Goal: Task Accomplishment & Management: Manage account settings

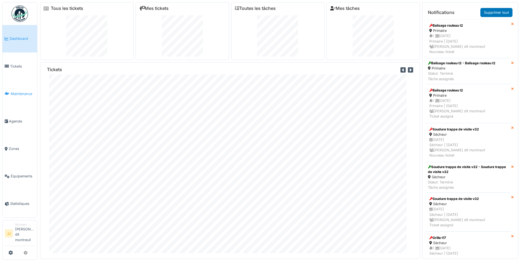
click at [28, 95] on span "Maintenance" at bounding box center [23, 93] width 24 height 5
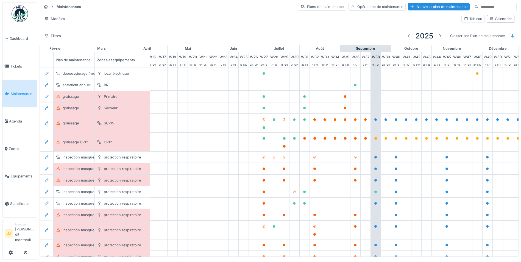
scroll to position [0, 182]
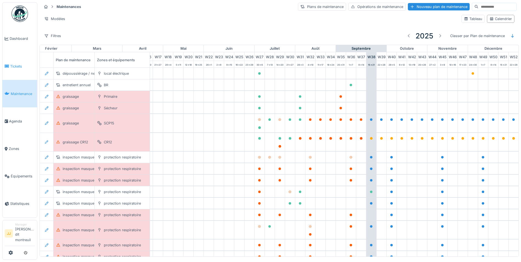
click at [16, 72] on link "Tickets" at bounding box center [19, 65] width 35 height 27
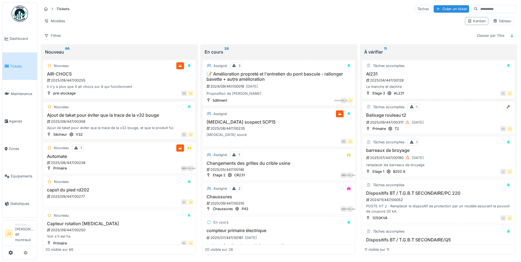
click at [105, 116] on h3 "Ajout de taket pour éviter que la trace de la v32 bouge" at bounding box center [119, 115] width 148 height 5
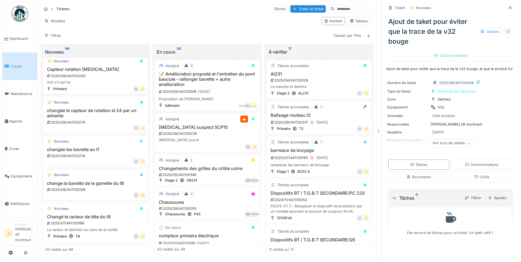
scroll to position [192, 0]
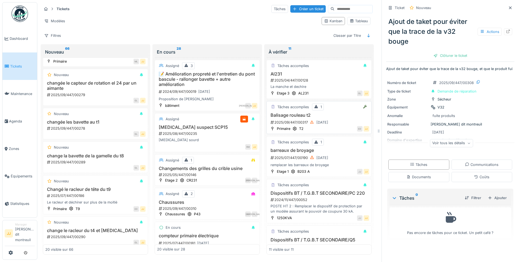
click at [293, 118] on div "Balisage rouleau t2 2025/09/447/00317 16/09/2025" at bounding box center [319, 119] width 100 height 13
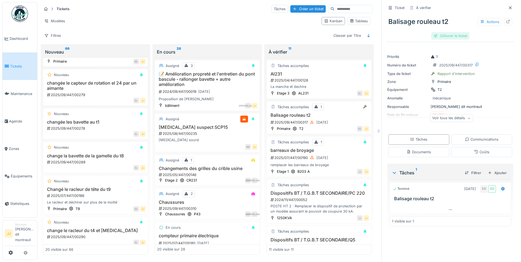
click at [451, 36] on div "Clôturer le ticket" at bounding box center [450, 35] width 38 height 7
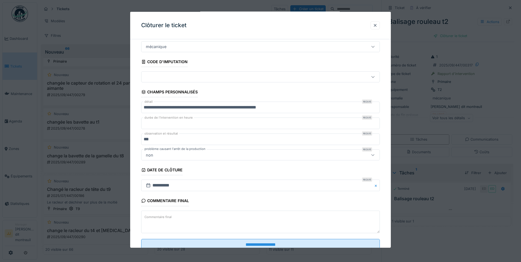
scroll to position [35, 0]
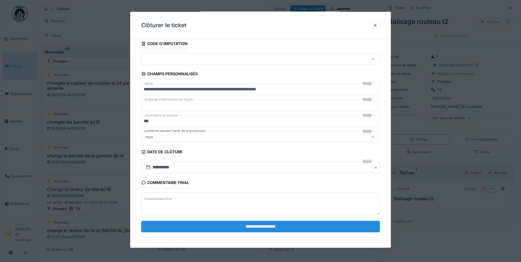
click at [199, 227] on input "**********" at bounding box center [260, 227] width 239 height 12
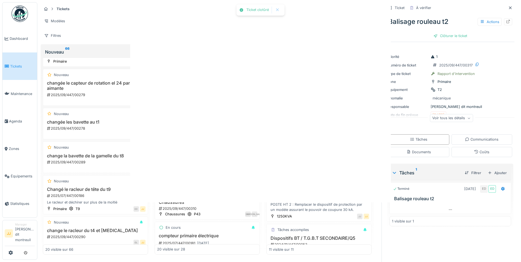
scroll to position [0, 0]
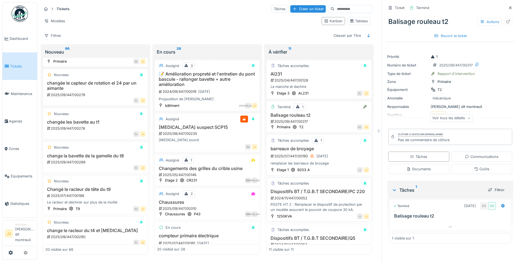
click at [297, 194] on h3 "Dispositifs BT / T.G.B.T SECONDAIRE/PC 220" at bounding box center [319, 191] width 100 height 5
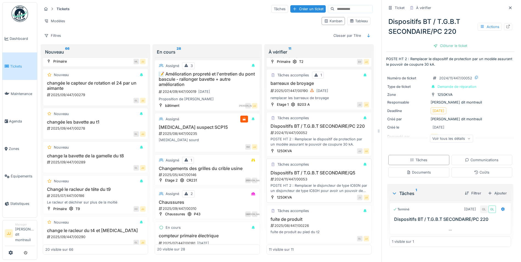
scroll to position [137, 0]
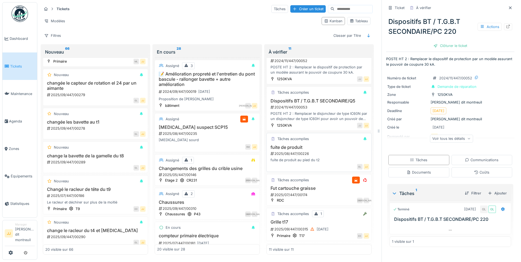
click at [302, 156] on div "2025/08/447/00226" at bounding box center [319, 153] width 99 height 5
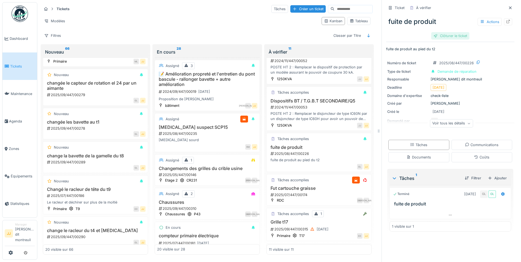
click at [450, 37] on div "Clôturer le ticket" at bounding box center [450, 35] width 38 height 7
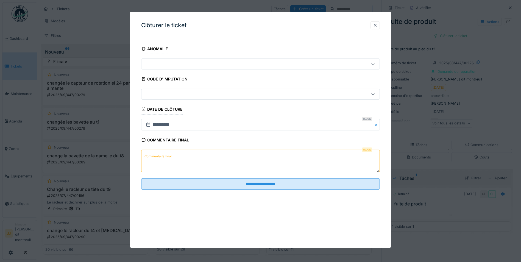
click at [251, 159] on textarea "Commentaire final" at bounding box center [260, 161] width 239 height 23
click at [203, 158] on textarea "**********" at bounding box center [260, 161] width 239 height 23
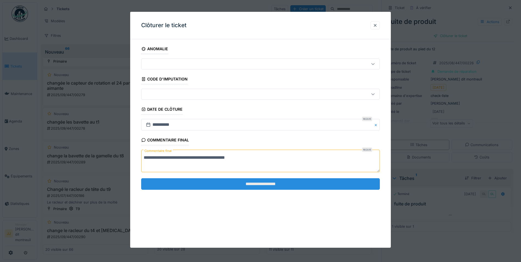
type textarea "**********"
click at [253, 179] on input "**********" at bounding box center [260, 184] width 239 height 12
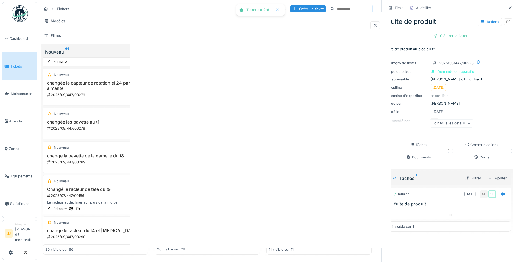
click at [251, 184] on div "Ticket clotûré Annuler Tickets Tâches Créer un ticket Modèles Kanban Tableau Fi…" at bounding box center [279, 131] width 484 height 262
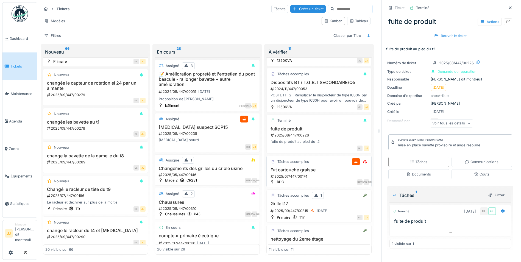
scroll to position [165, 0]
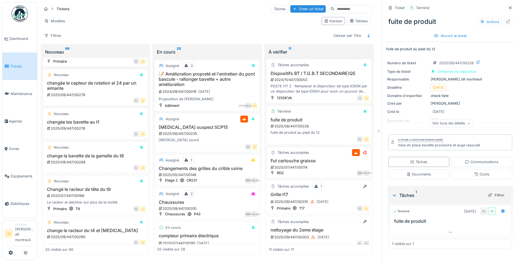
click at [293, 163] on h3 "Fut cartouche graisse" at bounding box center [319, 160] width 100 height 5
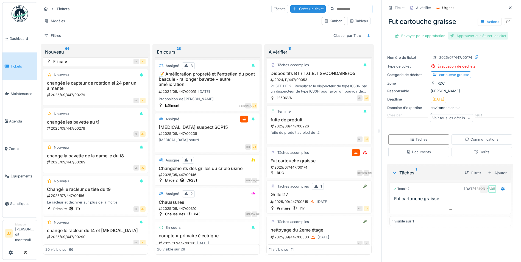
click at [463, 35] on div "Approuver et clôturer le ticket" at bounding box center [478, 35] width 61 height 7
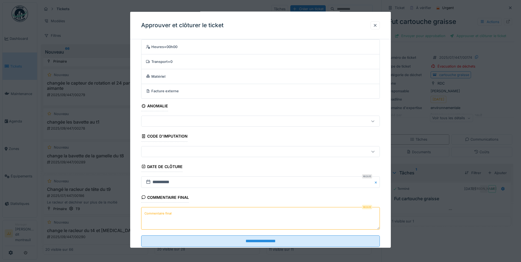
scroll to position [32, 0]
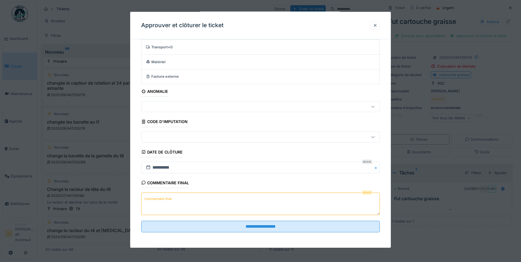
click at [213, 198] on textarea "Commentaire final" at bounding box center [260, 204] width 239 height 23
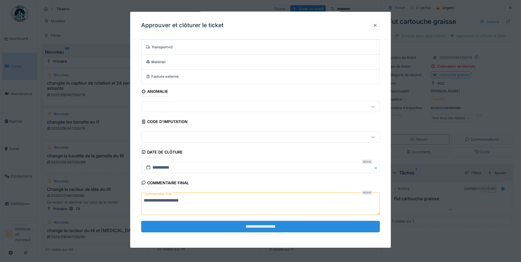
type textarea "**********"
click at [207, 232] on input "**********" at bounding box center [260, 227] width 239 height 12
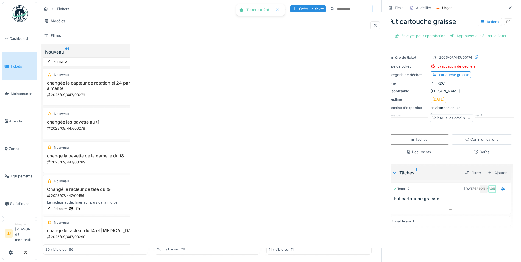
scroll to position [0, 0]
click at [260, 235] on div at bounding box center [260, 131] width 521 height 262
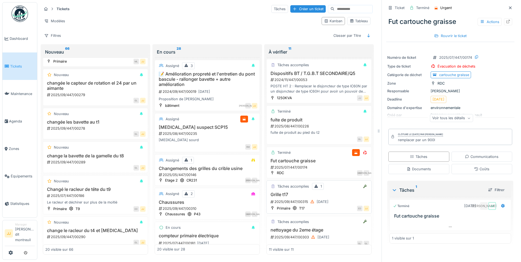
click at [279, 197] on h3 "Grille t17" at bounding box center [319, 194] width 100 height 5
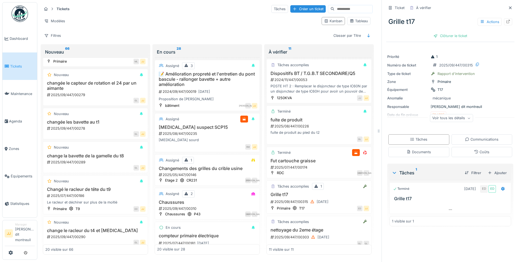
scroll to position [4, 0]
click at [507, 20] on icon at bounding box center [509, 22] width 4 height 4
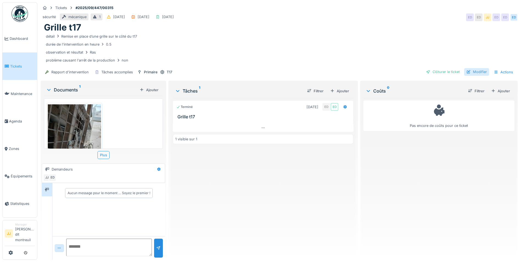
click at [471, 72] on div "Modifier" at bounding box center [476, 71] width 25 height 7
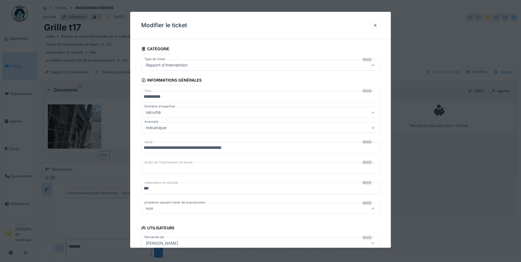
click at [159, 95] on input "**********" at bounding box center [260, 97] width 239 height 12
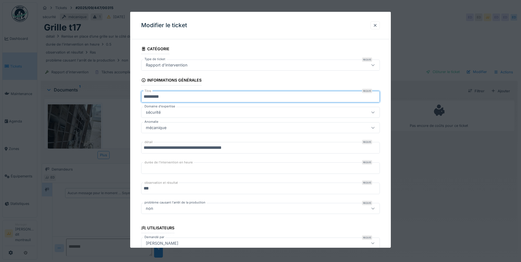
type input "*********"
click at [235, 146] on input "**********" at bounding box center [260, 148] width 239 height 12
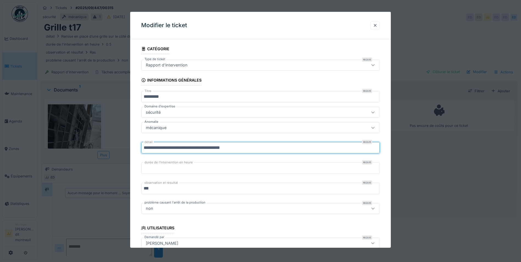
type input "**********"
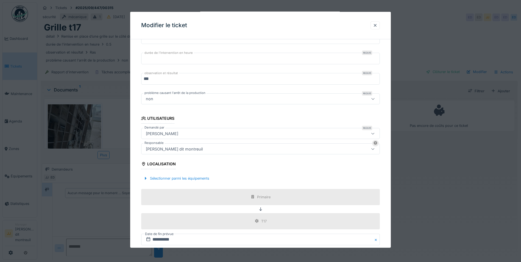
scroll to position [137, 0]
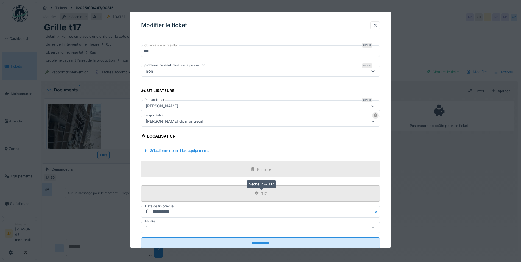
click at [254, 196] on div "T17" at bounding box center [261, 193] width 16 height 7
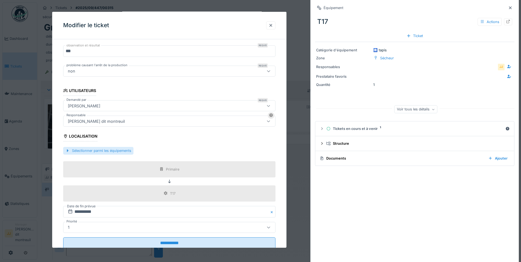
click at [87, 151] on div "Sélectionner parmi les équipements" at bounding box center [98, 150] width 70 height 7
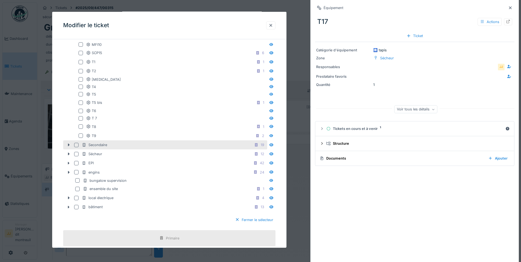
scroll to position [330, 0]
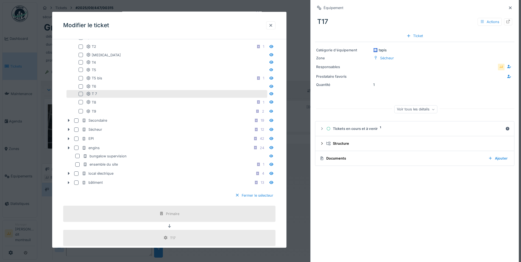
click at [103, 90] on div "T 7" at bounding box center [166, 93] width 201 height 7
click at [82, 95] on div at bounding box center [81, 94] width 4 height 4
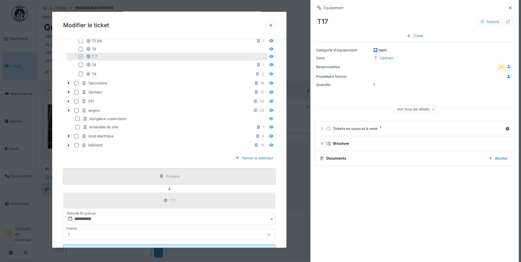
scroll to position [391, 0]
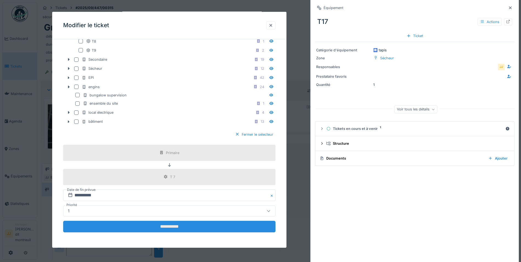
click at [171, 231] on input "**********" at bounding box center [169, 227] width 213 height 12
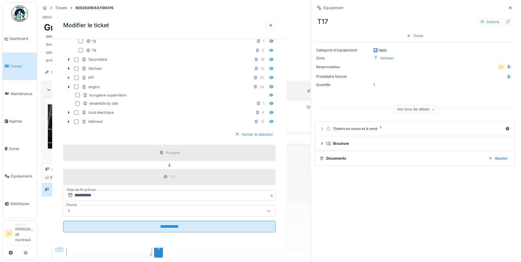
scroll to position [0, 0]
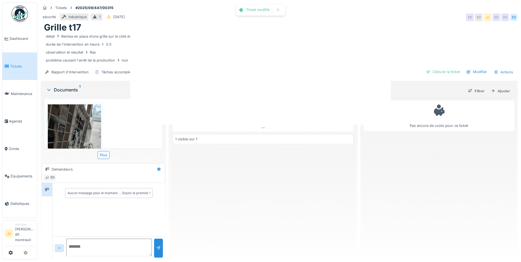
click at [176, 224] on div at bounding box center [260, 131] width 521 height 262
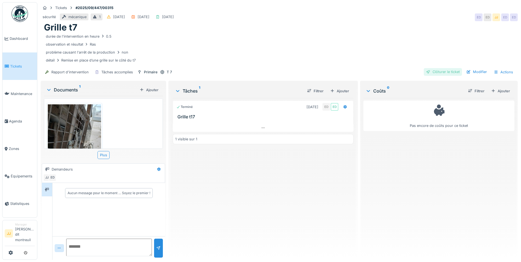
click at [441, 73] on div "Clôturer le ticket" at bounding box center [443, 71] width 38 height 7
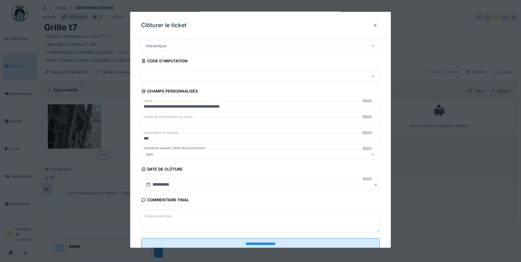
scroll to position [35, 0]
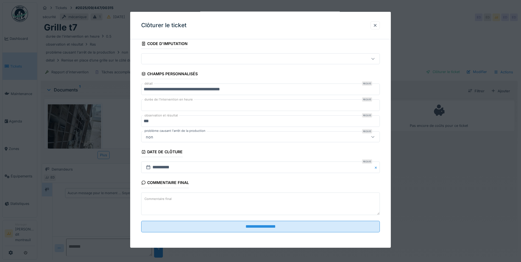
click at [191, 199] on textarea "Commentaire final" at bounding box center [260, 203] width 239 height 23
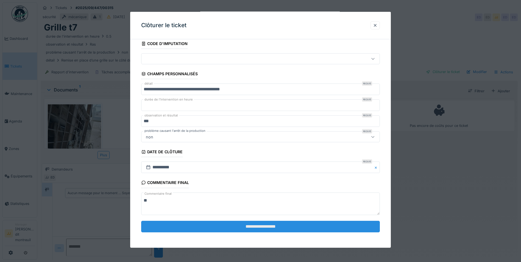
type textarea "**"
click at [178, 226] on input "**********" at bounding box center [260, 227] width 239 height 12
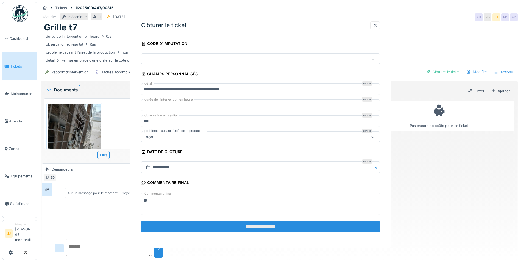
scroll to position [0, 0]
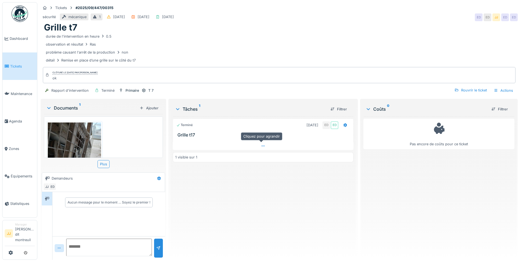
click at [261, 148] on icon at bounding box center [263, 146] width 4 height 4
click at [342, 124] on div at bounding box center [345, 125] width 9 height 8
click at [262, 155] on icon at bounding box center [263, 156] width 3 height 2
drag, startPoint x: 340, startPoint y: 124, endPoint x: 338, endPoint y: 128, distance: 4.1
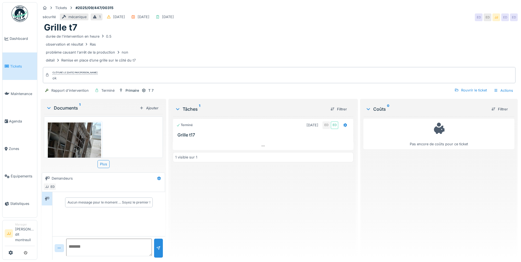
click at [338, 128] on div "Terminé 16/09/2025 ED ED Grille t17" at bounding box center [263, 128] width 181 height 19
click at [341, 124] on div at bounding box center [345, 125] width 9 height 8
click at [261, 144] on icon at bounding box center [263, 146] width 4 height 4
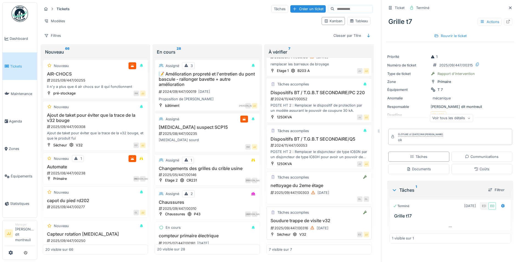
scroll to position [104, 0]
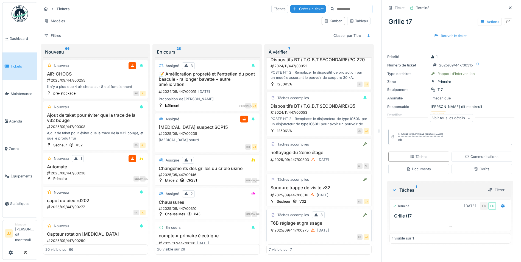
click at [318, 221] on h3 "T6B réglage et graissage" at bounding box center [319, 223] width 100 height 5
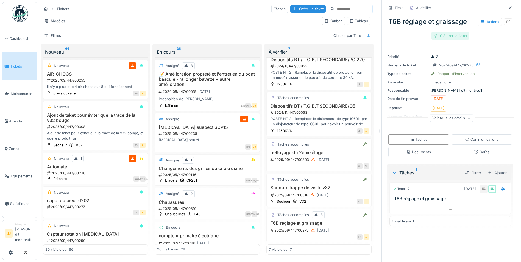
click at [442, 32] on div "Clôturer le ticket" at bounding box center [450, 35] width 38 height 7
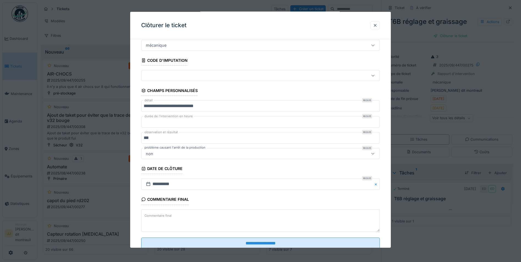
scroll to position [35, 0]
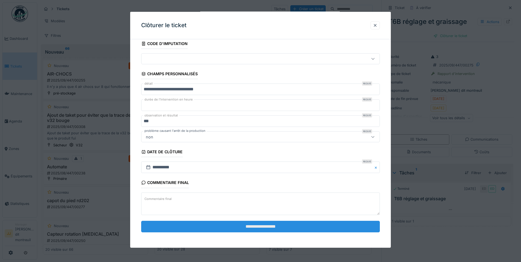
click at [229, 224] on input "**********" at bounding box center [260, 227] width 239 height 12
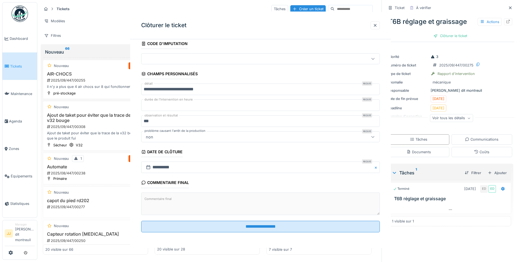
scroll to position [102, 0]
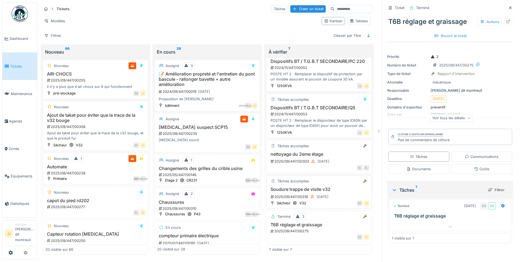
click at [312, 200] on div "ED JJ" at bounding box center [339, 203] width 60 height 6
click at [305, 187] on h3 "Soudure trappe de visite v32" at bounding box center [319, 189] width 100 height 5
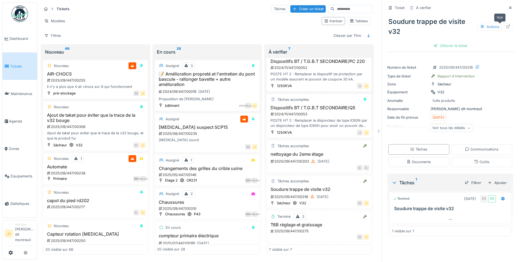
click at [506, 25] on icon at bounding box center [508, 27] width 4 height 4
click at [293, 154] on h3 "nettoyage du 2eme étage" at bounding box center [319, 155] width 100 height 5
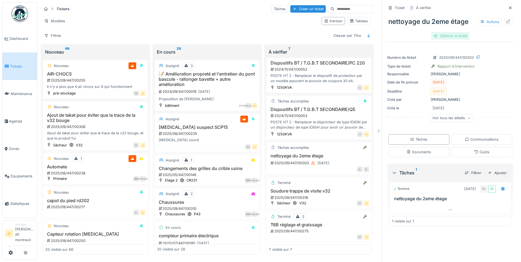
click at [456, 32] on div "Clôturer le ticket" at bounding box center [450, 35] width 38 height 7
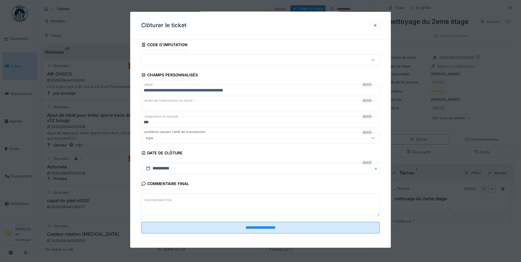
scroll to position [35, 0]
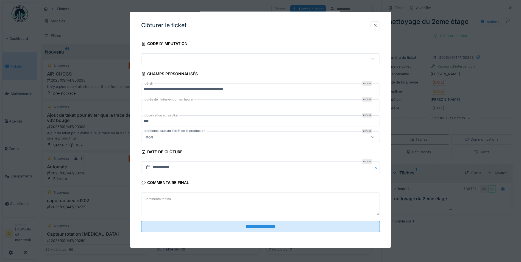
click at [193, 204] on textarea "Commentaire final" at bounding box center [260, 203] width 239 height 23
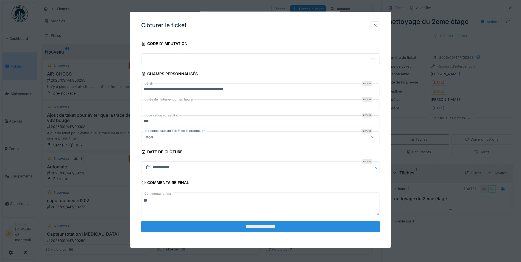
type textarea "**"
click at [216, 227] on input "**********" at bounding box center [260, 227] width 239 height 12
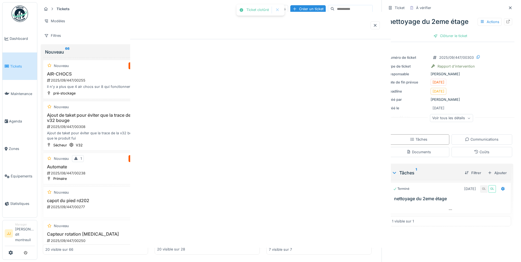
scroll to position [99, 0]
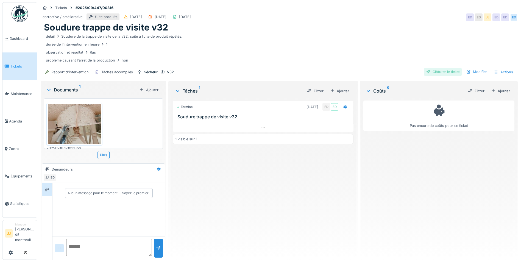
click at [451, 74] on div "Clôturer le ticket" at bounding box center [443, 71] width 38 height 7
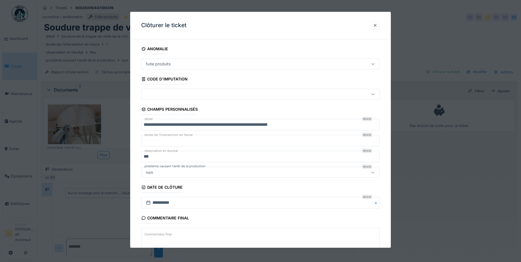
scroll to position [35, 0]
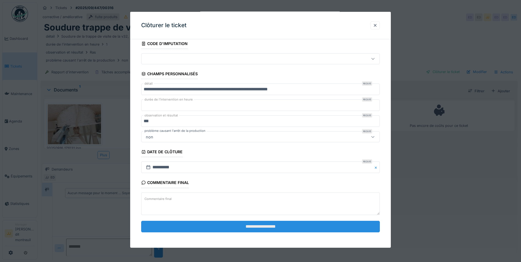
click at [209, 228] on input "**********" at bounding box center [260, 227] width 239 height 12
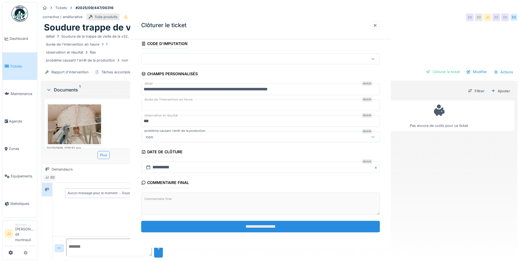
scroll to position [0, 0]
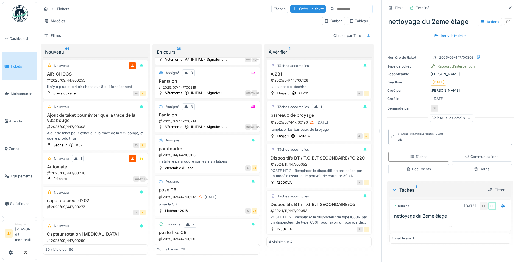
scroll to position [604, 0]
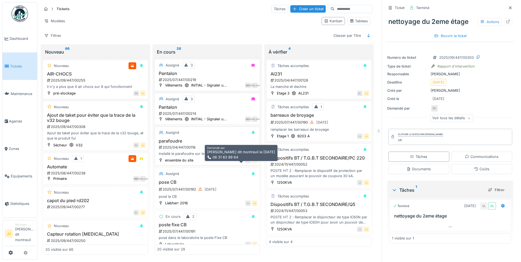
drag, startPoint x: 238, startPoint y: 166, endPoint x: 234, endPoint y: 168, distance: 3.5
drag, startPoint x: 234, startPoint y: 168, endPoint x: 222, endPoint y: 152, distance: 20.0
click at [222, 150] on div "2025/04/447/00116" at bounding box center [207, 147] width 99 height 5
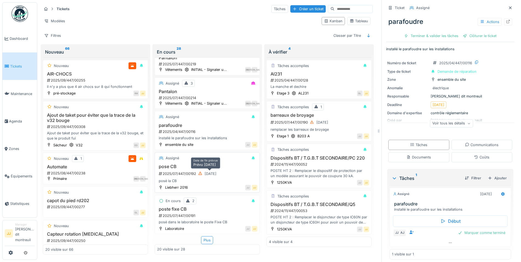
scroll to position [4, 0]
click at [202, 236] on div "Plus" at bounding box center [207, 240] width 12 height 8
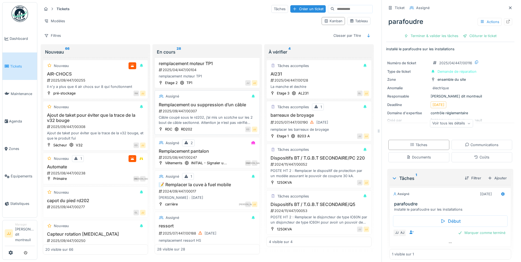
scroll to position [873, 0]
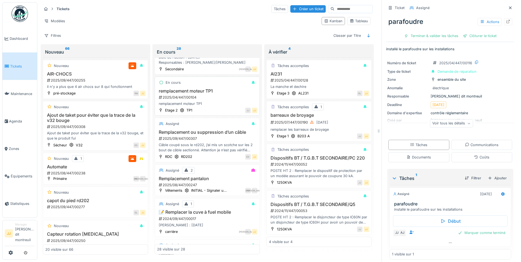
click at [221, 86] on div "En cours" at bounding box center [207, 82] width 100 height 7
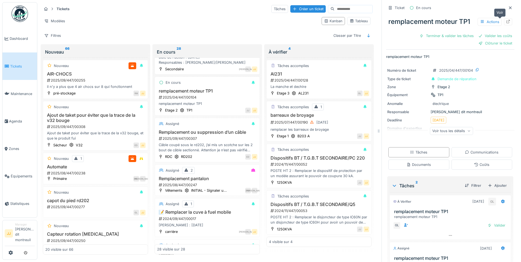
click at [506, 21] on icon at bounding box center [508, 22] width 4 height 4
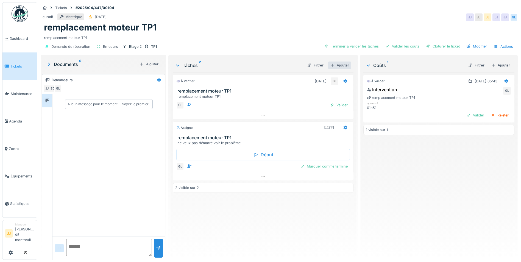
click at [338, 63] on div "Ajouter" at bounding box center [339, 65] width 23 height 7
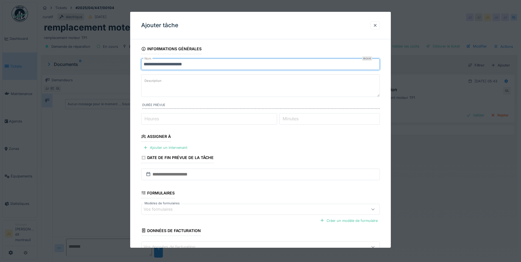
drag, startPoint x: 191, startPoint y: 64, endPoint x: 139, endPoint y: 66, distance: 52.0
click at [139, 66] on div "**********" at bounding box center [260, 164] width 261 height 240
type input "***"
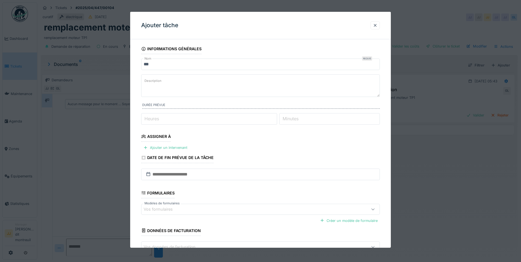
click at [148, 79] on label "Description" at bounding box center [152, 80] width 19 height 7
click at [148, 79] on textarea "Description" at bounding box center [260, 85] width 239 height 23
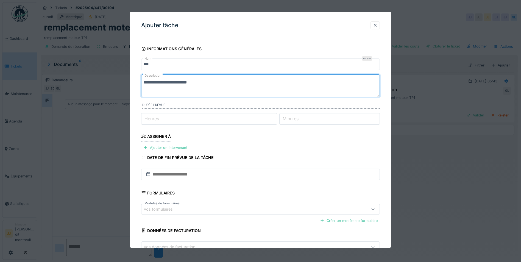
click at [175, 82] on textarea "**********" at bounding box center [260, 85] width 239 height 23
type textarea "**********"
click at [194, 113] on input "Heures" at bounding box center [209, 119] width 136 height 12
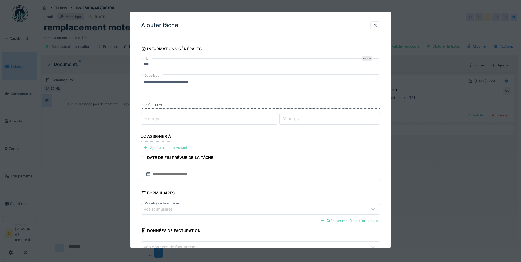
click at [178, 148] on div "Ajouter un intervenant" at bounding box center [165, 147] width 48 height 7
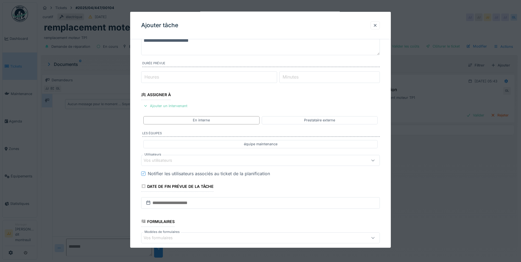
scroll to position [82, 0]
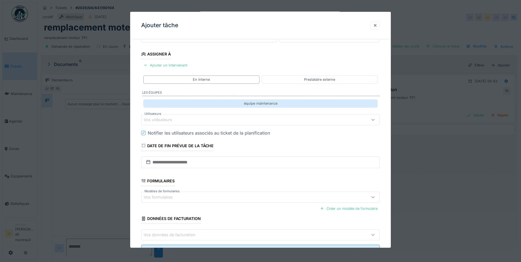
click at [210, 101] on div "équipe maintenance" at bounding box center [260, 103] width 234 height 8
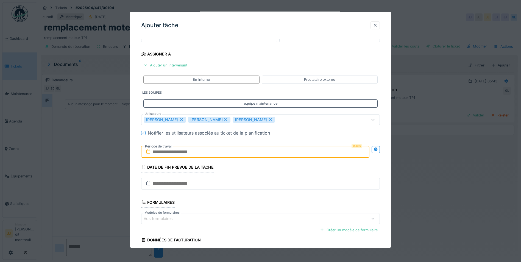
click at [269, 119] on icon at bounding box center [270, 119] width 3 height 3
type input "**********"
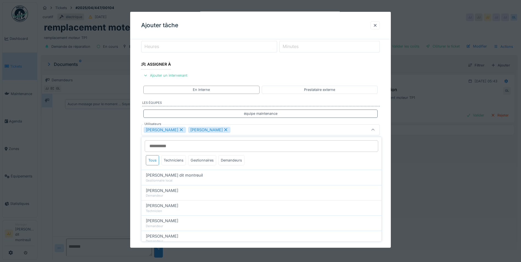
click at [293, 127] on div "Guillaume Lunel Nicolas Menard" at bounding box center [247, 130] width 206 height 6
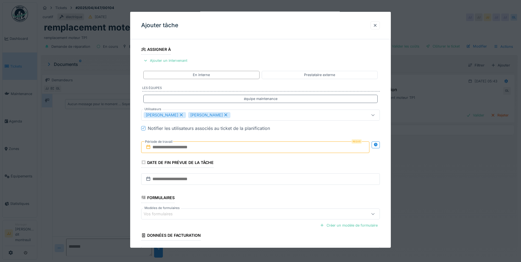
scroll to position [127, 0]
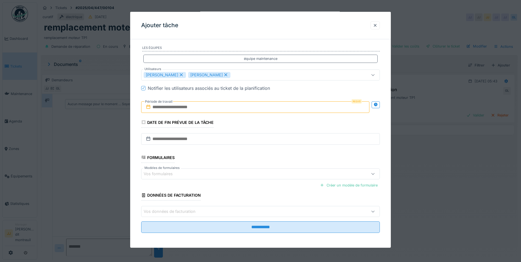
click at [189, 103] on input "text" at bounding box center [255, 107] width 228 height 12
click at [268, 160] on div "19" at bounding box center [265, 160] width 7 height 7
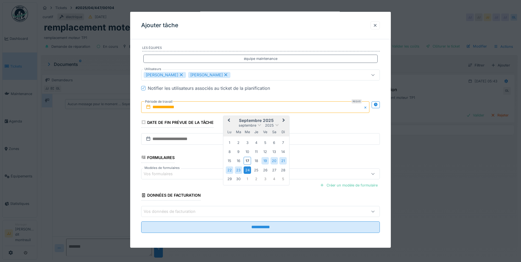
click at [248, 168] on div "24" at bounding box center [247, 169] width 7 height 7
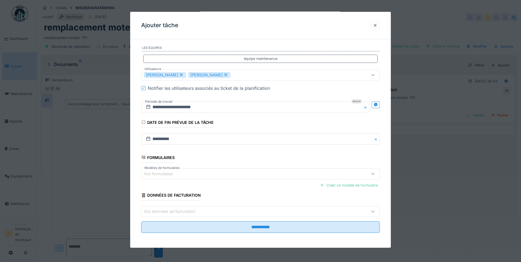
scroll to position [128, 0]
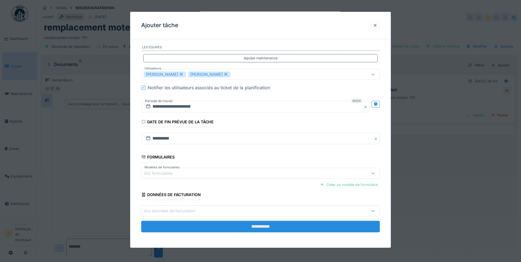
click at [238, 224] on input "**********" at bounding box center [260, 227] width 239 height 12
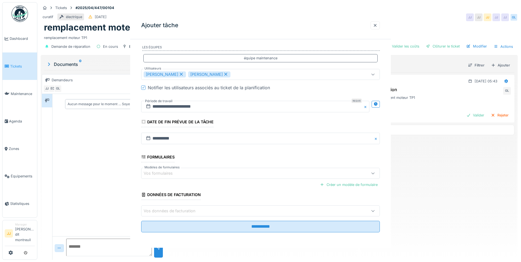
scroll to position [0, 0]
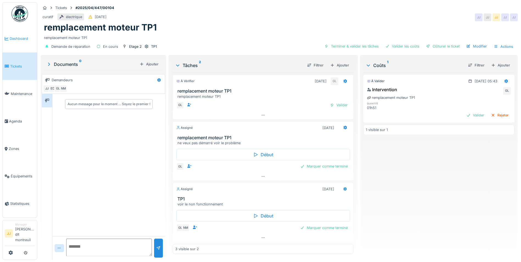
click at [19, 42] on link "Dashboard" at bounding box center [19, 38] width 35 height 27
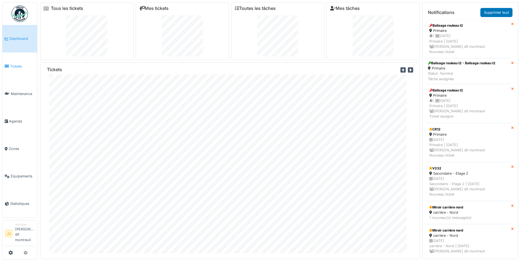
click at [14, 64] on span "Tickets" at bounding box center [22, 66] width 25 height 5
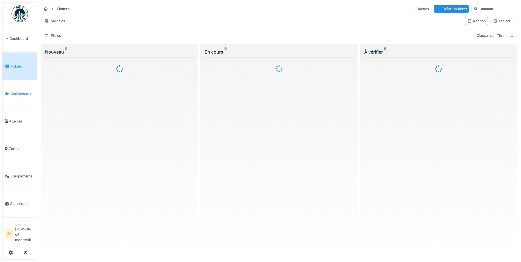
click at [21, 95] on span "Maintenance" at bounding box center [23, 93] width 24 height 5
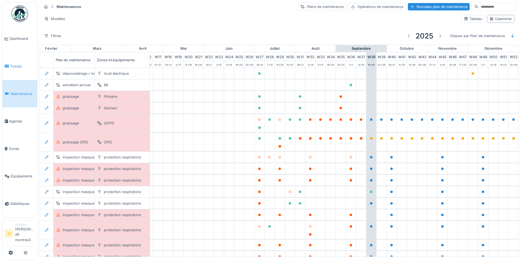
scroll to position [0, 182]
click at [23, 66] on span "Tickets" at bounding box center [22, 66] width 25 height 5
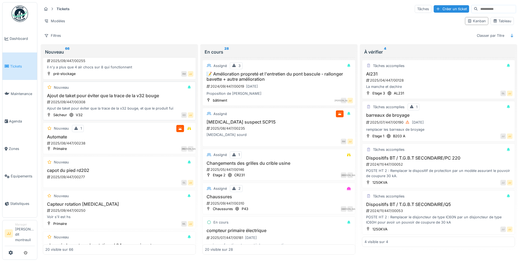
scroll to position [27, 0]
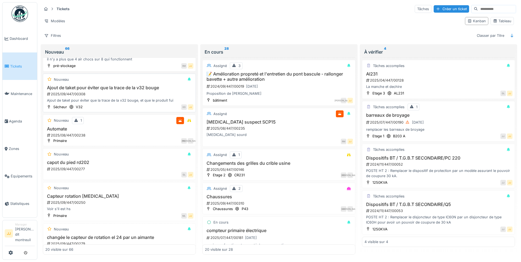
click at [130, 126] on h3 "Automate" at bounding box center [119, 128] width 148 height 5
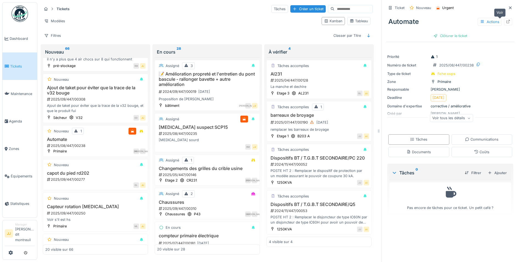
click at [506, 20] on icon at bounding box center [508, 22] width 4 height 4
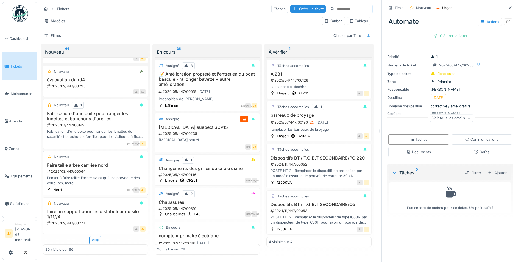
scroll to position [4, 0]
click at [61, 32] on div "Filtres" at bounding box center [53, 36] width 22 height 8
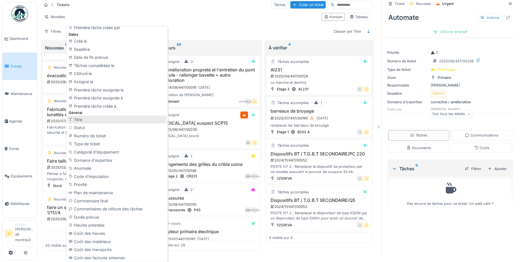
scroll to position [165, 0]
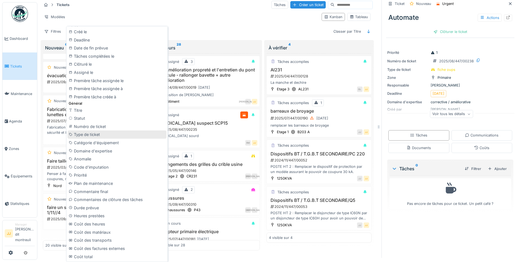
click at [135, 138] on div "Type de ticket" at bounding box center [117, 134] width 99 height 8
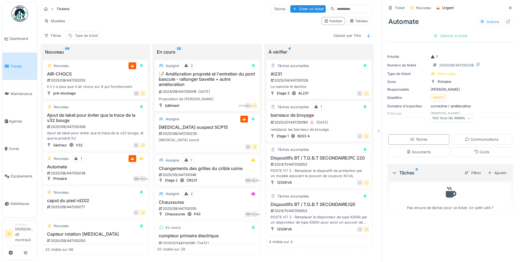
click at [95, 33] on div "Type de ticket" at bounding box center [86, 35] width 23 height 5
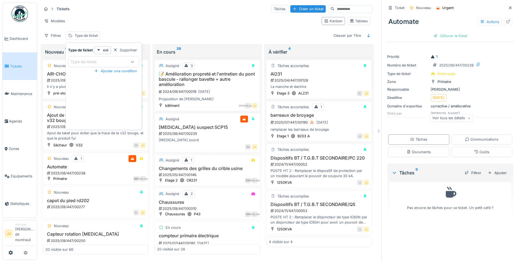
click at [129, 59] on div at bounding box center [132, 62] width 13 height 10
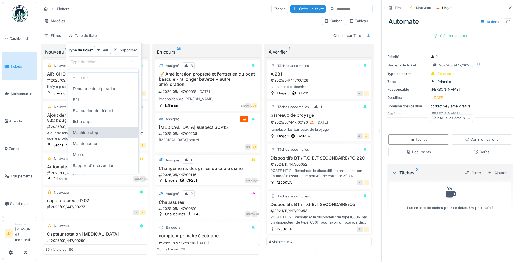
scroll to position [27, 0]
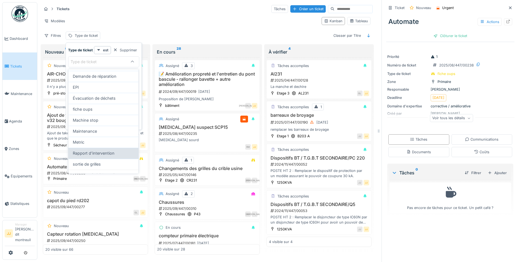
click at [102, 157] on div "Rapport d'intervention" at bounding box center [103, 153] width 70 height 11
type input "***"
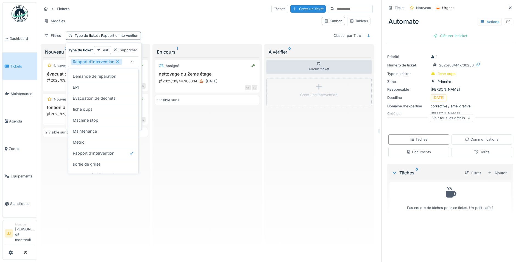
click at [95, 187] on div "Nouveau évacuation du rd4 2025/09/447/00293 GL GL Nouveau tention du t6bis 2025…" at bounding box center [95, 155] width 105 height 197
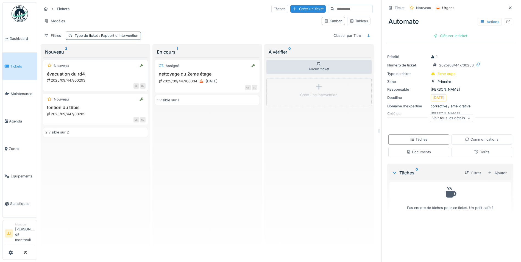
click at [100, 75] on h3 "évacuation du rd4" at bounding box center [95, 73] width 100 height 5
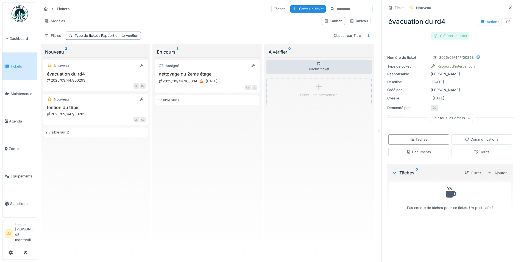
click at [450, 34] on div "Clôturer le ticket" at bounding box center [450, 35] width 38 height 7
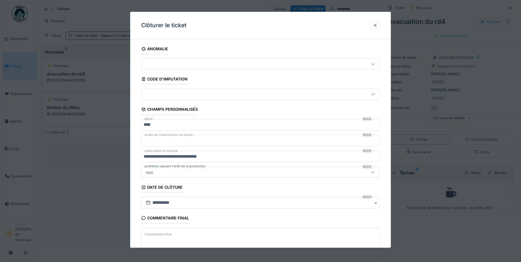
click at [183, 232] on textarea "Commentaire final" at bounding box center [260, 239] width 239 height 23
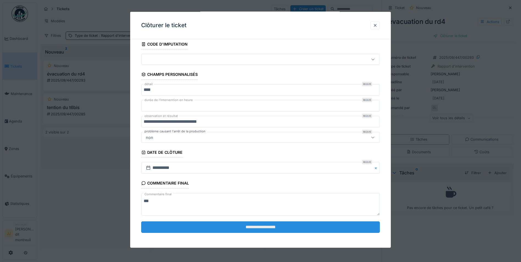
scroll to position [35, 0]
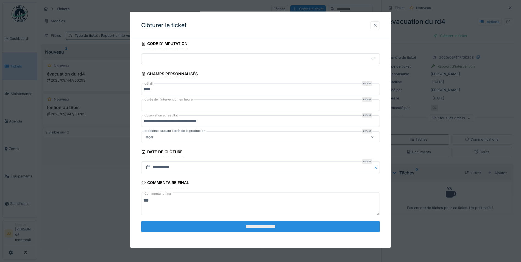
type textarea "**"
click at [190, 224] on input "**********" at bounding box center [260, 227] width 239 height 12
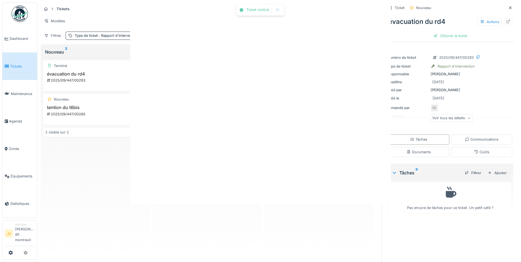
scroll to position [0, 0]
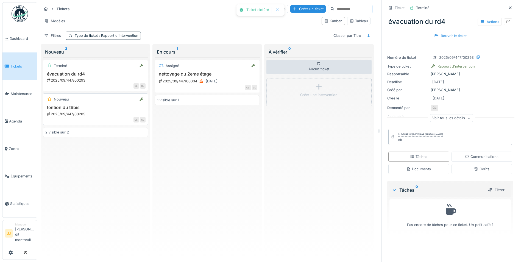
click at [74, 99] on div "Nouveau" at bounding box center [95, 99] width 100 height 7
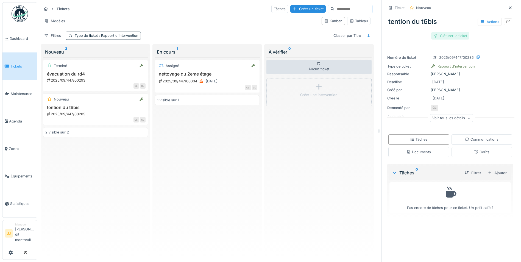
click at [442, 37] on div "Clôturer le ticket" at bounding box center [450, 35] width 38 height 7
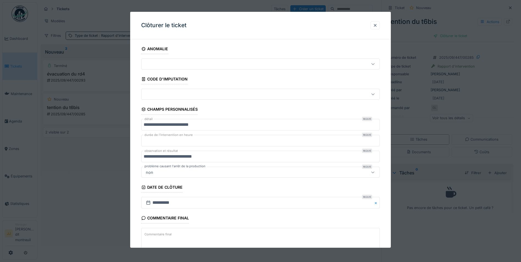
click at [173, 239] on textarea "Commentaire final" at bounding box center [260, 239] width 239 height 23
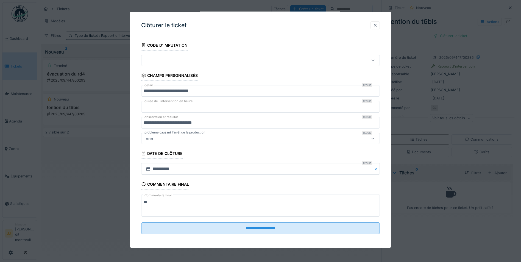
scroll to position [35, 0]
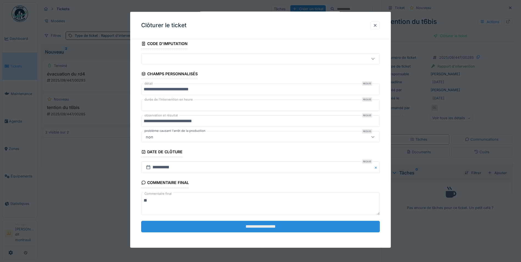
type textarea "**"
click at [217, 227] on input "**********" at bounding box center [260, 227] width 239 height 12
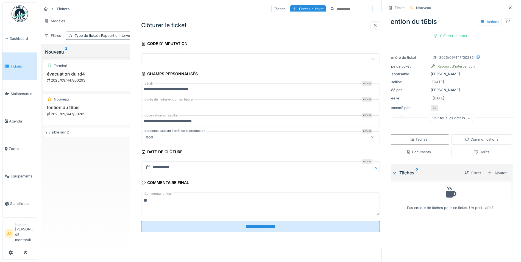
scroll to position [0, 0]
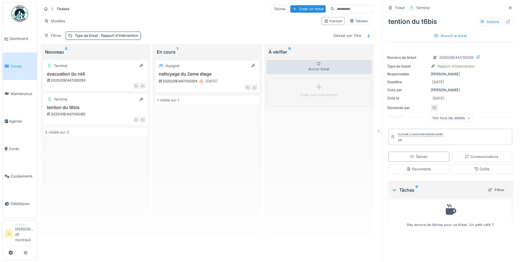
click at [228, 77] on div "nettoyage du 2eme étage 2025/09/447/00304 15/09/2025" at bounding box center [207, 77] width 100 height 13
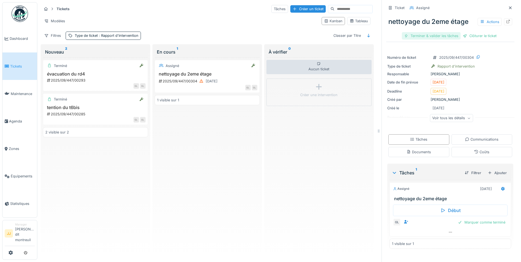
click at [444, 35] on div "Terminer & valider les tâches" at bounding box center [431, 35] width 59 height 7
click at [473, 37] on div "nettoyage du 2eme étage Actions Terminer & valider les tâches Clôturer le ticket" at bounding box center [450, 26] width 128 height 28
click at [454, 35] on div "Clôturer le ticket" at bounding box center [450, 35] width 38 height 7
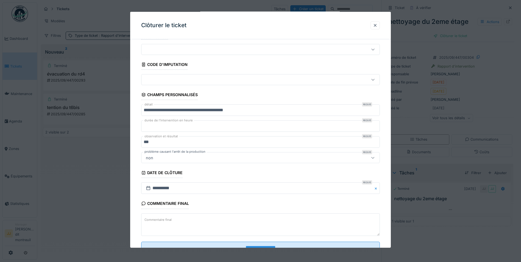
scroll to position [35, 0]
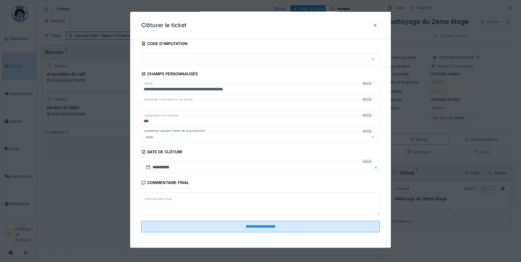
click at [187, 202] on textarea "Commentaire final" at bounding box center [260, 203] width 239 height 23
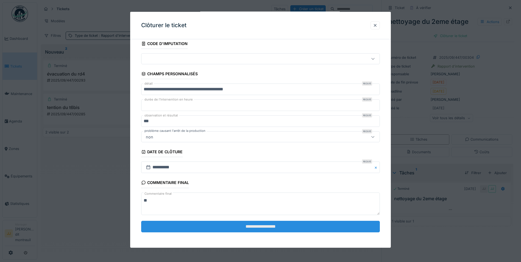
type textarea "**"
click at [183, 228] on input "**********" at bounding box center [260, 227] width 239 height 12
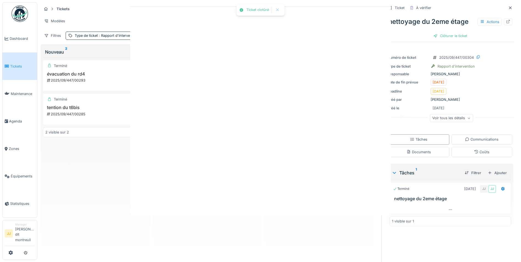
scroll to position [0, 0]
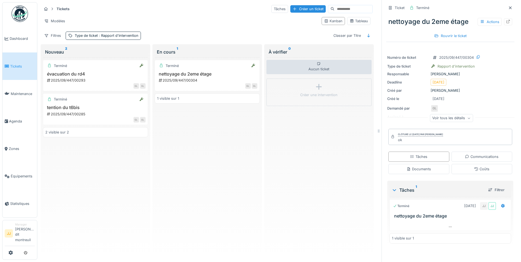
click at [19, 64] on span "Tickets" at bounding box center [22, 66] width 25 height 5
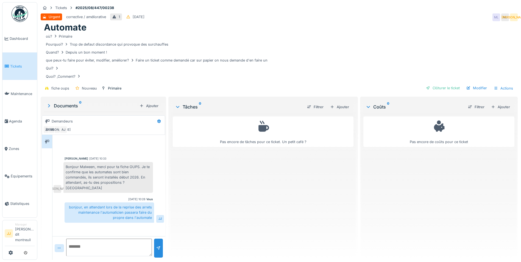
scroll to position [4, 0]
click at [91, 239] on textarea at bounding box center [109, 248] width 86 height 18
type textarea "********"
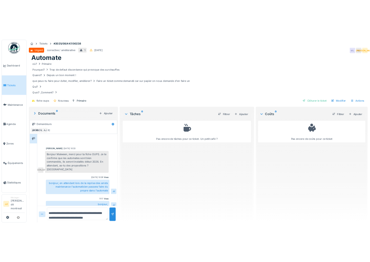
scroll to position [7, 0]
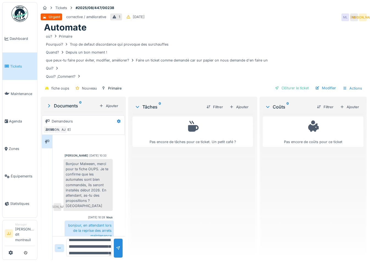
drag, startPoint x: 88, startPoint y: 246, endPoint x: 81, endPoint y: 241, distance: 7.8
click at [81, 241] on textarea "**********" at bounding box center [88, 248] width 45 height 18
type textarea "**********"
click at [114, 247] on div at bounding box center [118, 248] width 9 height 19
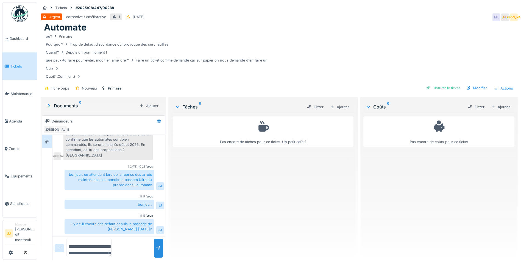
scroll to position [27, 0]
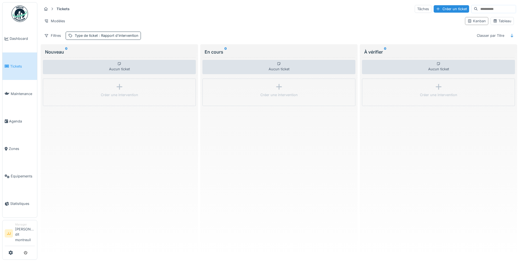
click at [115, 38] on span ": Rapport d'intervention" at bounding box center [118, 36] width 41 height 4
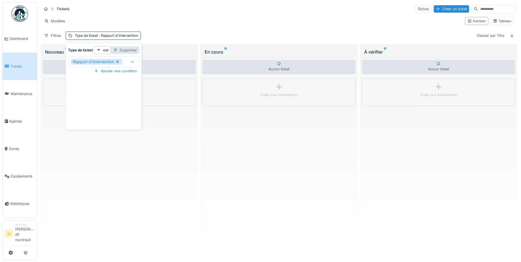
click at [123, 51] on div "Supprimer" at bounding box center [125, 49] width 28 height 7
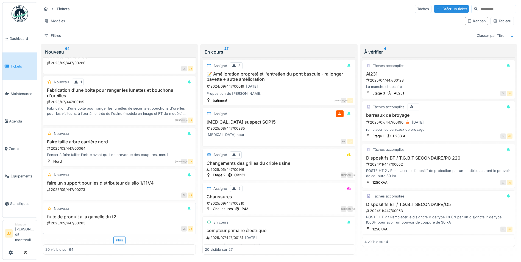
scroll to position [3, 0]
click at [80, 217] on div "fuite de produit a la gamelle du t2 2025/09/447/00283" at bounding box center [119, 220] width 148 height 12
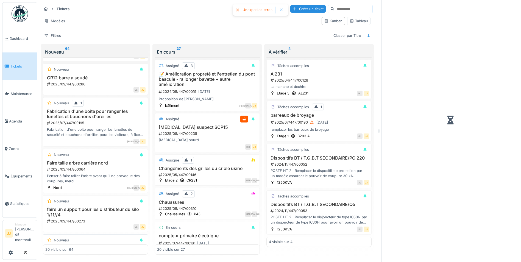
scroll to position [620, 0]
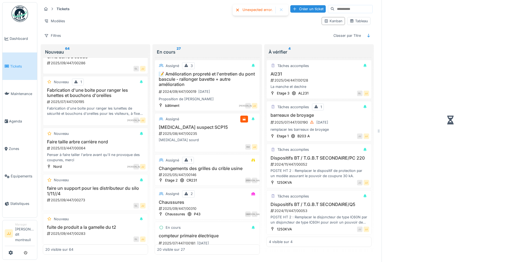
click at [280, 10] on div at bounding box center [281, 10] width 4 height 5
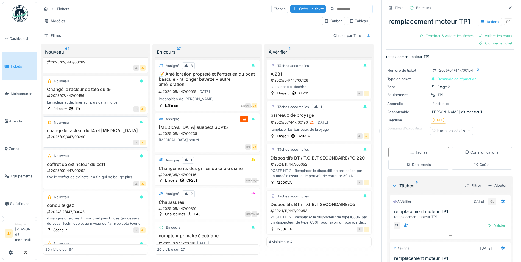
scroll to position [302, 0]
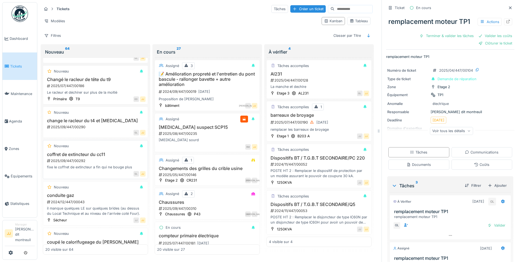
click at [102, 166] on div "fixe le coffret de extincteur a fin qui ne bouge plus" at bounding box center [95, 167] width 100 height 5
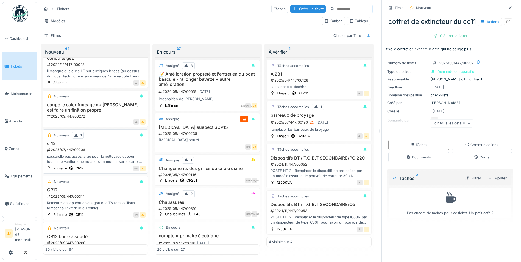
scroll to position [467, 0]
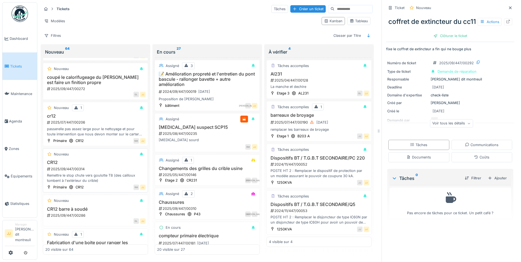
click at [94, 161] on h3 "CR12" at bounding box center [95, 162] width 100 height 5
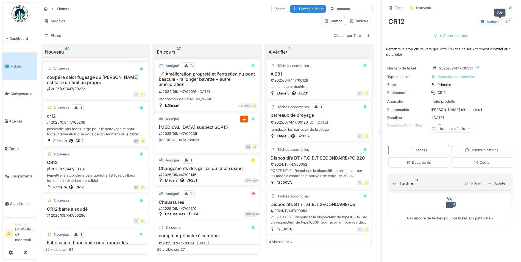
click at [506, 24] on div at bounding box center [508, 21] width 4 height 5
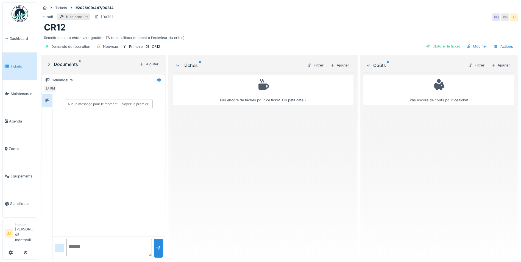
scroll to position [4, 0]
click at [93, 246] on textarea at bounding box center [109, 248] width 86 height 18
type textarea "**********"
click at [158, 246] on div at bounding box center [158, 248] width 4 height 5
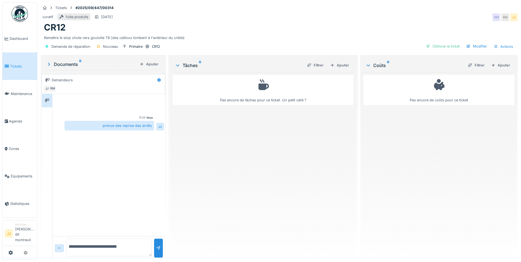
click at [12, 68] on span "Tickets" at bounding box center [22, 66] width 25 height 5
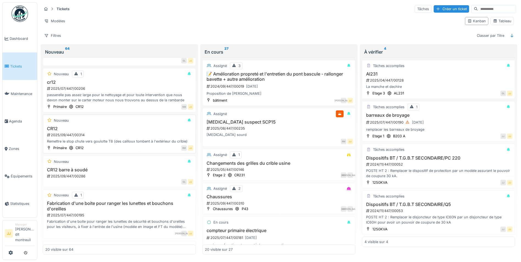
scroll to position [495, 0]
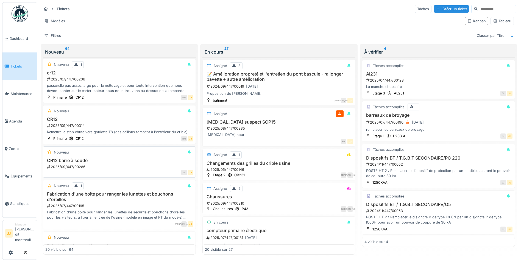
click at [112, 168] on div "2025/09/447/00286" at bounding box center [119, 166] width 147 height 5
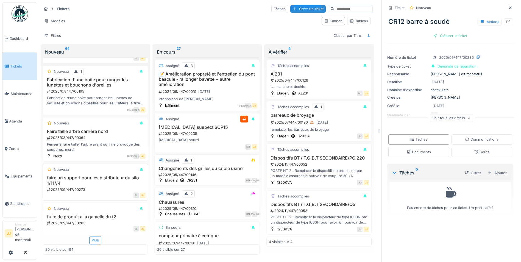
scroll to position [4, 0]
click at [94, 236] on div "Plus" at bounding box center [95, 240] width 12 height 8
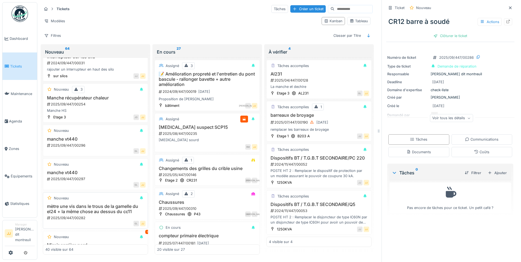
scroll to position [960, 0]
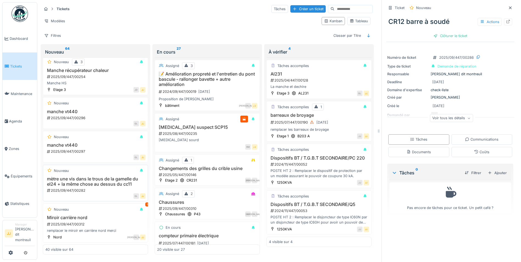
click at [98, 183] on h3 "mètre une vis dans le trous de la gamelle du el24 + la même chose au dessus du …" at bounding box center [95, 181] width 100 height 10
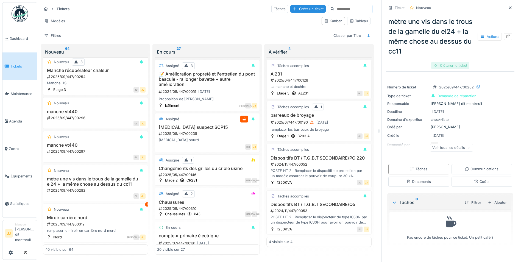
click at [455, 62] on div "Clôturer le ticket" at bounding box center [450, 65] width 38 height 7
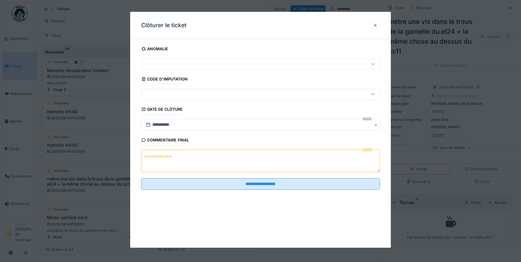
click at [198, 162] on textarea "Commentaire final" at bounding box center [260, 161] width 239 height 23
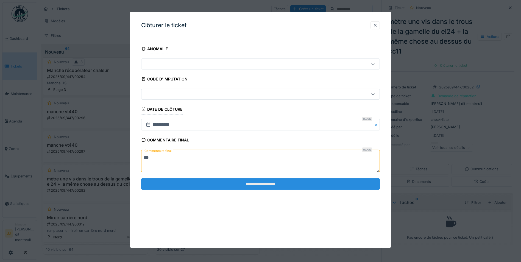
type textarea "**"
click at [188, 183] on input "**********" at bounding box center [260, 184] width 239 height 12
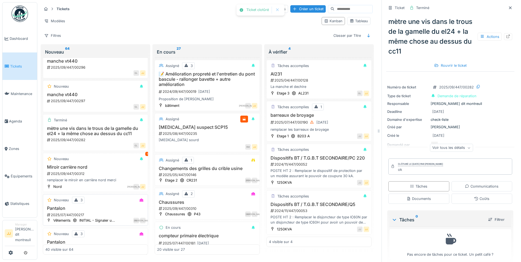
scroll to position [1015, 0]
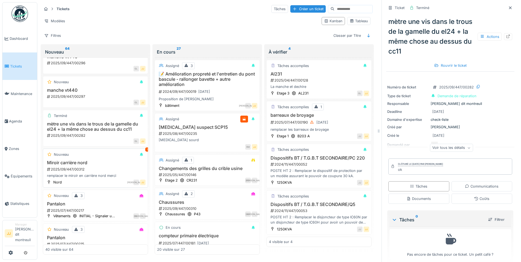
click at [97, 172] on div "2025/09/447/00312" at bounding box center [95, 169] width 99 height 5
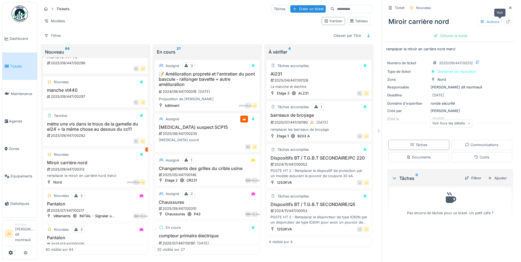
click at [504, 18] on div at bounding box center [508, 21] width 8 height 7
click at [20, 91] on span "Maintenance" at bounding box center [23, 93] width 24 height 5
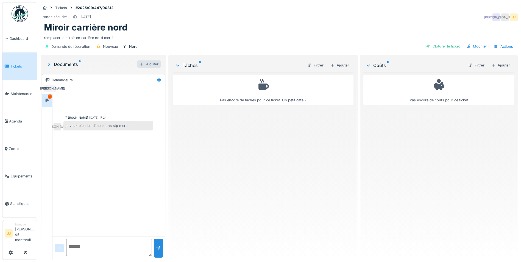
click at [143, 64] on div "Ajouter" at bounding box center [148, 63] width 23 height 7
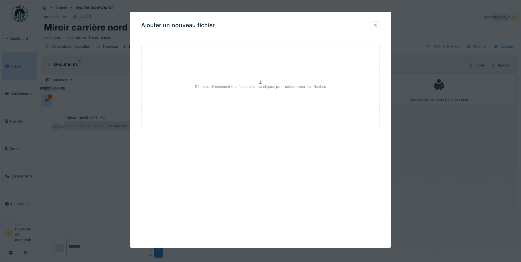
click at [374, 27] on div at bounding box center [375, 25] width 9 height 8
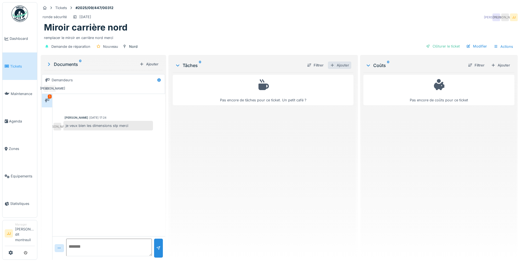
click at [341, 67] on div "Ajouter" at bounding box center [339, 65] width 23 height 7
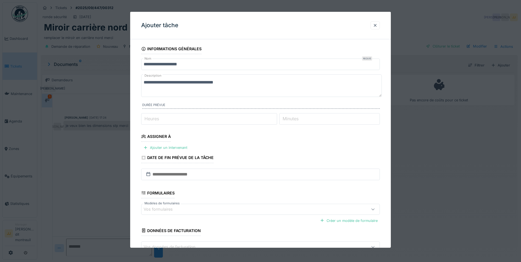
drag, startPoint x: 248, startPoint y: 81, endPoint x: 112, endPoint y: 108, distance: 139.2
click at [112, 108] on div "**********" at bounding box center [279, 131] width 484 height 262
click at [200, 81] on textarea "**********" at bounding box center [261, 85] width 241 height 23
type textarea "**********"
click at [160, 150] on div "Ajouter un intervenant" at bounding box center [165, 147] width 48 height 7
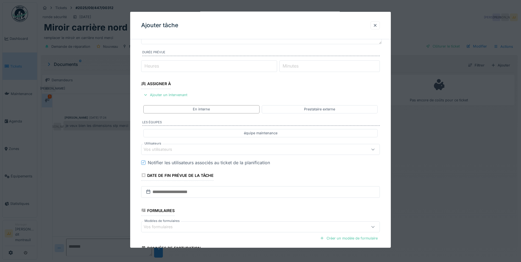
scroll to position [55, 0]
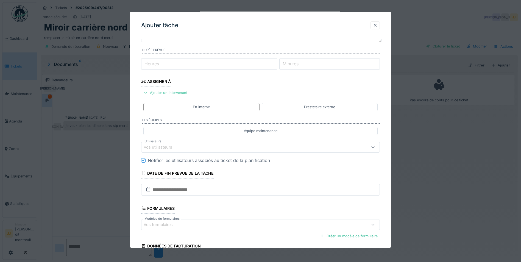
click at [165, 147] on div "Vos utilisateurs" at bounding box center [162, 147] width 36 height 6
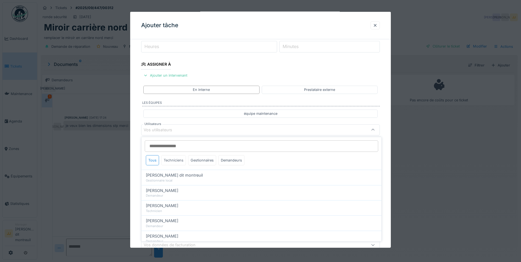
click at [180, 162] on div "Techniciens" at bounding box center [173, 160] width 25 height 10
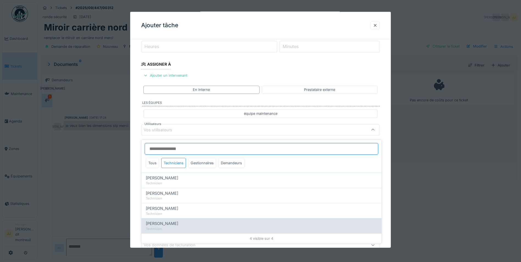
scroll to position [4, 0]
click at [172, 220] on div "[PERSON_NAME] Technicien" at bounding box center [261, 227] width 240 height 15
type input "*****"
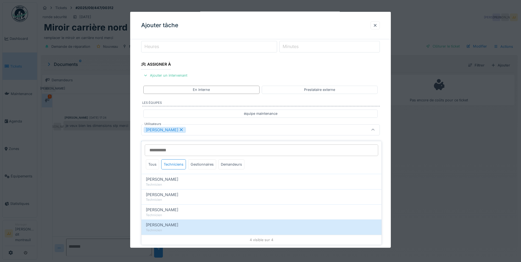
click at [257, 132] on div "[PERSON_NAME]" at bounding box center [247, 130] width 206 height 6
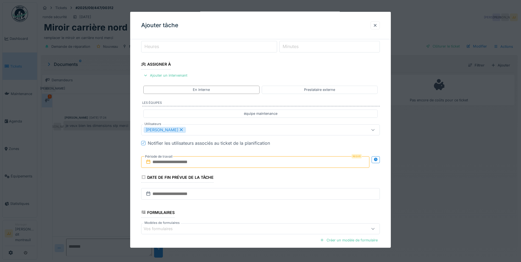
click at [214, 164] on input "text" at bounding box center [255, 162] width 228 height 12
click at [259, 213] on div "18" at bounding box center [256, 215] width 7 height 7
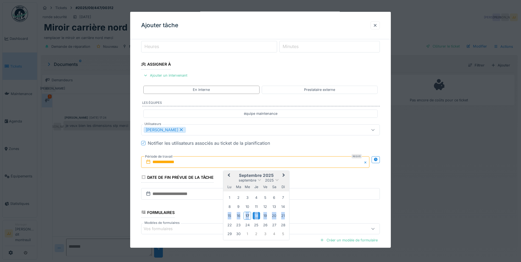
click at [259, 213] on div "18" at bounding box center [256, 215] width 7 height 7
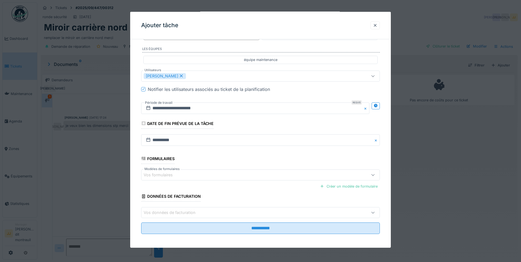
scroll to position [128, 0]
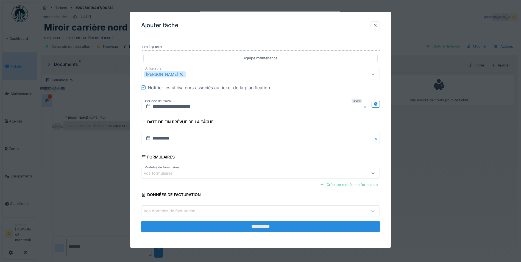
click at [199, 227] on input "**********" at bounding box center [260, 227] width 239 height 12
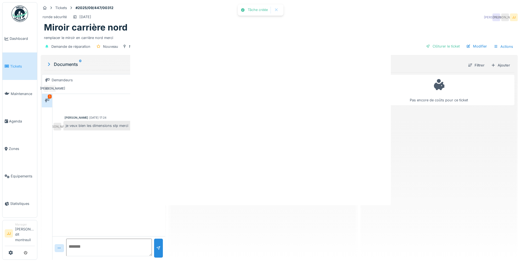
scroll to position [0, 0]
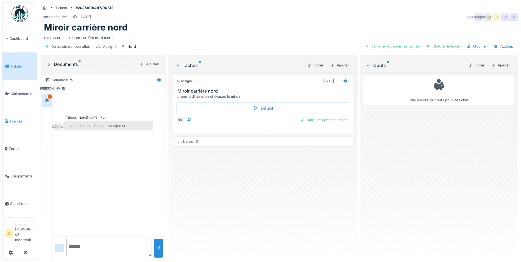
click at [16, 116] on link "Agenda" at bounding box center [19, 120] width 35 height 27
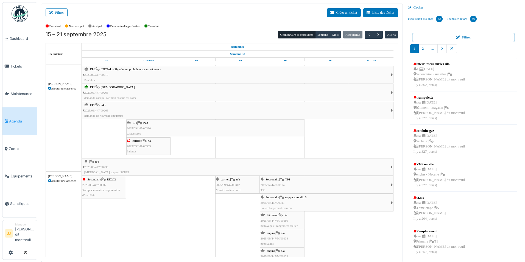
scroll to position [329, 0]
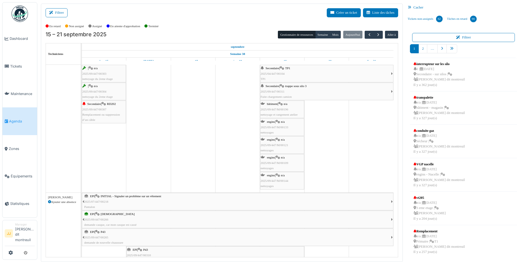
click at [264, 182] on div "engins | n/a 2025/09/447/M/00144 nettoyages" at bounding box center [282, 181] width 43 height 16
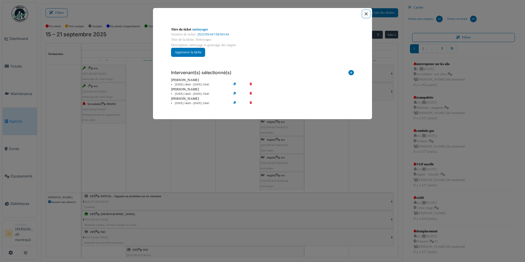
click at [365, 15] on button "Close" at bounding box center [366, 13] width 7 height 7
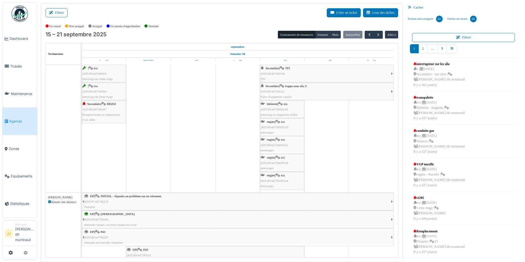
click at [272, 176] on span "engins" at bounding box center [271, 175] width 8 height 3
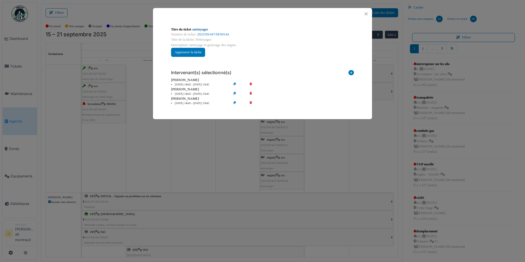
click at [202, 28] on link "nettoyages" at bounding box center [200, 29] width 15 height 4
click at [250, 101] on icon at bounding box center [255, 103] width 16 height 4
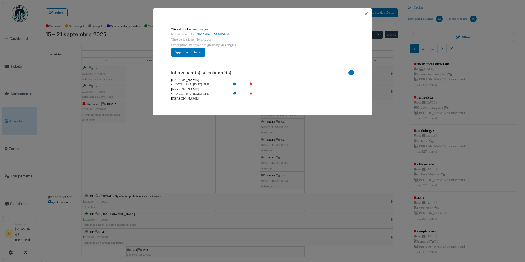
click at [249, 93] on icon at bounding box center [255, 94] width 16 height 4
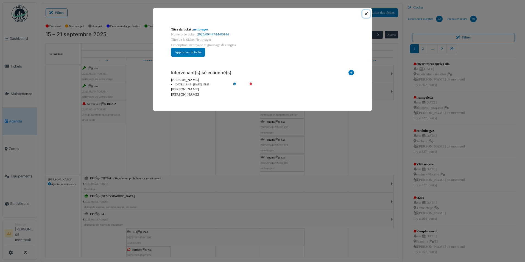
click at [363, 15] on button "Close" at bounding box center [366, 13] width 7 height 7
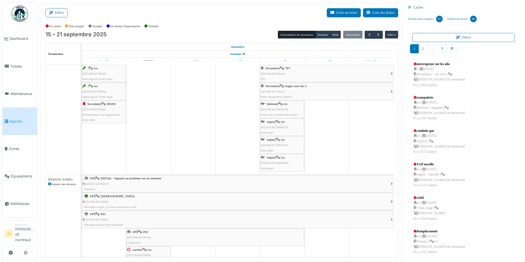
click at [267, 141] on div "engins | n/a 2025/09/447/M/00121 nettoyages" at bounding box center [282, 145] width 43 height 16
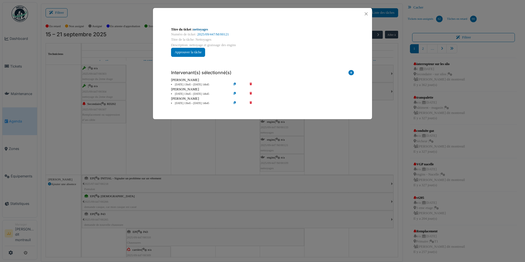
click at [203, 27] on link "nettoyages" at bounding box center [200, 29] width 15 height 4
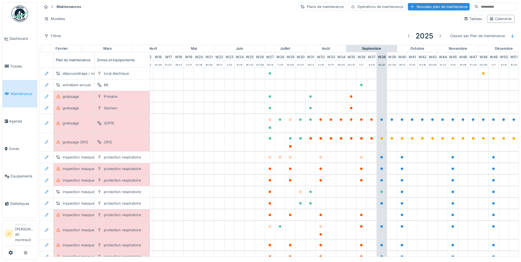
scroll to position [0, 182]
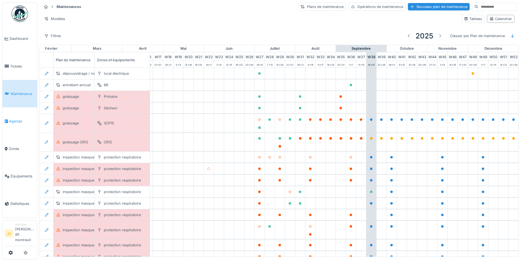
click at [16, 124] on span "Agenda" at bounding box center [22, 121] width 26 height 5
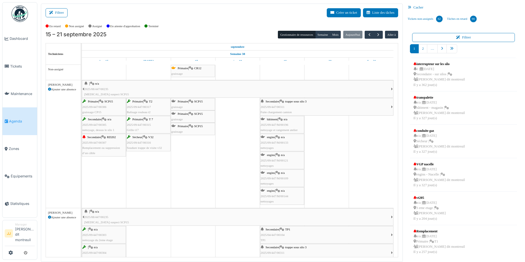
click at [270, 142] on span "2025/09/447/M/00133" at bounding box center [275, 142] width 28 height 3
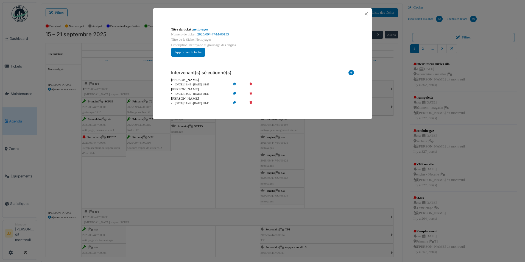
click at [250, 93] on icon at bounding box center [255, 94] width 16 height 4
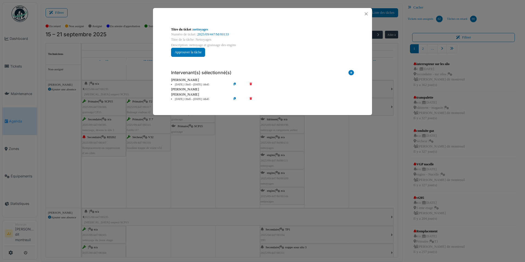
click at [249, 85] on icon at bounding box center [255, 85] width 16 height 4
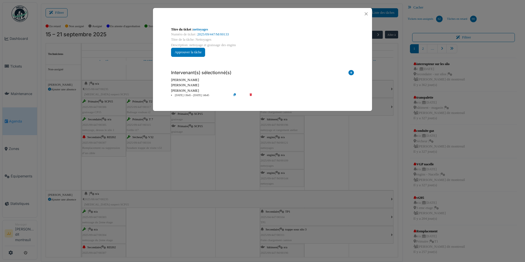
click at [363, 19] on div at bounding box center [262, 14] width 219 height 12
click at [365, 15] on button "Close" at bounding box center [366, 13] width 7 height 7
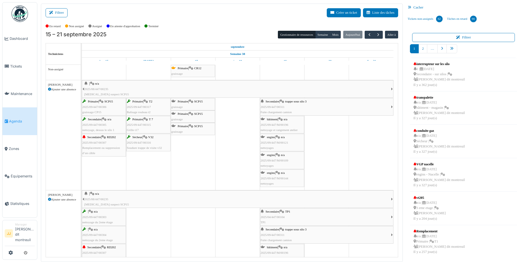
click at [284, 140] on div "engins | n/a 2025/09/447/M/00121 nettoyages" at bounding box center [282, 143] width 43 height 16
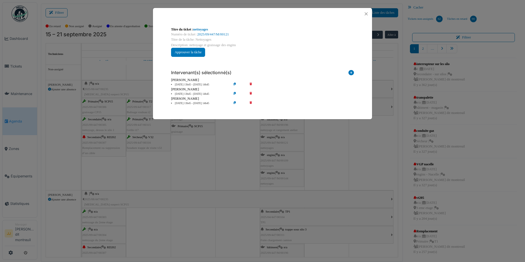
click at [252, 83] on icon at bounding box center [255, 85] width 16 height 4
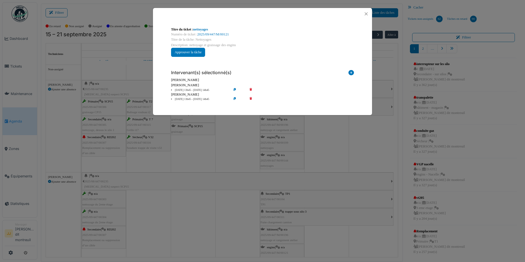
click at [250, 87] on div "[PERSON_NAME]" at bounding box center [262, 85] width 183 height 5
click at [249, 90] on icon at bounding box center [255, 90] width 16 height 4
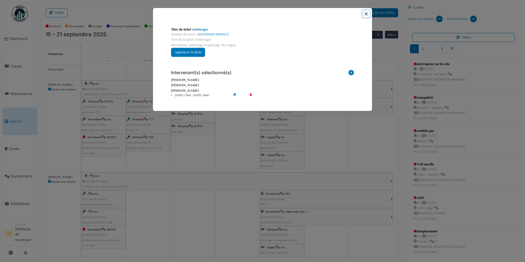
click at [368, 15] on button "Close" at bounding box center [366, 13] width 7 height 7
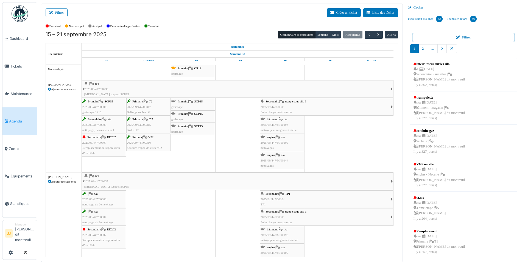
click at [277, 141] on span "2025/09/447/M/00109" at bounding box center [275, 142] width 28 height 3
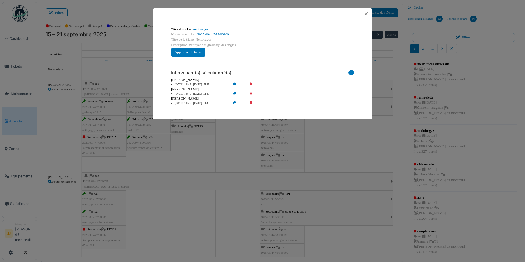
click at [252, 85] on icon at bounding box center [255, 85] width 16 height 4
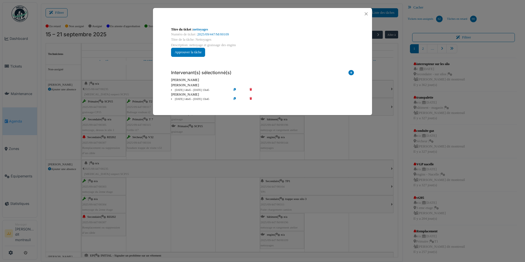
click at [252, 90] on icon at bounding box center [255, 90] width 16 height 4
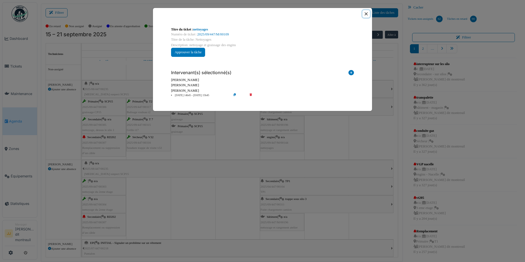
click at [365, 14] on button "Close" at bounding box center [366, 13] width 7 height 7
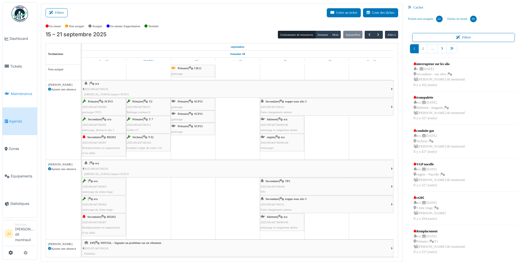
click at [27, 98] on link "Maintenance" at bounding box center [19, 93] width 35 height 27
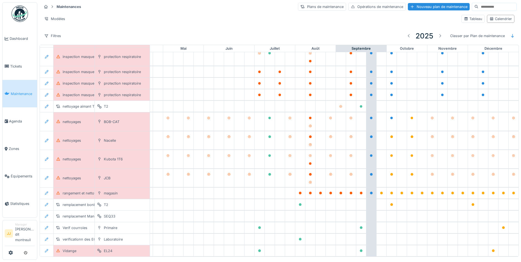
scroll to position [1, 0]
click at [12, 64] on span "Tickets" at bounding box center [22, 66] width 25 height 5
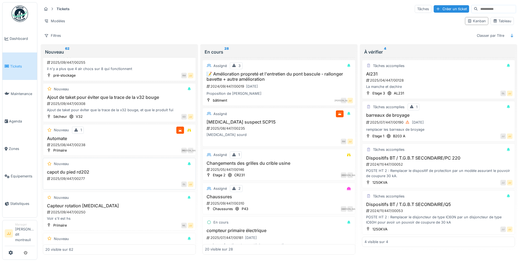
scroll to position [27, 0]
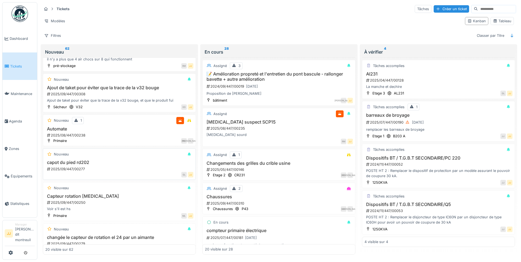
click at [90, 161] on h3 "capot du pied rd202" at bounding box center [119, 162] width 148 height 5
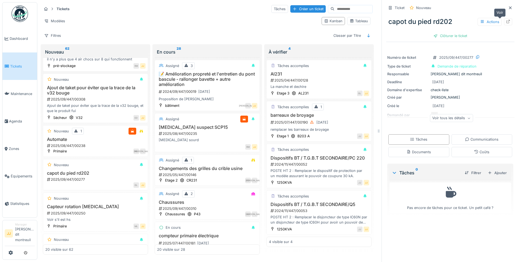
click at [506, 24] on div at bounding box center [508, 21] width 4 height 5
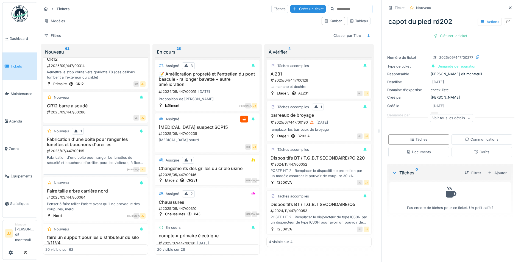
scroll to position [604, 0]
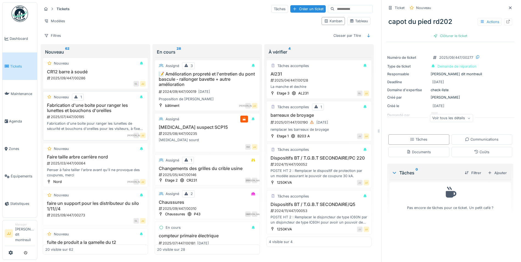
click at [105, 126] on div "Fabrication d'une boite pour ranger les lunettes de sécurité et bouchons d'orei…" at bounding box center [95, 126] width 100 height 10
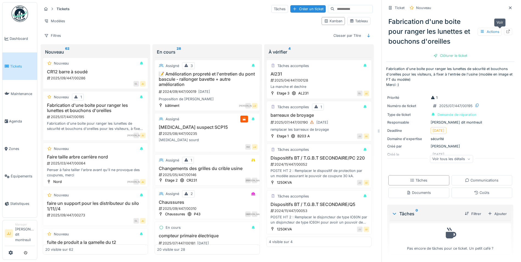
click at [507, 31] on icon at bounding box center [509, 32] width 4 height 4
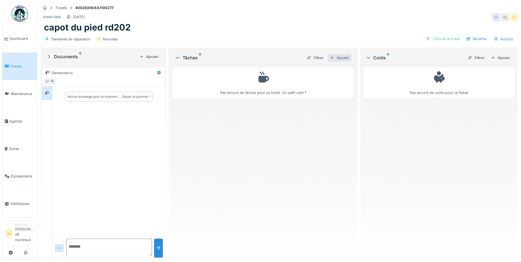
click at [338, 58] on div "Ajouter" at bounding box center [339, 57] width 23 height 7
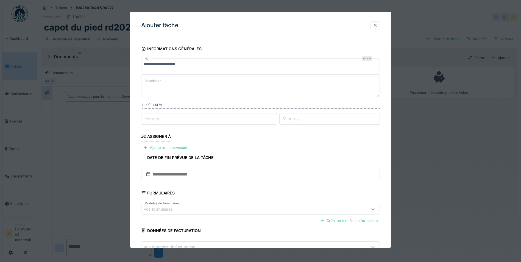
click at [178, 86] on textarea "Description" at bounding box center [260, 85] width 239 height 23
click at [157, 81] on textarea "**********" at bounding box center [260, 85] width 239 height 23
type textarea "**********"
click at [179, 147] on div "Ajouter un intervenant" at bounding box center [165, 147] width 48 height 7
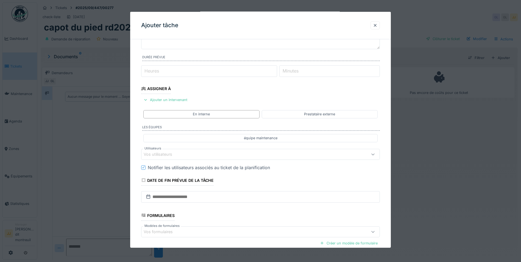
scroll to position [55, 0]
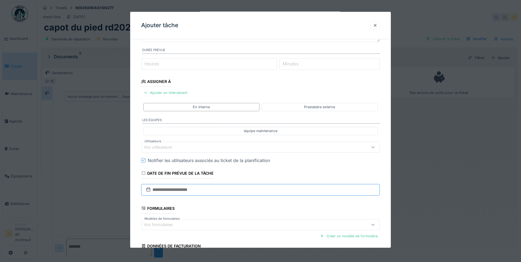
click at [182, 193] on input "text" at bounding box center [260, 190] width 239 height 12
click at [179, 144] on div "Vos utilisateurs" at bounding box center [162, 147] width 36 height 6
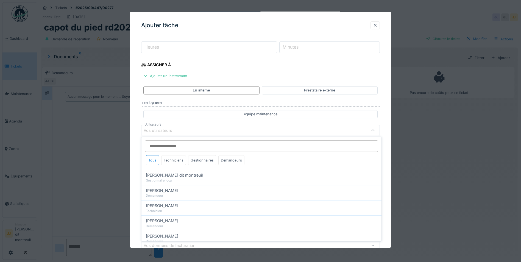
scroll to position [72, 0]
click at [181, 158] on div "Techniciens" at bounding box center [173, 160] width 25 height 10
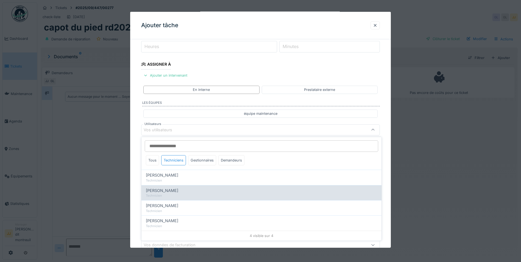
click at [167, 192] on span "[PERSON_NAME]" at bounding box center [162, 191] width 32 height 6
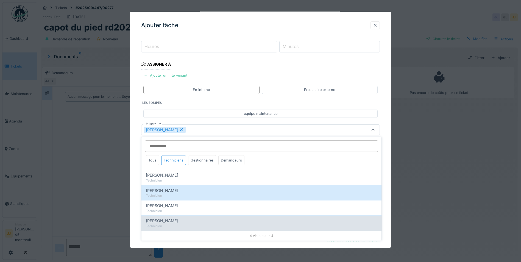
click at [166, 224] on span "Nicolas Menard" at bounding box center [162, 221] width 32 height 6
type input "**********"
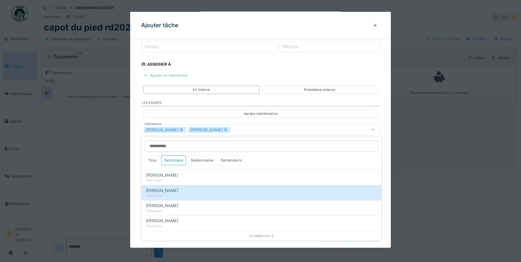
click at [304, 127] on div "Guillaume Lunel Nicolas Menard" at bounding box center [247, 130] width 206 height 6
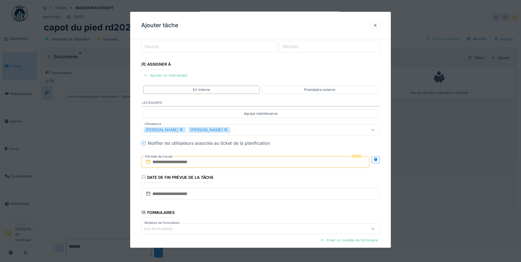
click at [203, 162] on input "text" at bounding box center [255, 162] width 228 height 12
click at [265, 216] on div "19" at bounding box center [265, 215] width 7 height 7
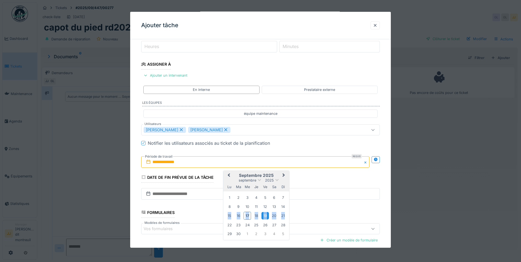
click at [265, 216] on div "19" at bounding box center [265, 215] width 7 height 7
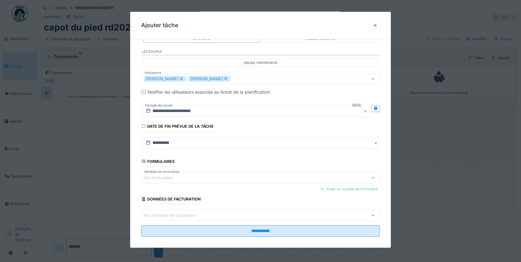
scroll to position [128, 0]
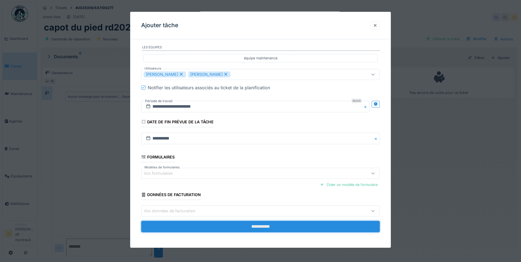
click at [182, 223] on input "**********" at bounding box center [260, 227] width 239 height 12
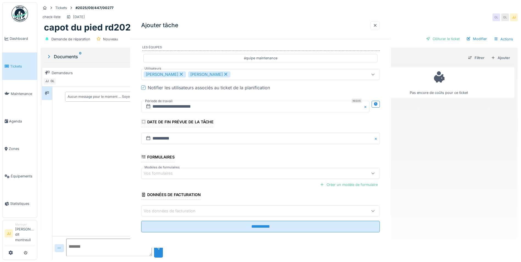
scroll to position [0, 0]
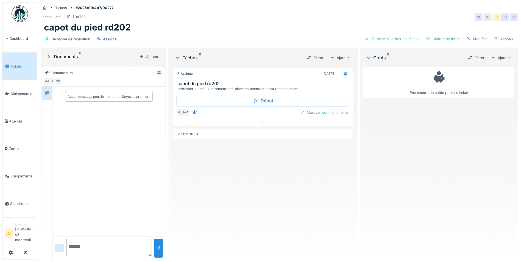
click at [3, 67] on link "Tickets" at bounding box center [19, 65] width 35 height 27
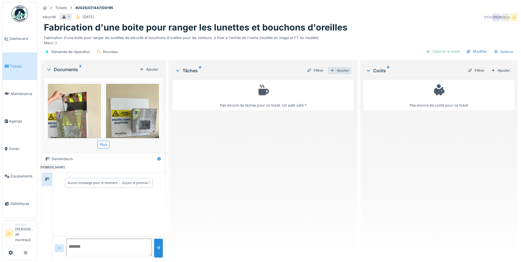
click at [344, 70] on div "Ajouter" at bounding box center [339, 70] width 23 height 7
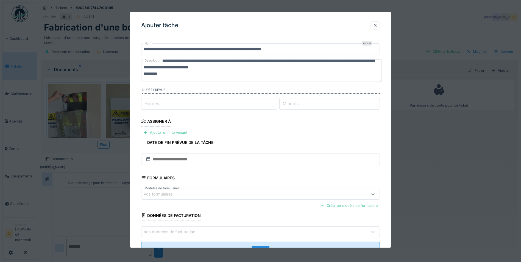
scroll to position [27, 0]
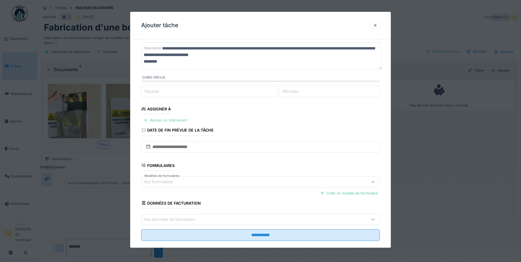
click at [171, 121] on div "Ajouter un intervenant" at bounding box center [165, 119] width 48 height 7
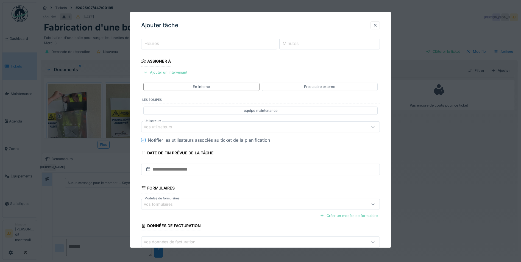
scroll to position [82, 0]
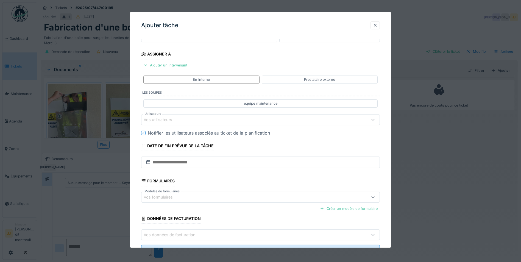
click at [187, 121] on div "Vos utilisateurs" at bounding box center [247, 119] width 206 height 6
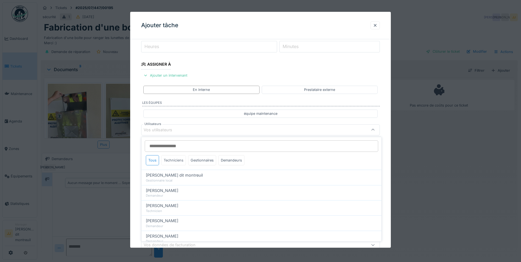
click at [179, 163] on div "Techniciens" at bounding box center [173, 160] width 25 height 10
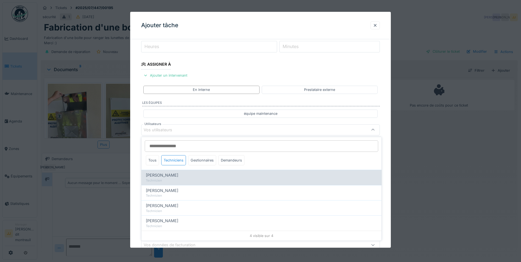
click at [172, 177] on div "Elouan David" at bounding box center [261, 175] width 231 height 6
type input "*****"
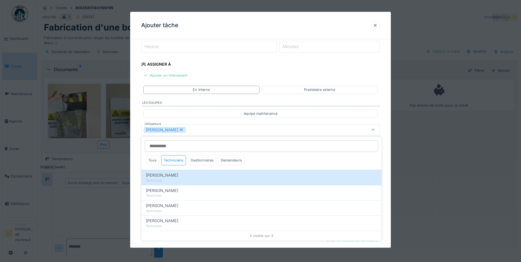
click at [337, 125] on div "Elouan David" at bounding box center [260, 129] width 239 height 11
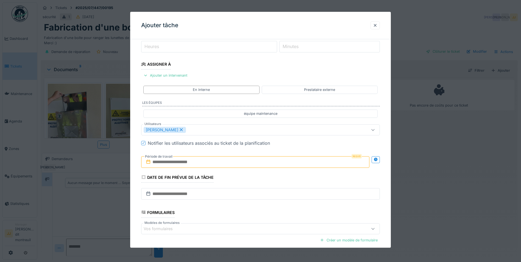
click at [191, 164] on input "text" at bounding box center [255, 162] width 228 height 12
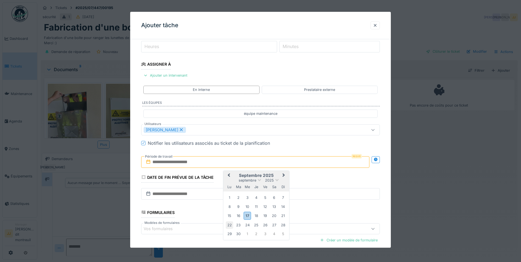
click at [232, 223] on div "22" at bounding box center [229, 224] width 7 height 7
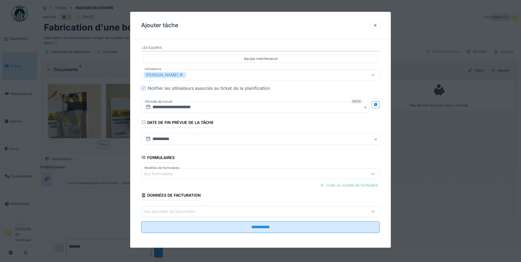
scroll to position [128, 0]
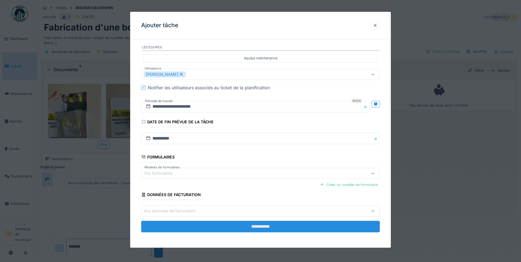
click at [206, 225] on input "**********" at bounding box center [260, 227] width 239 height 12
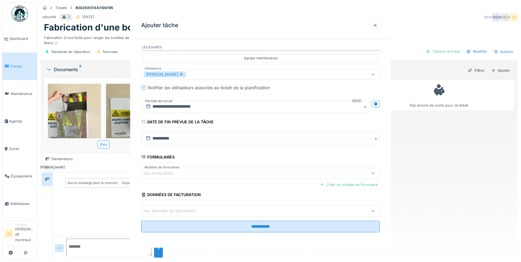
scroll to position [0, 0]
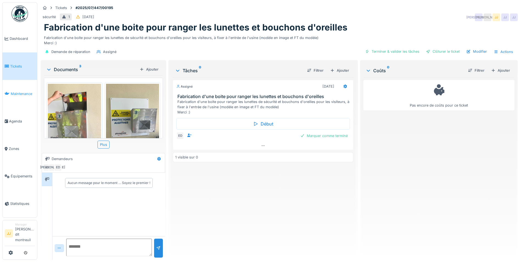
click at [18, 93] on span "Maintenance" at bounding box center [23, 93] width 24 height 5
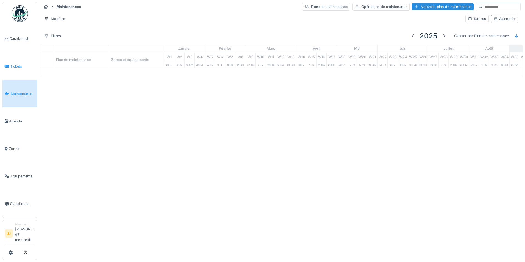
click at [6, 70] on link "Tickets" at bounding box center [19, 65] width 35 height 27
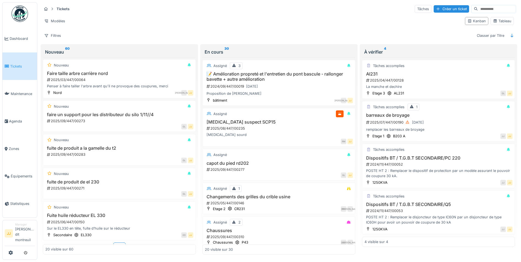
scroll to position [588, 0]
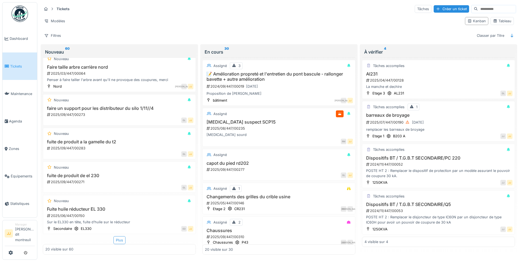
click at [117, 242] on div "Plus" at bounding box center [119, 240] width 12 height 8
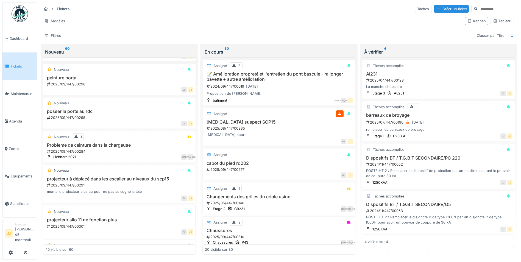
scroll to position [1082, 0]
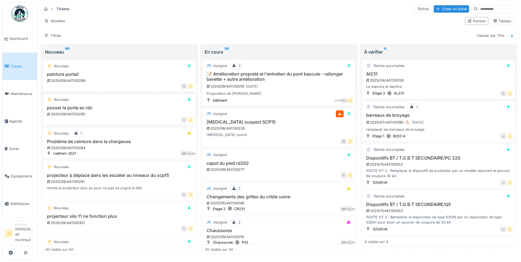
click at [127, 112] on div "2025/09/447/00295" at bounding box center [119, 114] width 147 height 5
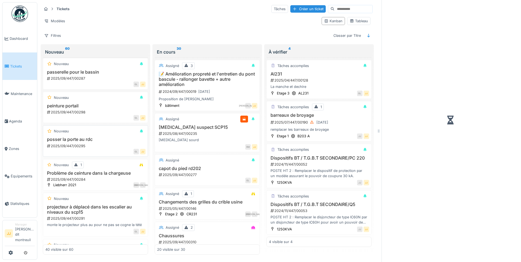
scroll to position [1114, 0]
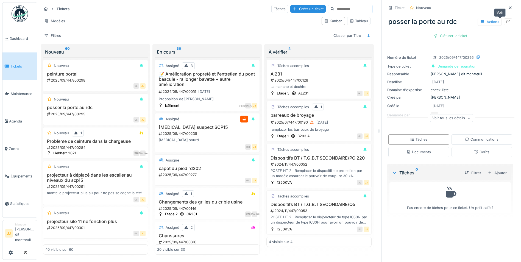
click at [507, 21] on icon at bounding box center [509, 22] width 4 height 4
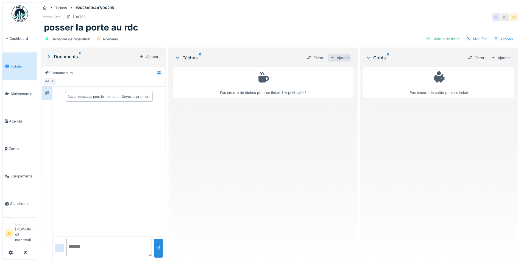
click at [342, 60] on div "Ajouter" at bounding box center [339, 57] width 23 height 7
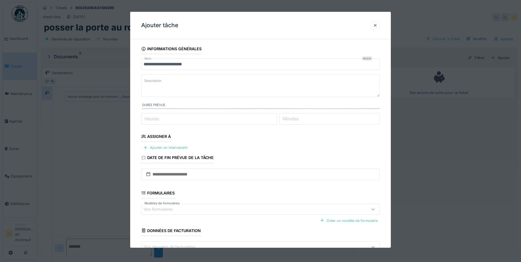
click at [168, 77] on textarea "Description" at bounding box center [260, 85] width 239 height 23
click at [153, 67] on input "**********" at bounding box center [260, 65] width 239 height 12
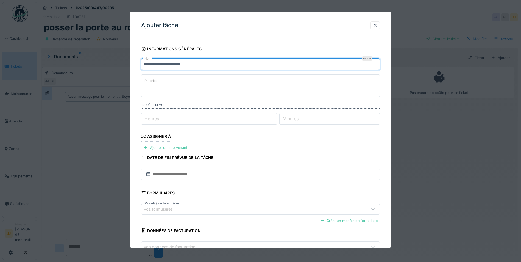
type input "**********"
click at [148, 82] on label "Description" at bounding box center [152, 80] width 19 height 7
click at [148, 82] on textarea "Description" at bounding box center [260, 85] width 239 height 23
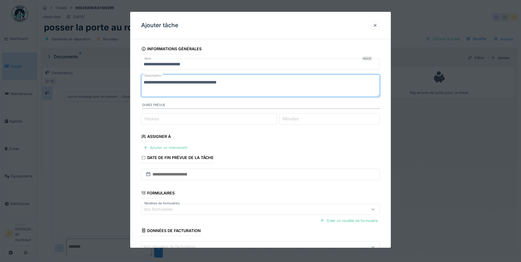
type textarea "**********"
click at [166, 148] on div "Ajouter un intervenant" at bounding box center [165, 147] width 48 height 7
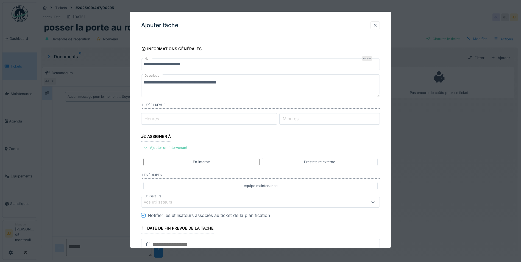
click at [169, 204] on div "Vos utilisateurs" at bounding box center [162, 202] width 36 height 6
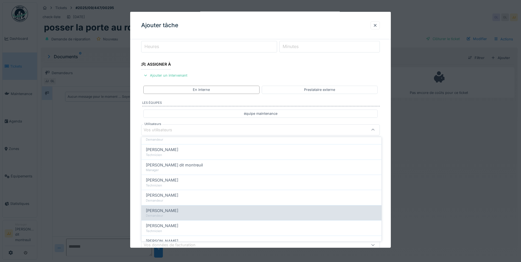
scroll to position [110, 0]
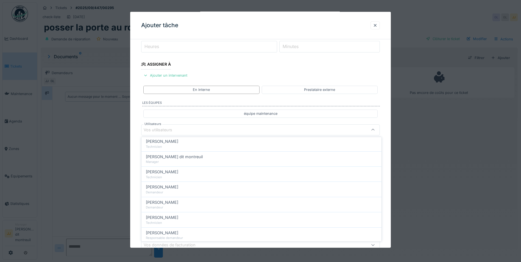
click at [186, 218] on div "[PERSON_NAME]" at bounding box center [261, 218] width 231 height 6
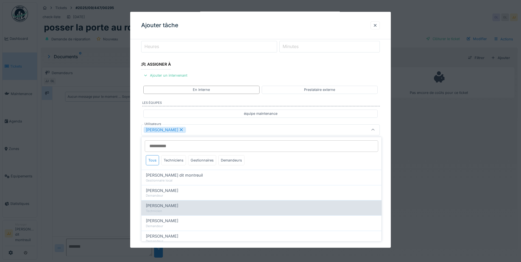
click at [183, 205] on div "[PERSON_NAME]" at bounding box center [261, 206] width 231 height 6
type input "**********"
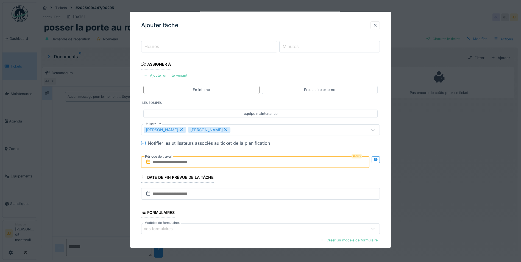
click at [384, 121] on div "**********" at bounding box center [260, 137] width 261 height 332
click at [215, 164] on input "text" at bounding box center [255, 162] width 228 height 12
click at [231, 233] on div "29" at bounding box center [229, 233] width 7 height 7
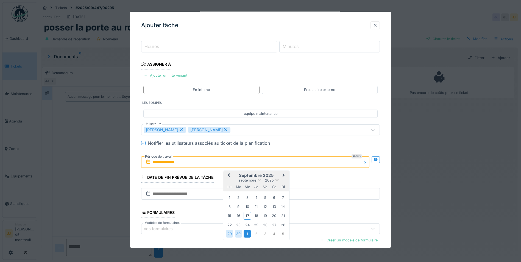
click at [249, 233] on div "1" at bounding box center [247, 233] width 7 height 7
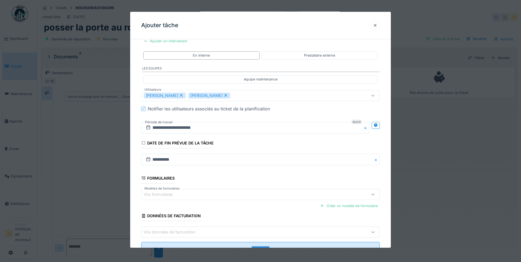
scroll to position [128, 0]
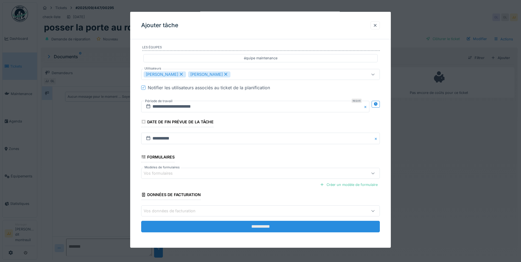
click at [200, 228] on input "**********" at bounding box center [260, 227] width 239 height 12
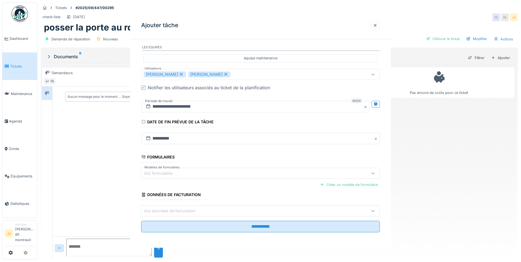
scroll to position [0, 0]
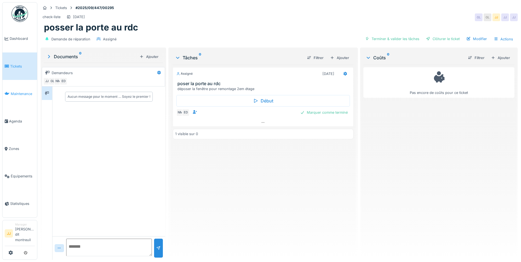
click at [18, 96] on span "Maintenance" at bounding box center [23, 93] width 24 height 5
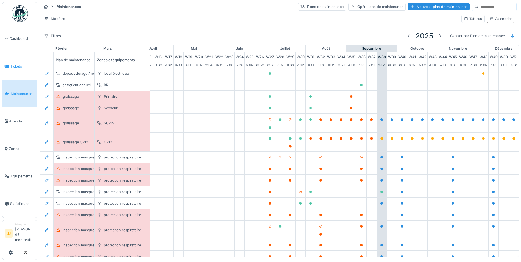
scroll to position [0, 182]
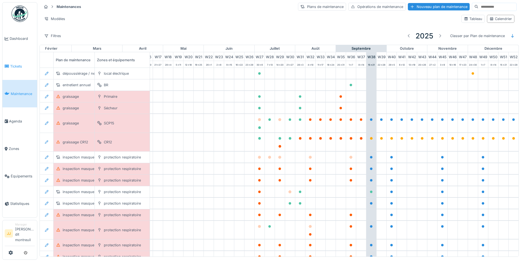
click at [22, 66] on span "Tickets" at bounding box center [22, 66] width 25 height 5
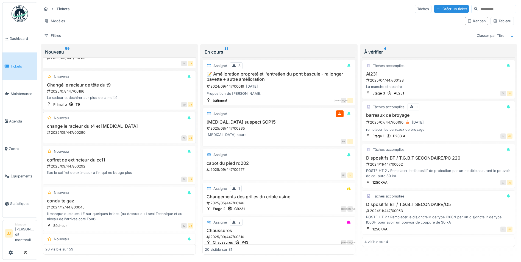
scroll to position [275, 0]
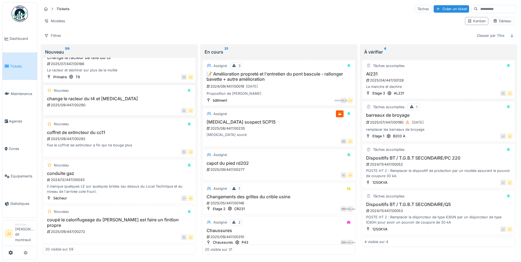
click at [114, 130] on h3 "coffret de extincteur du cc11" at bounding box center [119, 132] width 148 height 5
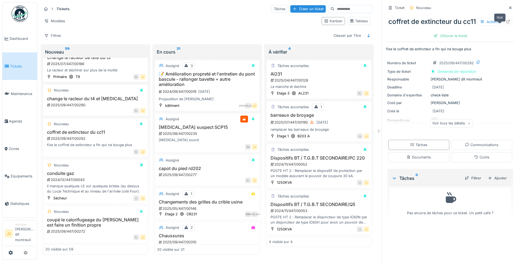
click at [506, 24] on div at bounding box center [508, 21] width 4 height 5
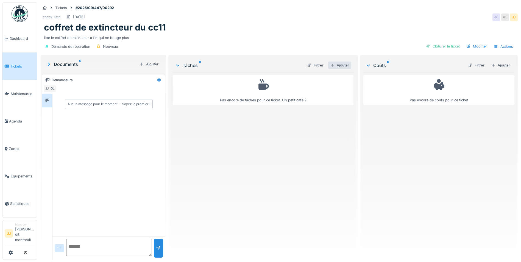
click at [343, 63] on div "Ajouter" at bounding box center [339, 65] width 23 height 7
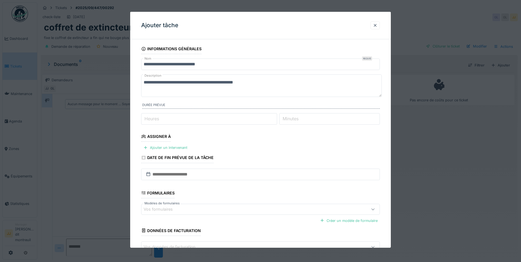
drag, startPoint x: 252, startPoint y: 86, endPoint x: 117, endPoint y: 81, distance: 135.8
click at [117, 81] on div "**********" at bounding box center [279, 131] width 484 height 262
type textarea "**********"
click at [162, 145] on div "Ajouter un intervenant" at bounding box center [165, 147] width 48 height 7
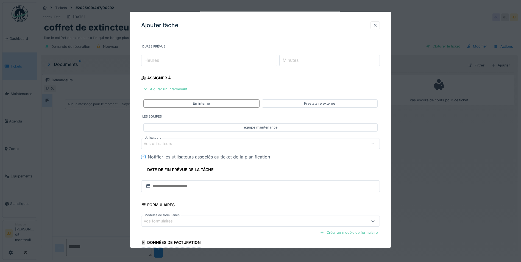
scroll to position [82, 0]
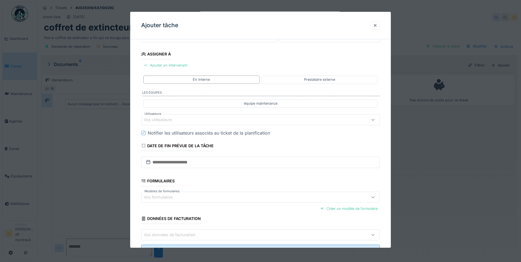
click at [179, 121] on div "Vos utilisateurs" at bounding box center [162, 120] width 36 height 6
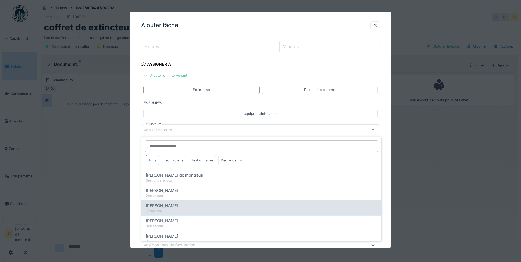
click at [181, 206] on div "[PERSON_NAME]" at bounding box center [261, 206] width 231 height 6
type input "*****"
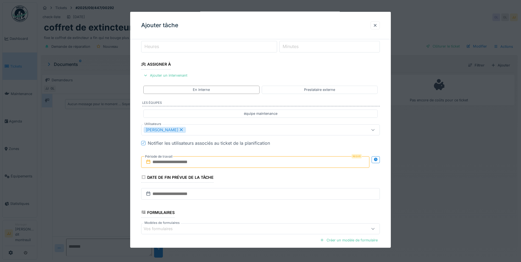
click at [137, 189] on div "**********" at bounding box center [260, 137] width 261 height 332
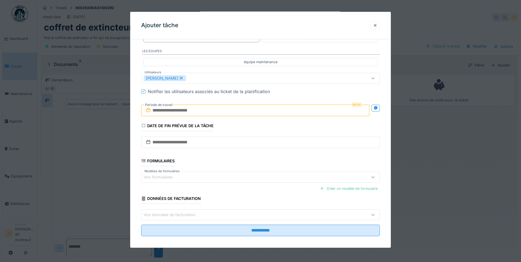
scroll to position [128, 0]
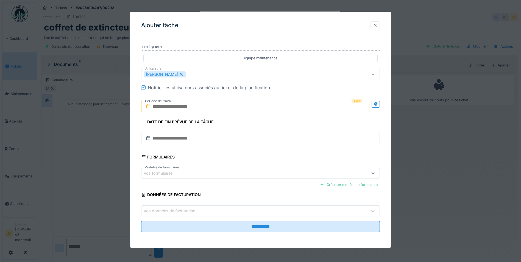
click at [211, 105] on input "text" at bounding box center [255, 107] width 228 height 12
click at [265, 162] on div "19" at bounding box center [265, 160] width 7 height 7
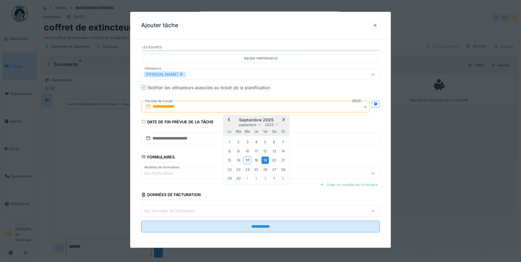
click at [264, 161] on div "19" at bounding box center [265, 160] width 7 height 7
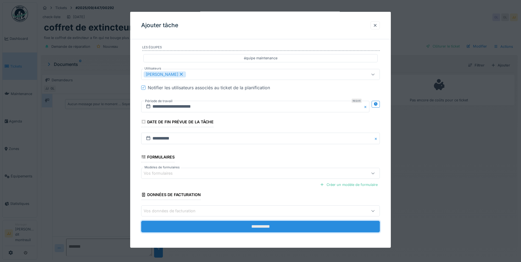
click at [242, 228] on input "**********" at bounding box center [260, 227] width 239 height 12
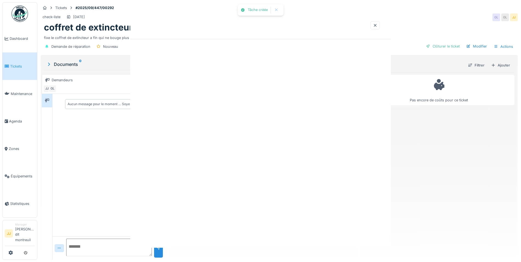
scroll to position [0, 0]
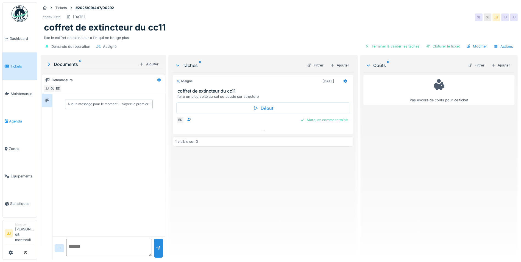
click at [14, 119] on span "Agenda" at bounding box center [22, 121] width 26 height 5
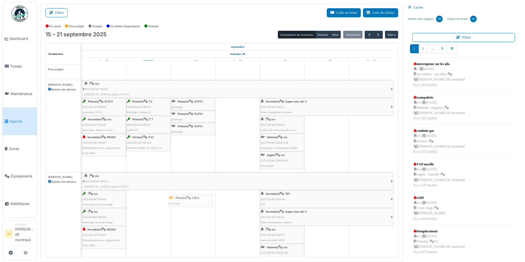
drag, startPoint x: 204, startPoint y: 73, endPoint x: 202, endPoint y: 203, distance: 129.7
drag, startPoint x: 202, startPoint y: 69, endPoint x: 248, endPoint y: 204, distance: 142.5
click at [201, 70] on div "Primaire | CR12 [GEOGRAPHIC_DATA]" at bounding box center [192, 71] width 43 height 10
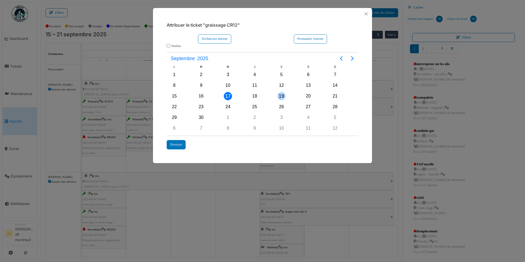
drag, startPoint x: 286, startPoint y: 90, endPoint x: 279, endPoint y: 92, distance: 7.9
click at [279, 92] on div "L M M J V S D [DATE] 2 3 4 5 6 7 8 9 10 11 12 13 14 15 16 17 18 19 20 21 22 23 …" at bounding box center [255, 99] width 188 height 69
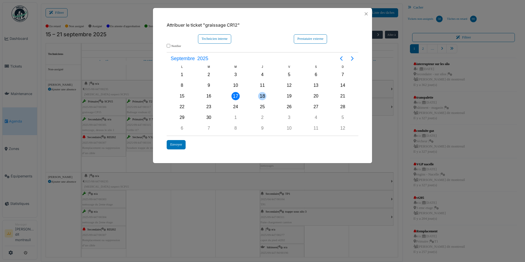
click at [264, 94] on div "18" at bounding box center [262, 96] width 8 height 8
click at [205, 39] on div "Technicien interne" at bounding box center [214, 38] width 33 height 9
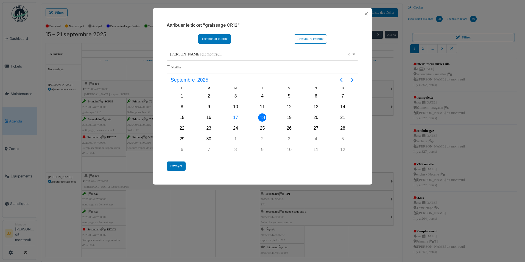
click at [354, 53] on div "[PERSON_NAME] dit montreuil Remove item" at bounding box center [262, 54] width 187 height 8
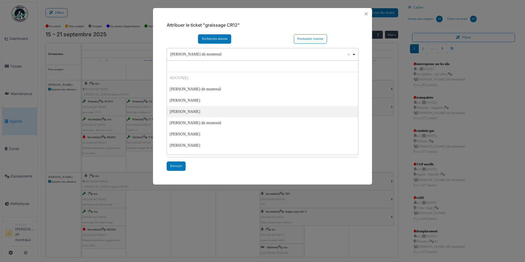
select select "*****"
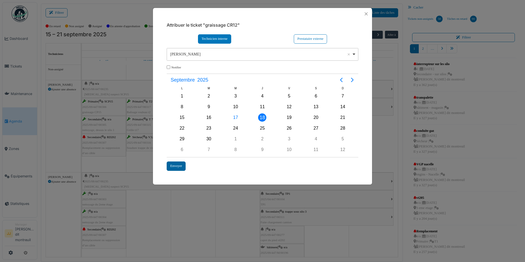
click at [177, 164] on div "Envoyer" at bounding box center [176, 166] width 19 height 9
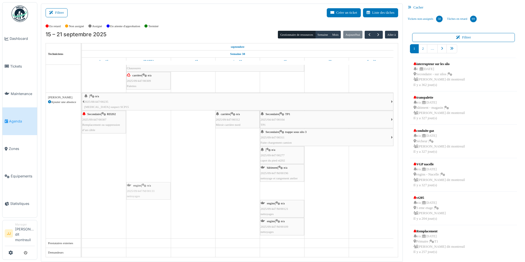
drag, startPoint x: 274, startPoint y: 188, endPoint x: 138, endPoint y: 145, distance: 142.8
click at [138, 145] on div "| n/a 2025/08/447/00235 [MEDICAL_DATA] suspect SCP15 Primaire | SCP15 2025/09/4…" at bounding box center [240, 32] width 316 height 451
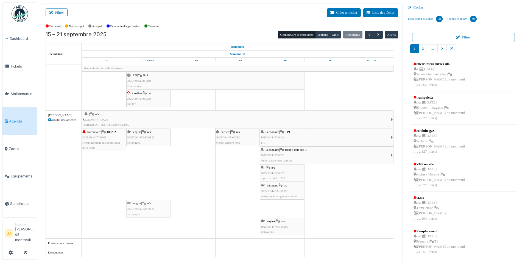
drag, startPoint x: 282, startPoint y: 206, endPoint x: 133, endPoint y: 150, distance: 159.7
click at [133, 150] on div "| n/a 2025/08/447/00235 [MEDICAL_DATA] suspect SCP15 Primaire | SCP15 2025/09/4…" at bounding box center [240, 40] width 316 height 433
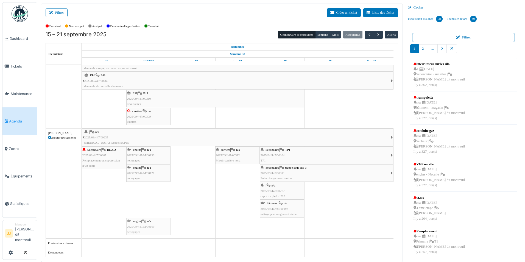
drag, startPoint x: 292, startPoint y: 223, endPoint x: 145, endPoint y: 190, distance: 150.5
click at [145, 190] on div "| n/a 2025/08/447/00235 [MEDICAL_DATA] suspect SCP15 Primaire | SCP15 2025/09/4…" at bounding box center [240, 49] width 316 height 415
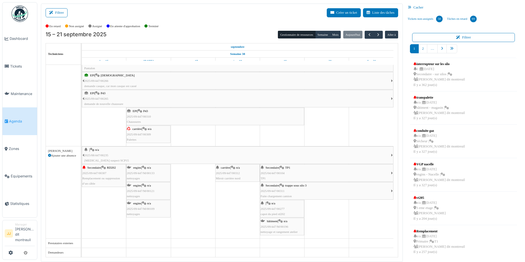
click at [295, 228] on div "bâtiment | n/a 2025/09/447/M/00196 nettoyage et rangement atelier" at bounding box center [282, 227] width 43 height 16
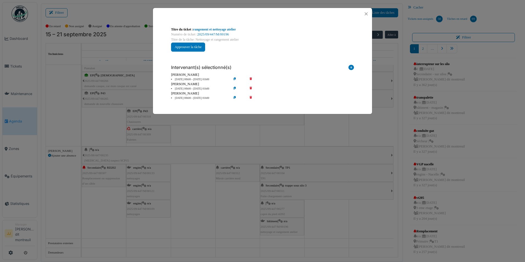
click at [251, 96] on icon at bounding box center [255, 98] width 16 height 4
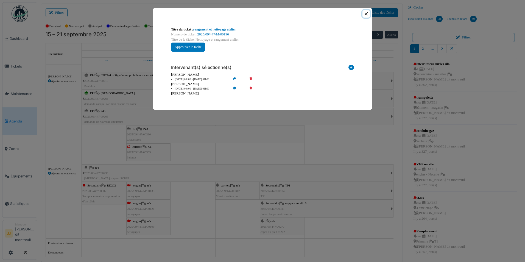
click at [365, 15] on button "Close" at bounding box center [366, 13] width 7 height 7
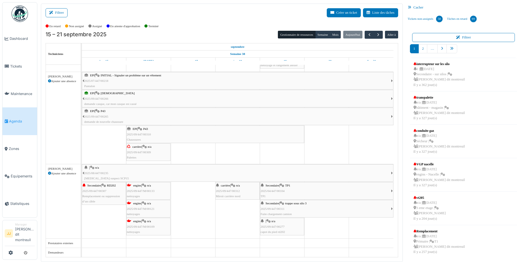
click at [335, 210] on div "Secondaire | trappe sous silo 3 2025/09/447/00311 Fuite chargement camion" at bounding box center [326, 209] width 130 height 16
click at [299, 209] on div "Secondaire | trappe sous silo 3 2025/09/447/00311 Fuite chargement camion" at bounding box center [326, 209] width 130 height 16
click at [276, 205] on span "Secondaire" at bounding box center [273, 203] width 14 height 3
click at [272, 213] on span "Fuite chargement camion" at bounding box center [276, 213] width 31 height 3
click at [276, 204] on span "Secondaire" at bounding box center [273, 203] width 14 height 3
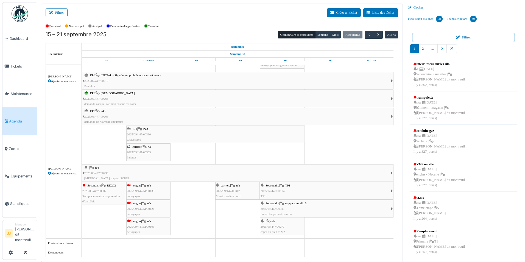
click at [279, 204] on span "Secondaire" at bounding box center [273, 203] width 14 height 3
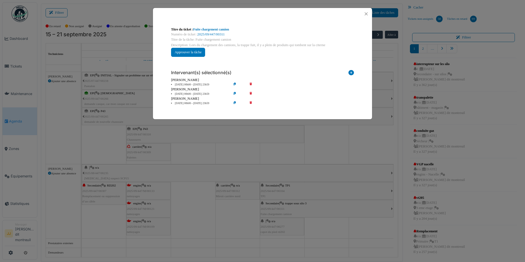
click at [250, 103] on icon at bounding box center [255, 103] width 16 height 4
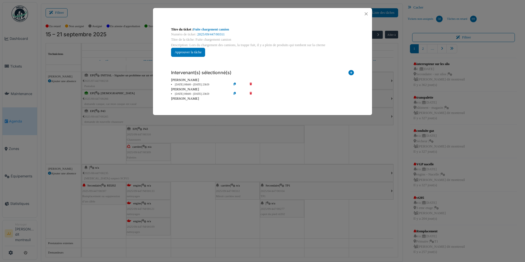
click at [250, 83] on icon at bounding box center [255, 85] width 16 height 4
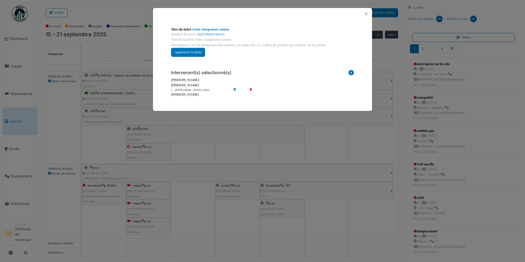
click at [362, 16] on div at bounding box center [262, 14] width 219 height 12
click at [364, 15] on button "Close" at bounding box center [366, 13] width 7 height 7
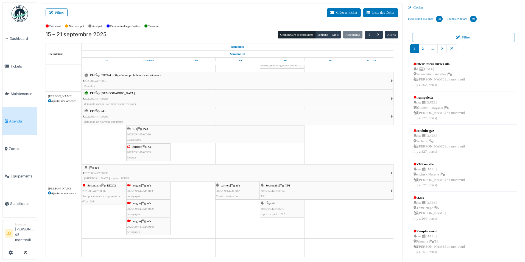
scroll to position [147, 0]
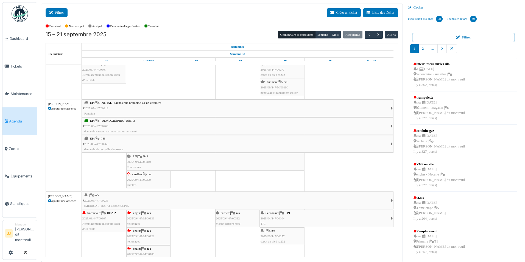
click at [51, 11] on icon at bounding box center [52, 13] width 6 height 4
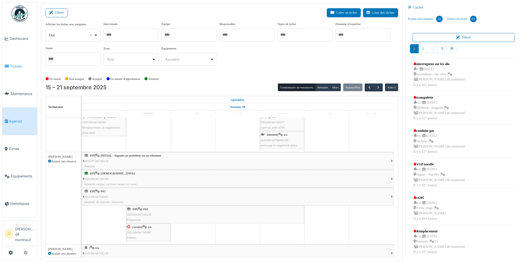
click at [19, 68] on span "Tickets" at bounding box center [22, 66] width 25 height 5
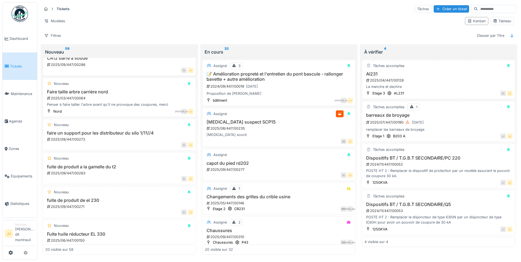
scroll to position [580, 0]
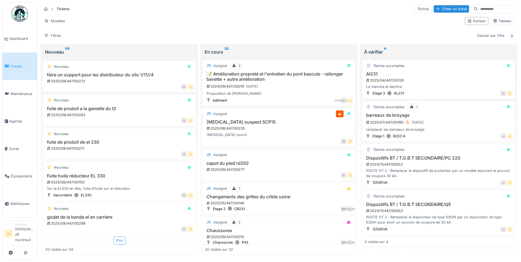
click at [120, 242] on div "Plus" at bounding box center [119, 241] width 12 height 8
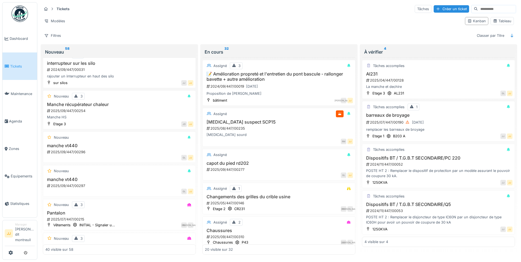
scroll to position [718, 0]
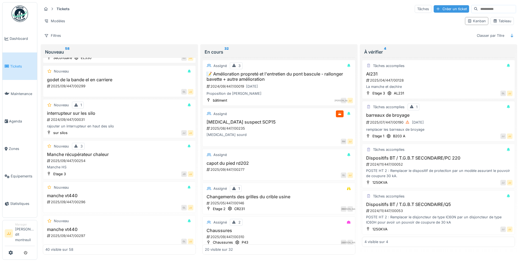
click at [439, 11] on div "Créer un ticket" at bounding box center [451, 8] width 35 height 7
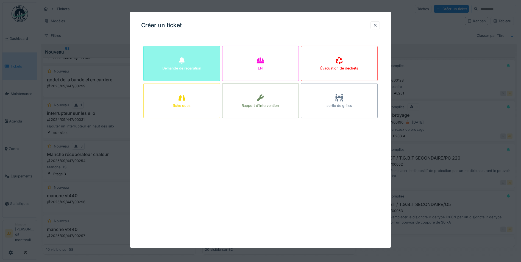
click at [193, 70] on div "Demande de réparation" at bounding box center [181, 68] width 39 height 5
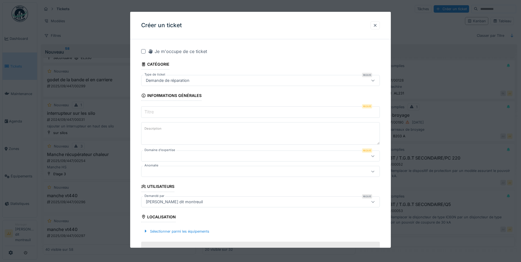
click at [174, 108] on input "Titre" at bounding box center [260, 112] width 239 height 12
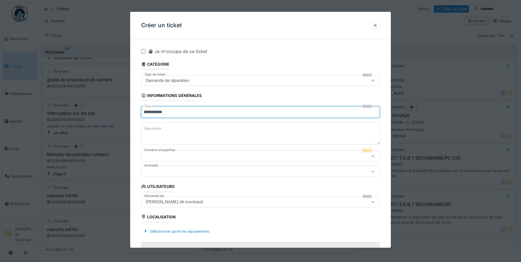
click at [164, 114] on input "**********" at bounding box center [260, 112] width 239 height 12
click at [173, 125] on textarea "Description" at bounding box center [260, 133] width 239 height 23
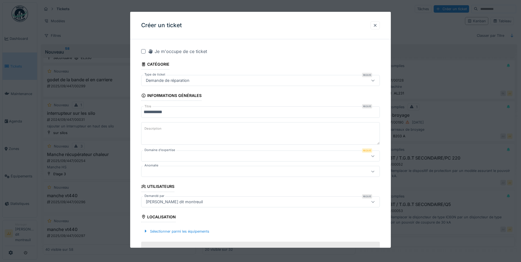
click at [177, 114] on input "**********" at bounding box center [260, 112] width 239 height 12
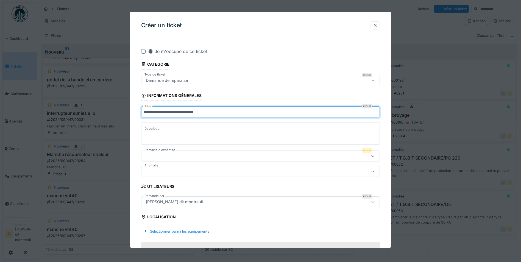
type input "**********"
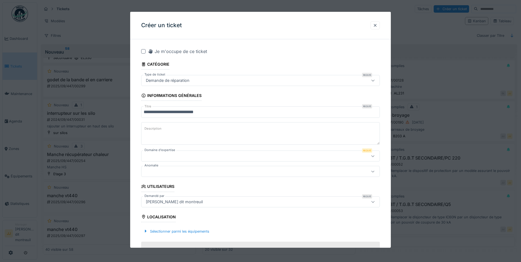
click at [176, 127] on textarea "Description" at bounding box center [260, 133] width 239 height 23
type textarea "**********"
click at [185, 153] on div at bounding box center [247, 156] width 206 height 6
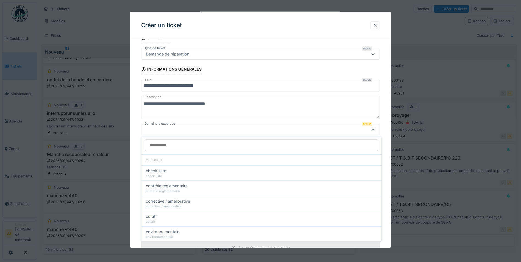
scroll to position [0, 0]
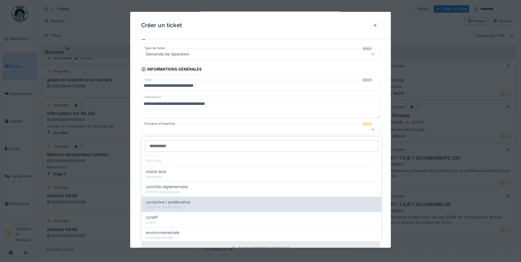
click at [177, 202] on span "corrective / améliorative" at bounding box center [168, 202] width 44 height 6
type input "****"
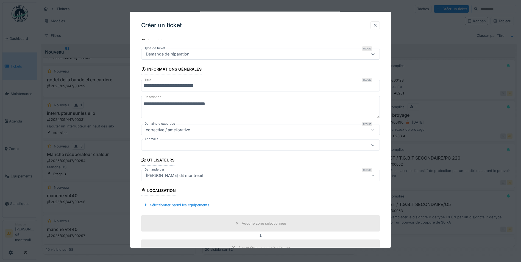
click at [228, 143] on div at bounding box center [247, 145] width 206 height 6
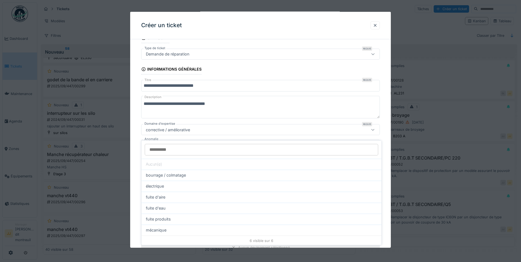
scroll to position [42, 0]
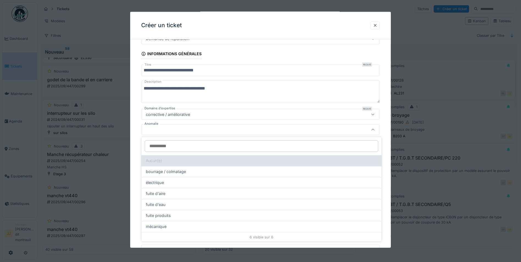
click at [218, 157] on div "Aucun(e)" at bounding box center [261, 160] width 240 height 11
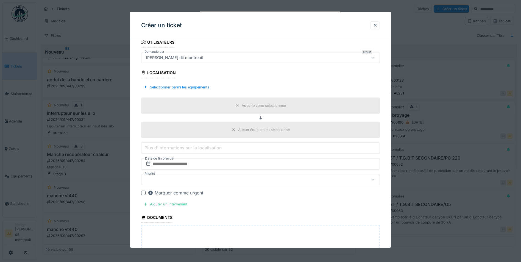
scroll to position [152, 0]
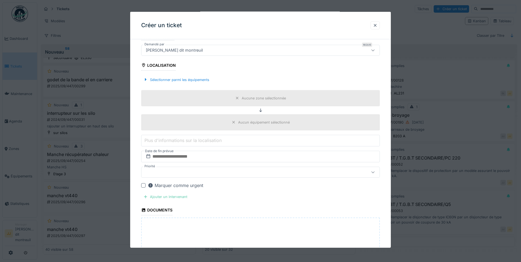
click at [174, 199] on div "Ajouter un intervenant" at bounding box center [165, 196] width 48 height 7
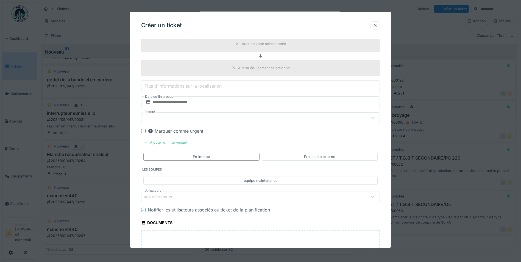
scroll to position [207, 0]
click at [177, 195] on div "Vos utilisateurs" at bounding box center [162, 196] width 36 height 6
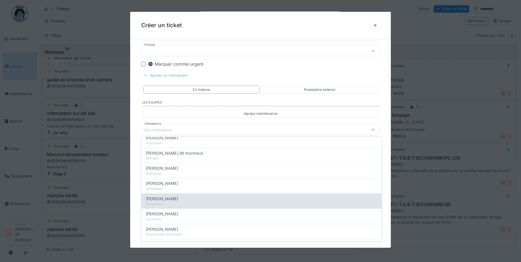
scroll to position [137, 0]
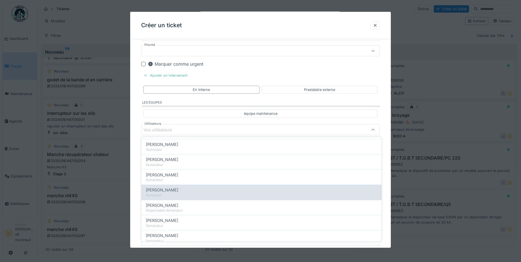
click at [179, 194] on div "Technicien" at bounding box center [261, 195] width 231 height 5
type input "*****"
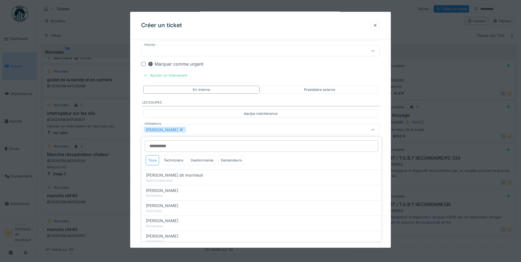
click at [280, 128] on div "Nicolas Menard" at bounding box center [247, 130] width 206 height 6
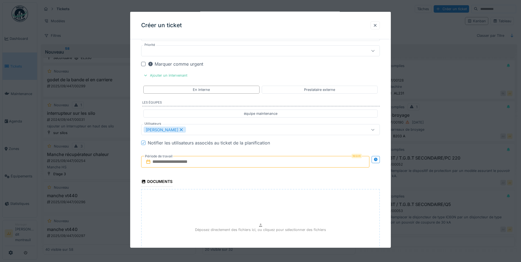
click at [231, 164] on input "text" at bounding box center [255, 162] width 228 height 12
click at [247, 216] on div "17" at bounding box center [247, 216] width 7 height 8
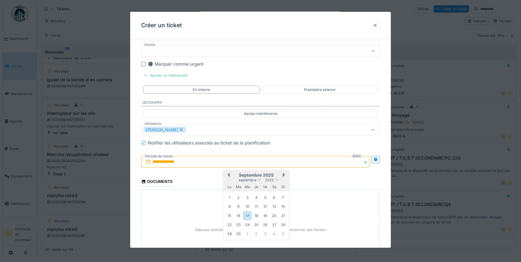
click at [247, 215] on div "17" at bounding box center [247, 216] width 7 height 8
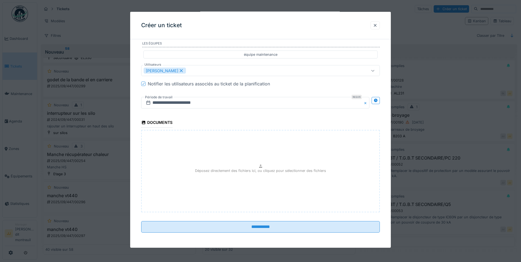
scroll to position [332, 0]
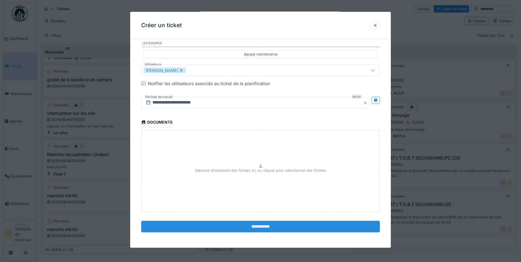
click at [221, 225] on input "**********" at bounding box center [260, 227] width 239 height 12
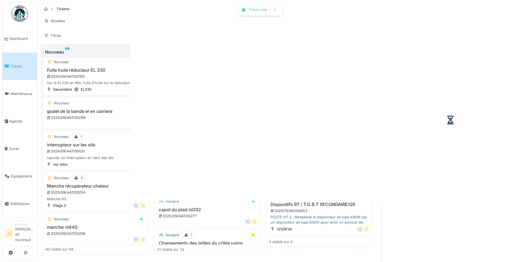
scroll to position [749, 0]
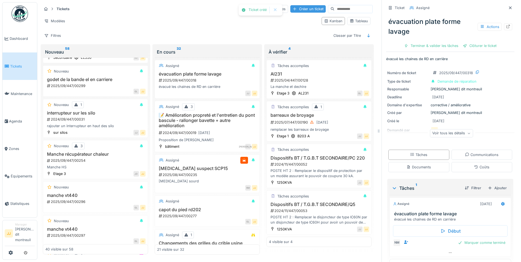
click at [304, 6] on div "Créer un ticket" at bounding box center [307, 8] width 35 height 7
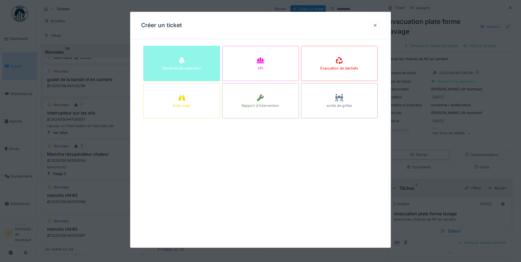
click at [196, 64] on div "Demande de réparation" at bounding box center [181, 63] width 77 height 35
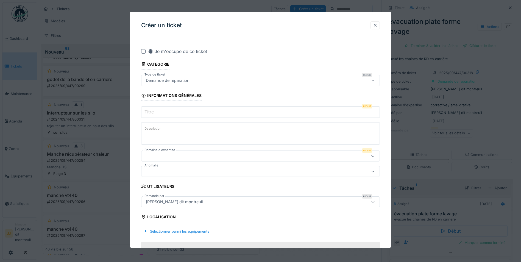
click at [194, 111] on input "Titre" at bounding box center [260, 112] width 239 height 12
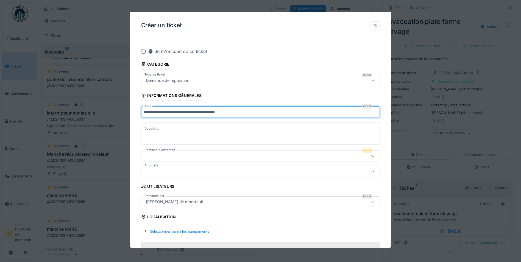
type input "**********"
click at [211, 127] on textarea "Description" at bounding box center [260, 133] width 239 height 23
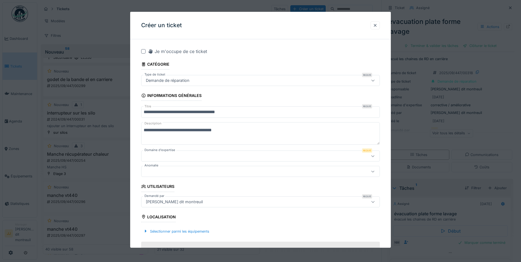
type textarea "**********"
click at [198, 158] on div at bounding box center [247, 156] width 206 height 6
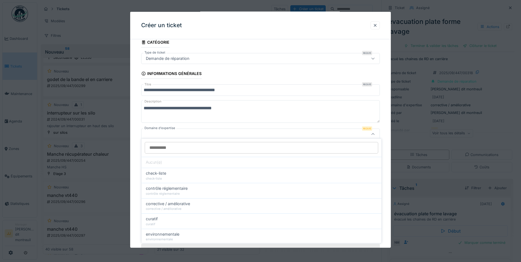
scroll to position [26, 0]
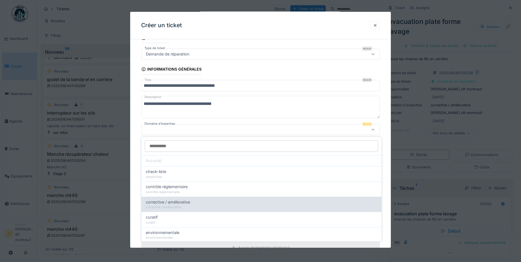
click at [204, 206] on div "corrective / améliorative" at bounding box center [261, 207] width 231 height 5
type input "****"
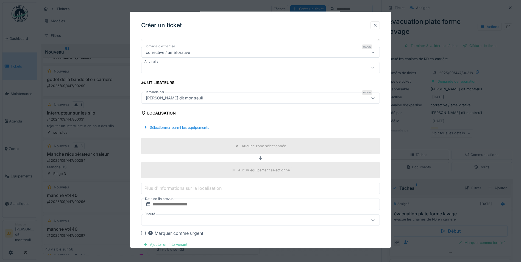
scroll to position [109, 0]
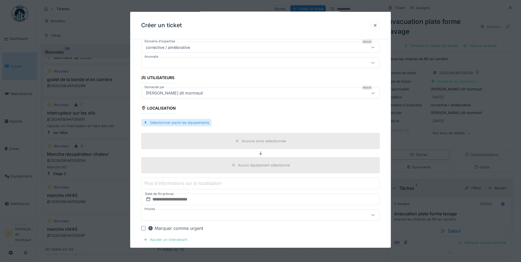
click at [182, 120] on div "Sélectionner parmi les équipements" at bounding box center [176, 122] width 70 height 7
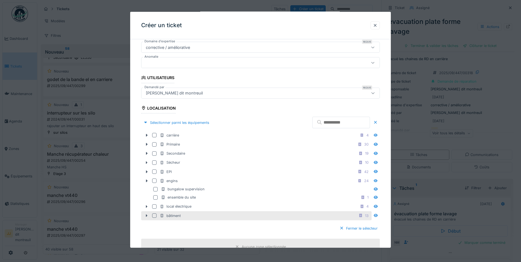
click at [146, 219] on div "bâtiment 13" at bounding box center [256, 215] width 230 height 9
click at [146, 214] on icon at bounding box center [147, 216] width 4 height 4
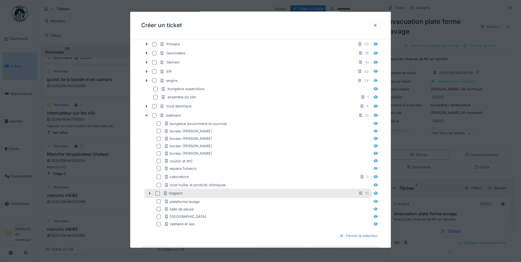
scroll to position [219, 0]
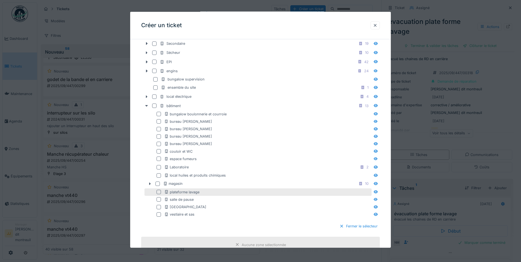
click at [159, 194] on div at bounding box center [160, 192] width 7 height 4
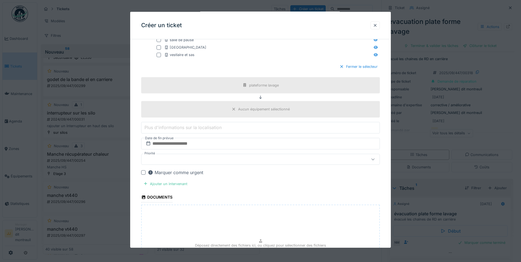
scroll to position [384, 0]
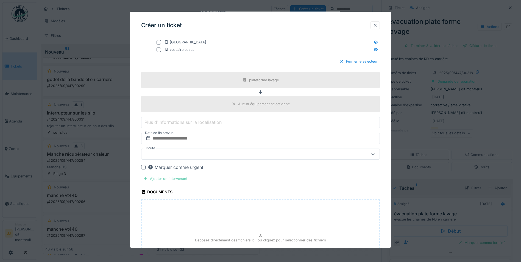
click at [182, 179] on div "Ajouter un intervenant" at bounding box center [165, 178] width 48 height 7
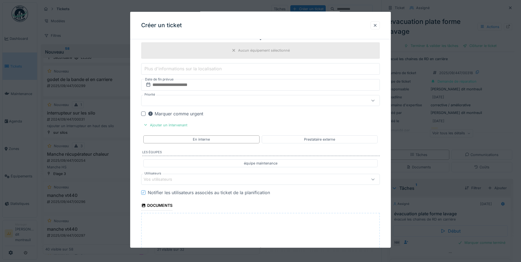
scroll to position [438, 0]
click at [185, 178] on div "Vos utilisateurs" at bounding box center [247, 178] width 206 height 6
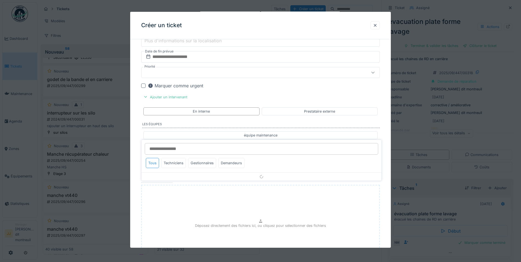
scroll to position [487, 0]
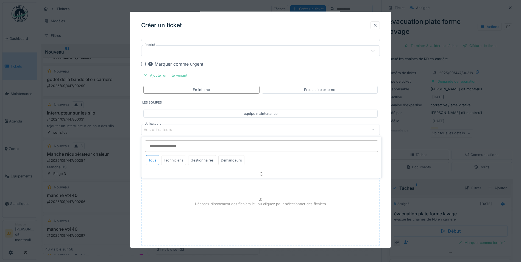
click at [171, 159] on div "Techniciens" at bounding box center [173, 160] width 25 height 10
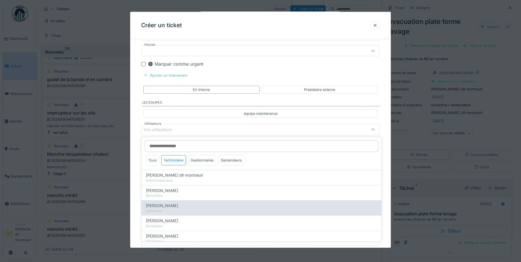
click at [181, 205] on div "[PERSON_NAME]" at bounding box center [261, 206] width 231 height 6
type input "*****"
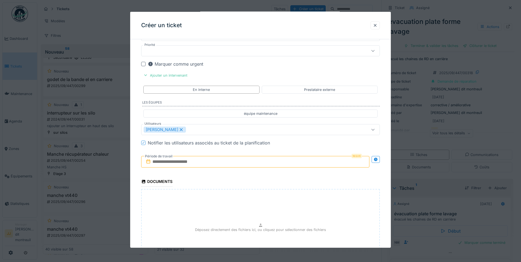
click at [195, 162] on input "text" at bounding box center [255, 162] width 228 height 12
click at [247, 215] on div "17" at bounding box center [247, 216] width 7 height 8
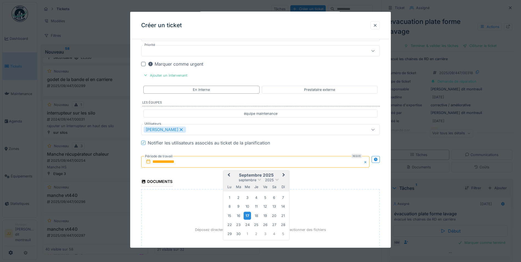
click at [247, 215] on div "17" at bounding box center [247, 216] width 7 height 8
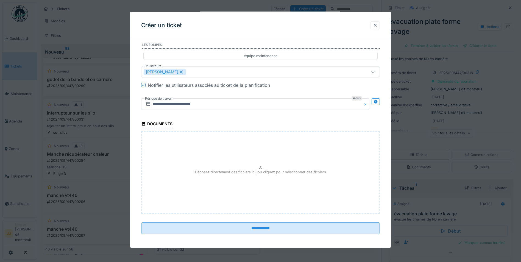
scroll to position [546, 0]
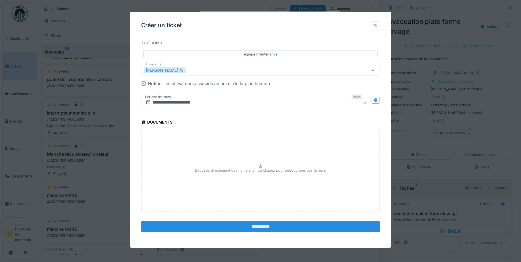
click at [210, 229] on input "**********" at bounding box center [260, 227] width 239 height 12
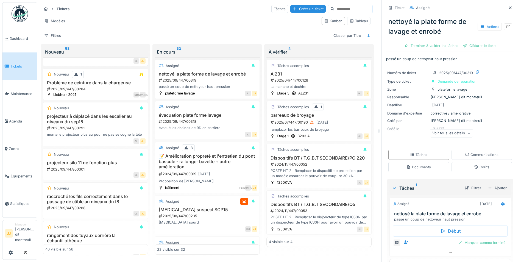
scroll to position [1107, 0]
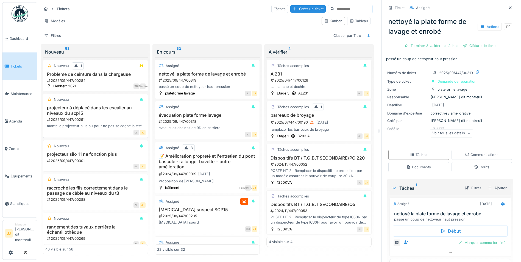
click at [105, 123] on div "monte le projecteur plus au pour ne pas se cogne la tété" at bounding box center [95, 125] width 100 height 5
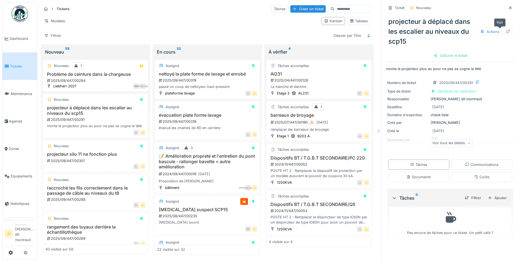
click at [506, 30] on icon at bounding box center [508, 32] width 4 height 4
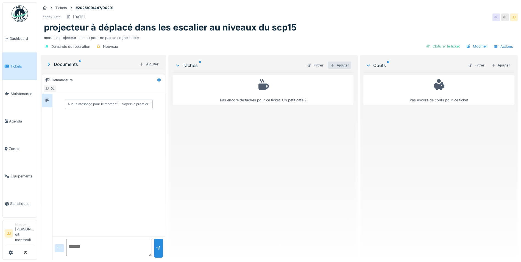
click at [344, 65] on div "Ajouter" at bounding box center [339, 65] width 23 height 7
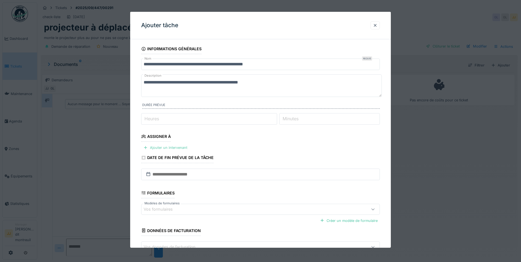
click at [174, 148] on div "Ajouter un intervenant" at bounding box center [165, 147] width 48 height 7
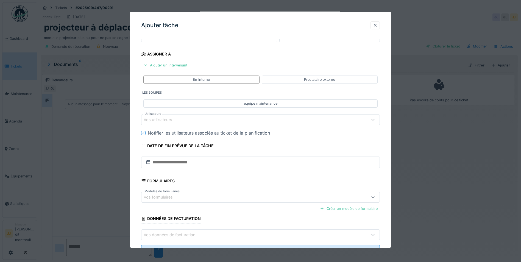
click at [191, 120] on div "Vos utilisateurs" at bounding box center [247, 119] width 206 height 6
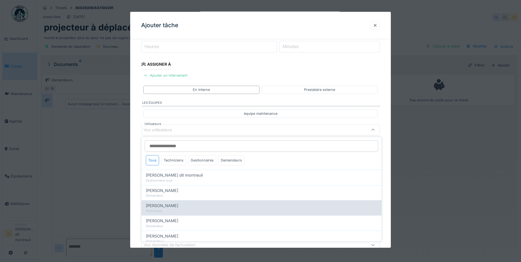
click at [179, 210] on div "Technicien" at bounding box center [261, 211] width 231 height 5
type input "*****"
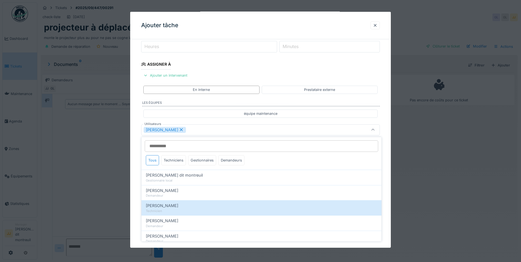
click at [282, 129] on div "[PERSON_NAME]" at bounding box center [247, 130] width 206 height 6
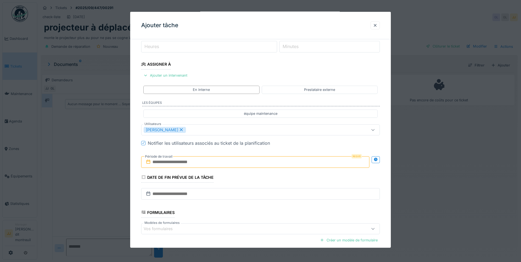
click at [263, 165] on input "text" at bounding box center [255, 162] width 228 height 12
click at [249, 218] on div "17" at bounding box center [247, 216] width 7 height 8
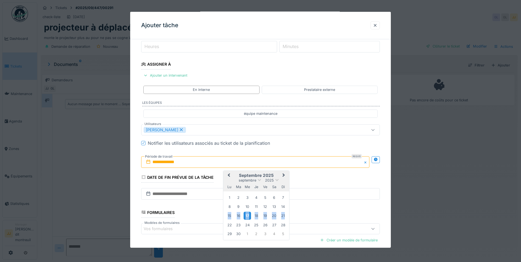
click at [249, 218] on div "17" at bounding box center [247, 216] width 7 height 8
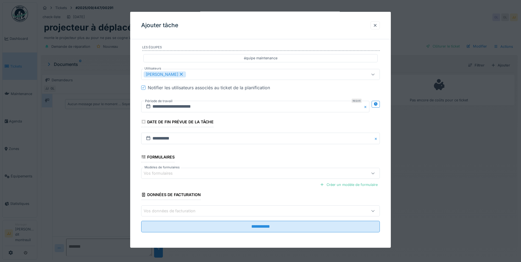
scroll to position [4, 0]
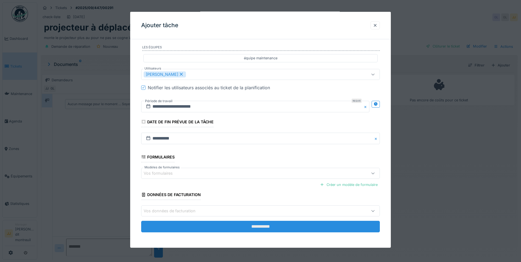
click at [293, 227] on input "**********" at bounding box center [260, 227] width 239 height 12
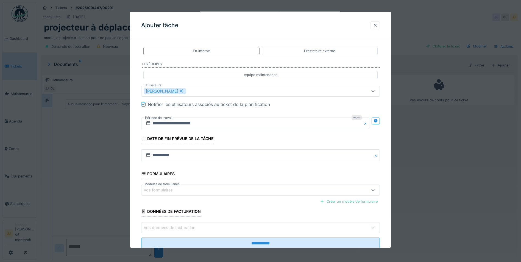
scroll to position [128, 0]
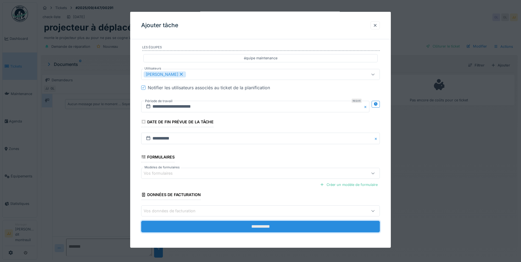
click at [236, 224] on input "**********" at bounding box center [260, 227] width 239 height 12
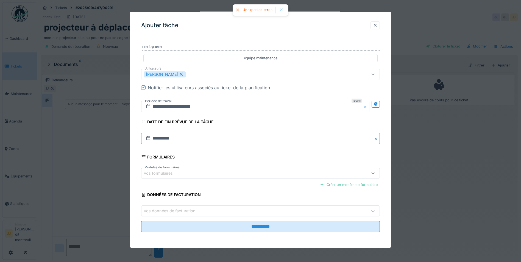
click at [212, 138] on input "**********" at bounding box center [260, 139] width 239 height 12
click at [251, 192] on div "17" at bounding box center [252, 192] width 7 height 8
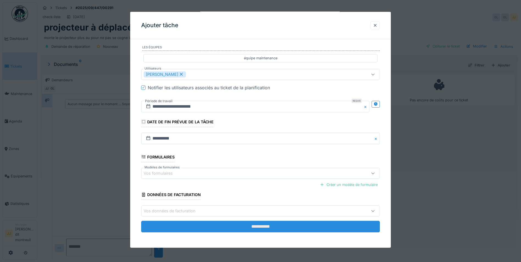
click at [209, 228] on input "**********" at bounding box center [260, 227] width 239 height 12
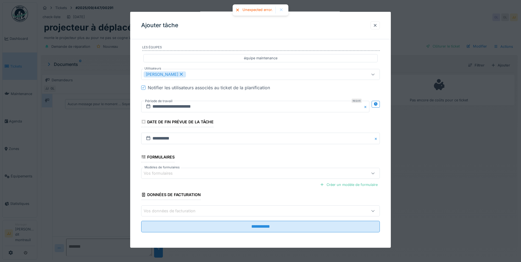
click at [282, 9] on div at bounding box center [281, 10] width 4 height 5
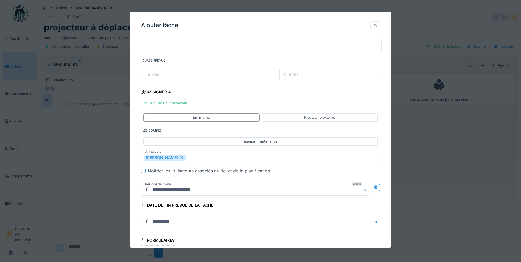
scroll to position [0, 0]
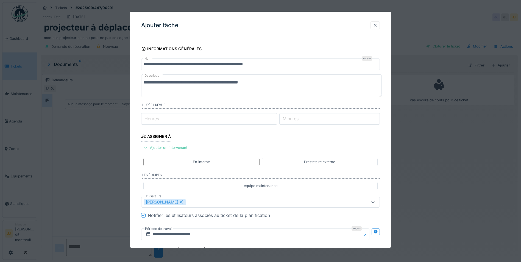
click at [235, 87] on textarea "**********" at bounding box center [261, 85] width 241 height 23
click at [289, 80] on textarea "**********" at bounding box center [261, 85] width 241 height 23
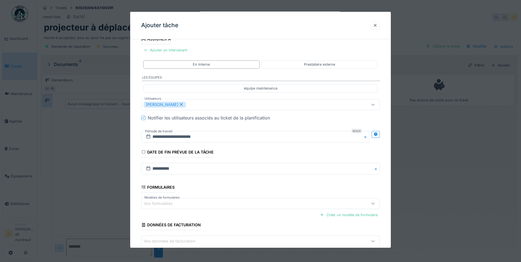
scroll to position [128, 0]
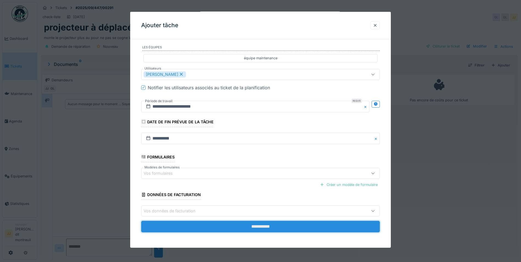
click at [174, 225] on input "**********" at bounding box center [260, 227] width 239 height 12
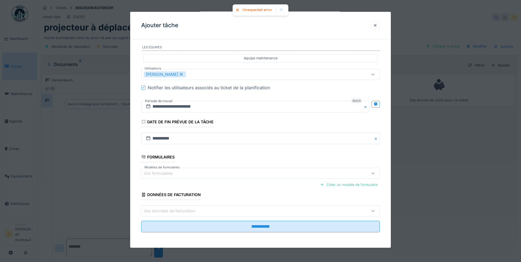
click at [283, 11] on div at bounding box center [281, 10] width 4 height 5
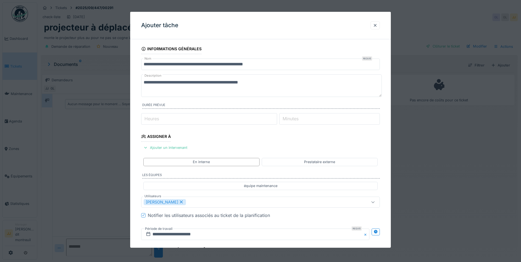
click at [196, 83] on textarea "**********" at bounding box center [261, 85] width 241 height 23
click at [264, 81] on textarea "**********" at bounding box center [261, 85] width 241 height 23
type textarea "**********"
click at [257, 123] on input "Heures" at bounding box center [209, 119] width 136 height 12
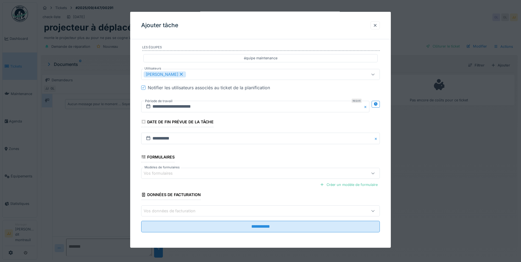
scroll to position [4, 0]
click at [240, 110] on input "**********" at bounding box center [255, 107] width 228 height 12
click at [248, 162] on div "17" at bounding box center [247, 160] width 7 height 8
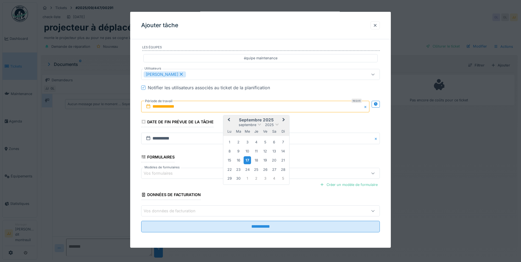
click at [249, 161] on div "17" at bounding box center [247, 160] width 7 height 8
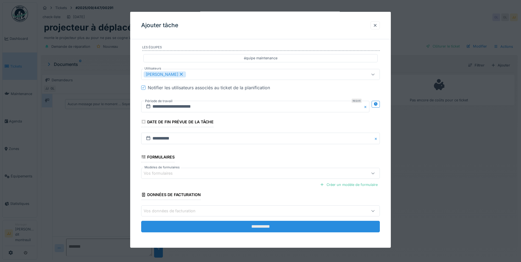
click at [258, 229] on input "**********" at bounding box center [260, 227] width 239 height 12
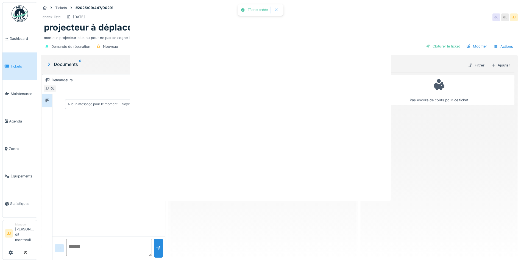
scroll to position [0, 0]
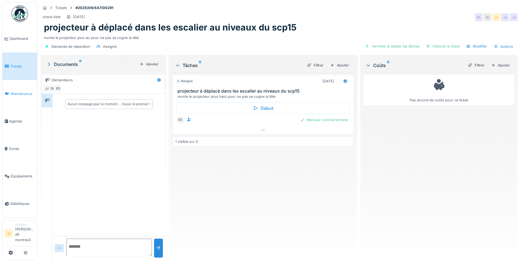
click at [24, 95] on span "Maintenance" at bounding box center [23, 93] width 24 height 5
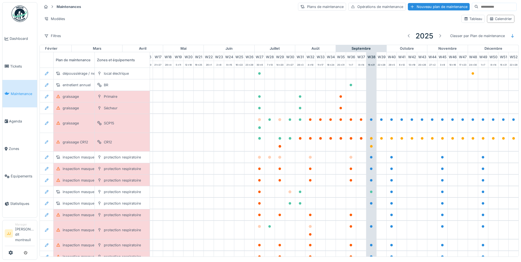
scroll to position [0, 182]
click at [21, 62] on link "Tickets" at bounding box center [19, 65] width 35 height 27
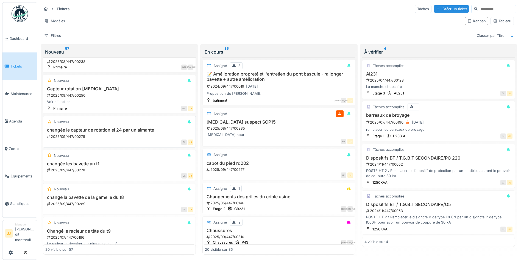
scroll to position [110, 0]
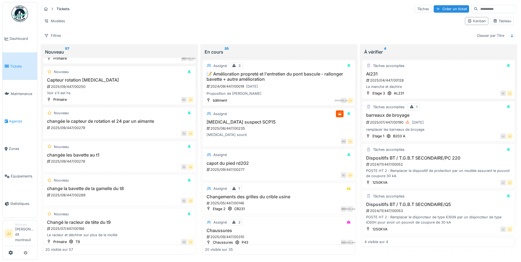
click at [21, 119] on span "Agenda" at bounding box center [22, 121] width 26 height 5
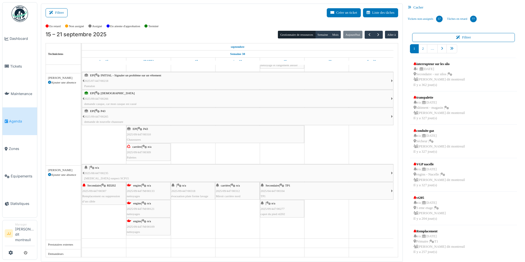
scroll to position [199, 0]
drag, startPoint x: 226, startPoint y: 189, endPoint x: 194, endPoint y: 208, distance: 37.2
click at [194, 208] on div "| n/a 2025/08/447/00235 Bruit suspect SCP15 Primaire | SCP15 2025/09/447/00306 …" at bounding box center [240, 61] width 316 height 391
click at [93, 188] on div "Secondaire | RD202 2025/09/447/00307 Remplacement ou suppression d’un câble" at bounding box center [103, 193] width 43 height 21
click at [93, 185] on span "Secondaire" at bounding box center [94, 185] width 14 height 3
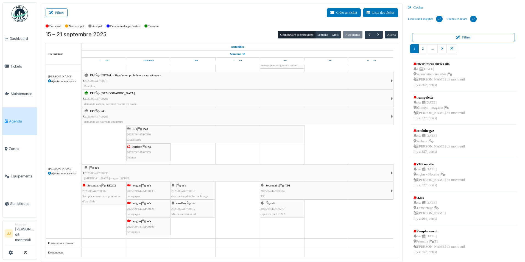
click at [91, 187] on span "Secondaire" at bounding box center [94, 185] width 14 height 3
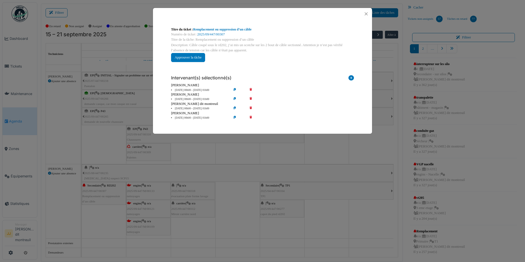
click at [193, 89] on li "15 sep 00h00 - 15 sep 01h00" at bounding box center [199, 90] width 63 height 4
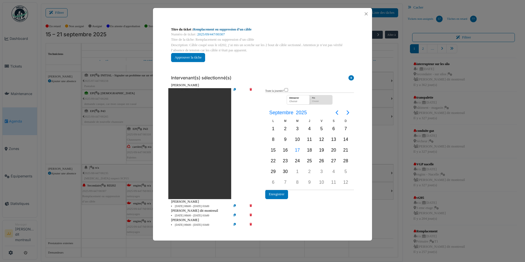
click at [215, 28] on link "Remplacement ou suppression d’un câble" at bounding box center [222, 29] width 58 height 4
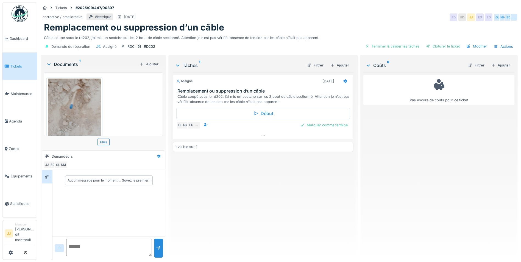
click at [221, 127] on div "GL NM ED … Marquer comme terminé" at bounding box center [263, 125] width 174 height 8
click at [262, 137] on div at bounding box center [263, 135] width 180 height 8
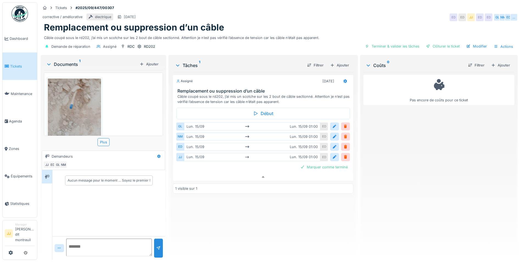
click at [343, 134] on div at bounding box center [345, 136] width 4 height 5
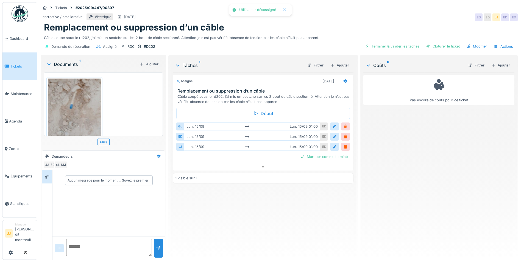
click at [343, 124] on div at bounding box center [345, 126] width 4 height 5
click at [334, 125] on div at bounding box center [334, 126] width 4 height 5
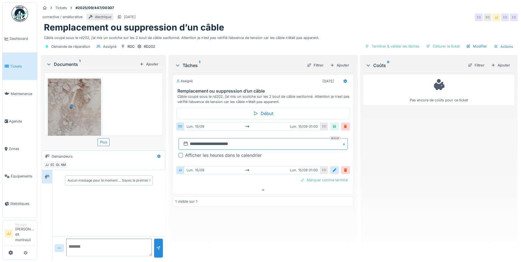
click at [292, 141] on input "**********" at bounding box center [263, 144] width 169 height 12
click at [262, 203] on div "25" at bounding box center [262, 206] width 7 height 7
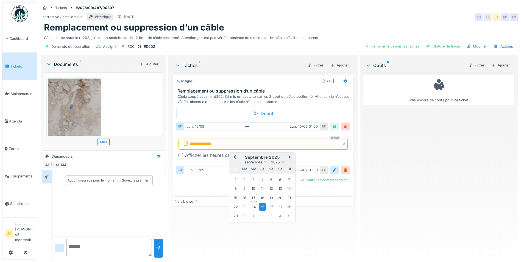
click at [262, 203] on div "25" at bounding box center [262, 206] width 7 height 7
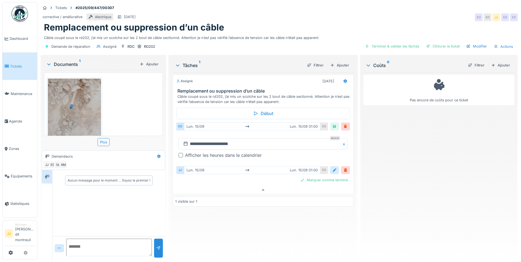
click at [332, 168] on div at bounding box center [334, 170] width 4 height 5
click at [333, 124] on div at bounding box center [334, 126] width 4 height 5
click at [330, 123] on div at bounding box center [334, 127] width 9 height 8
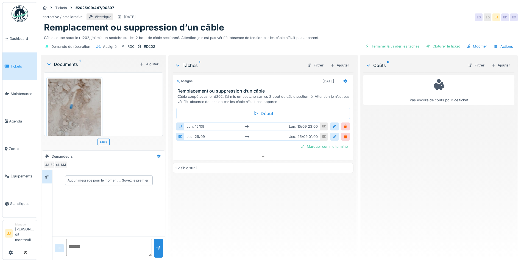
click at [330, 133] on div at bounding box center [334, 137] width 9 height 8
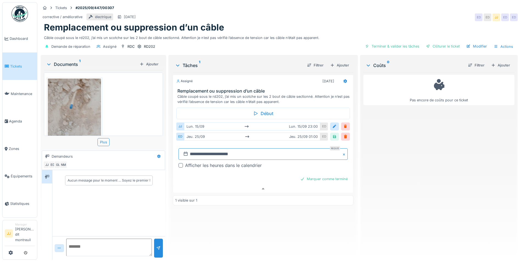
click at [290, 150] on input "**********" at bounding box center [263, 154] width 169 height 12
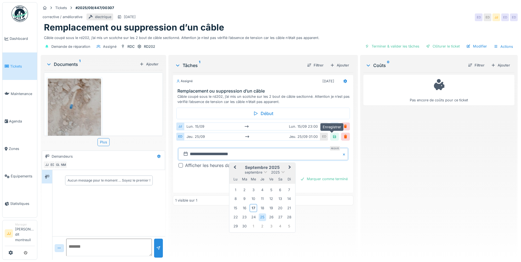
click at [332, 134] on div at bounding box center [334, 136] width 4 height 5
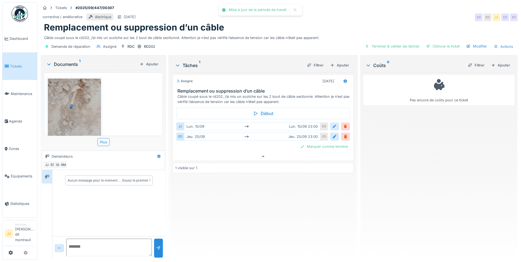
click at [332, 124] on div at bounding box center [334, 126] width 4 height 5
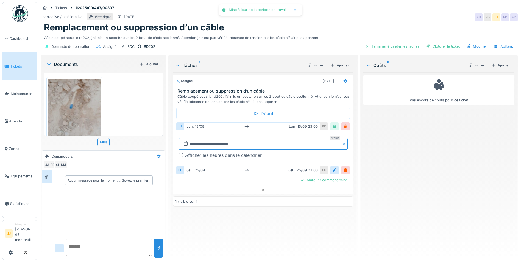
click at [291, 141] on input "**********" at bounding box center [263, 144] width 169 height 12
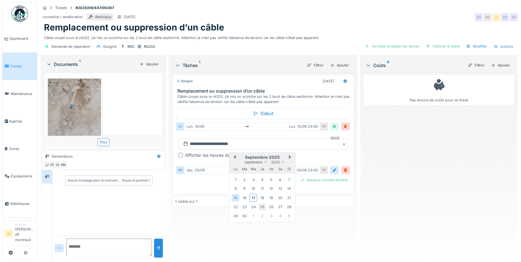
click at [259, 203] on div "25" at bounding box center [262, 206] width 7 height 7
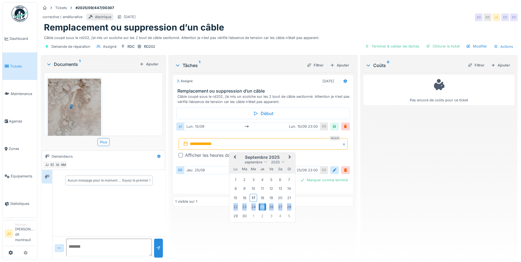
click at [259, 203] on div "25" at bounding box center [262, 206] width 7 height 7
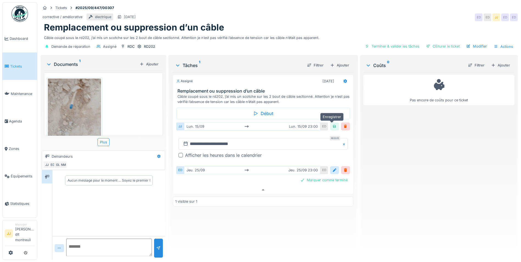
click at [332, 124] on div at bounding box center [334, 126] width 4 height 5
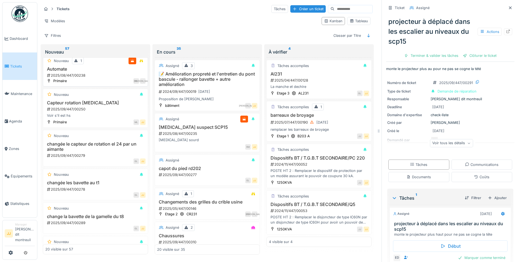
scroll to position [192, 0]
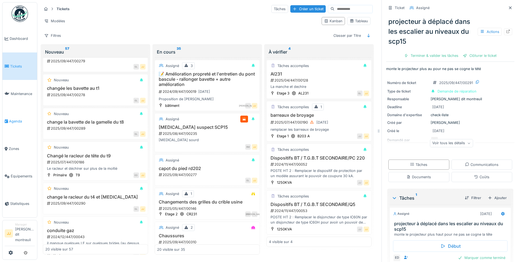
click at [20, 121] on span "Agenda" at bounding box center [22, 121] width 26 height 5
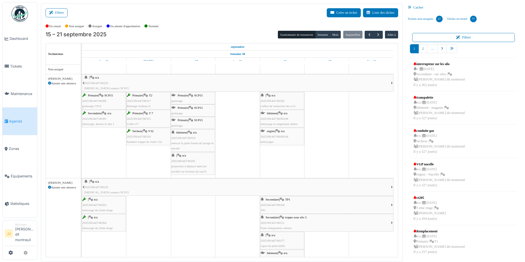
click at [200, 97] on div "Primaire | SCP15 [GEOGRAPHIC_DATA]" at bounding box center [192, 98] width 43 height 10
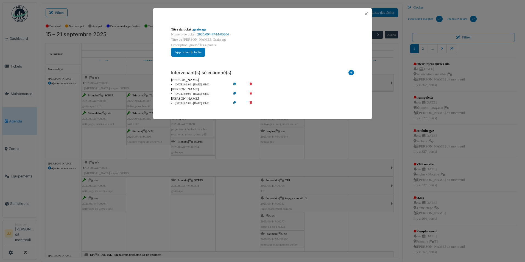
click at [250, 84] on icon at bounding box center [255, 85] width 16 height 4
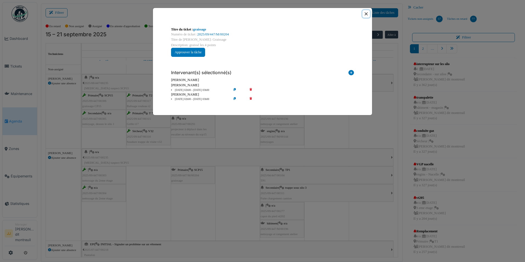
click at [365, 13] on button "Close" at bounding box center [366, 13] width 7 height 7
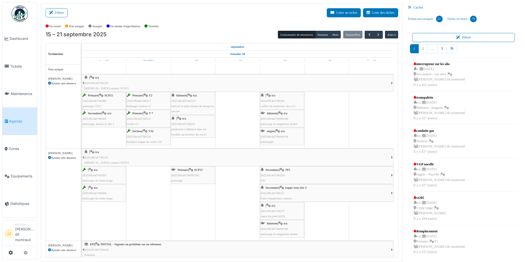
click at [229, 113] on td at bounding box center [237, 245] width 45 height 361
click at [27, 94] on span "Maintenance" at bounding box center [23, 93] width 24 height 5
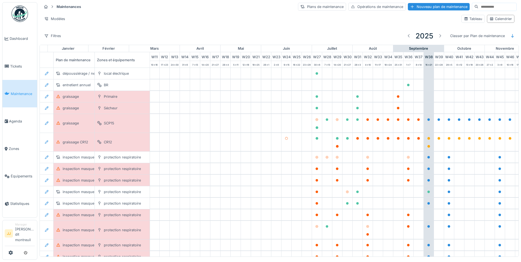
scroll to position [0, 182]
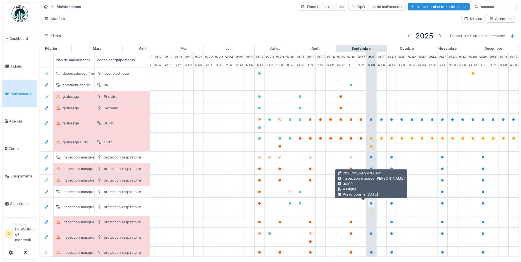
click at [370, 203] on icon at bounding box center [371, 203] width 3 height 3
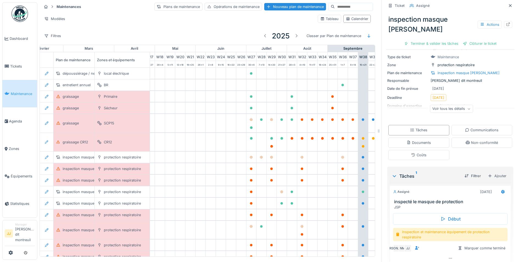
scroll to position [40, 0]
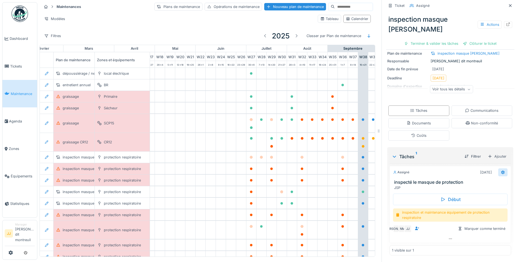
click at [501, 171] on icon at bounding box center [503, 173] width 4 height 4
click at [416, 234] on div "Début inspection et maintenance équipement de protection respiratoire JA NM JJ …" at bounding box center [451, 212] width 122 height 45
click at [448, 240] on icon at bounding box center [450, 239] width 4 height 4
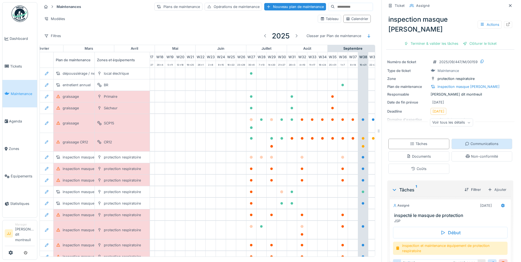
scroll to position [0, 0]
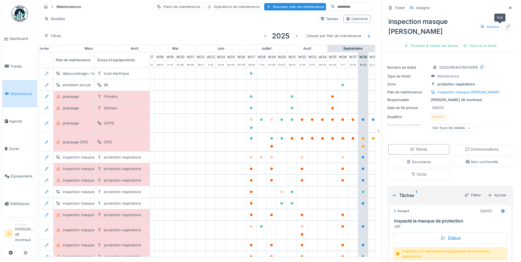
click at [507, 25] on icon at bounding box center [509, 27] width 4 height 4
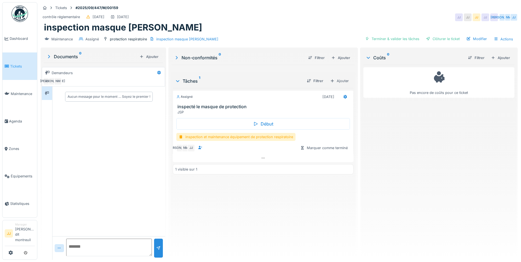
click at [178, 56] on icon at bounding box center [176, 57] width 5 height 4
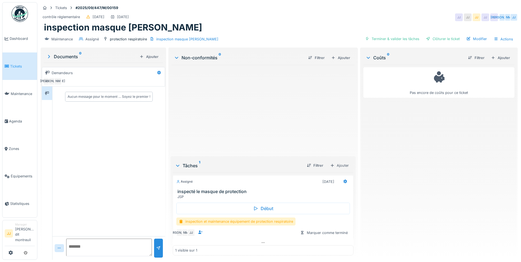
click at [178, 56] on div at bounding box center [176, 57] width 7 height 5
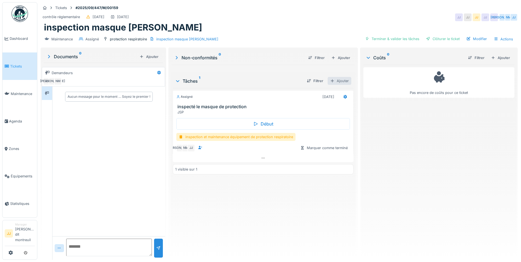
click at [343, 81] on div "Ajouter" at bounding box center [340, 81] width 24 height 8
click at [226, 99] on div "Assigné [DATE]" at bounding box center [263, 97] width 174 height 8
click at [203, 147] on div at bounding box center [200, 147] width 8 height 7
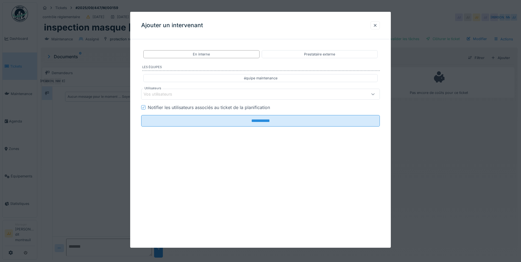
click at [215, 91] on div "Vos utilisateurs" at bounding box center [260, 94] width 239 height 11
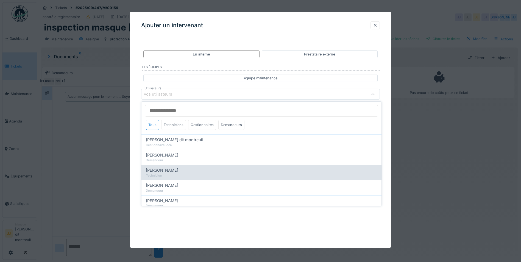
click at [192, 176] on div "Technicien" at bounding box center [261, 175] width 231 height 5
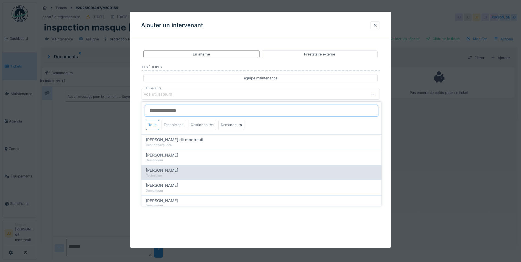
type input "*****"
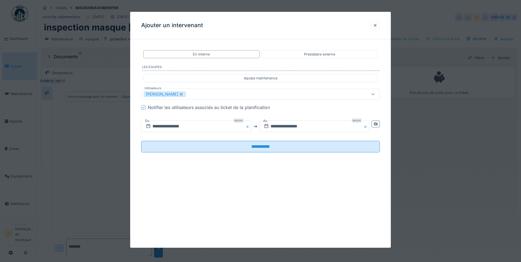
click at [213, 61] on fieldset "**********" at bounding box center [260, 100] width 239 height 113
click at [204, 125] on input "**********" at bounding box center [196, 127] width 110 height 12
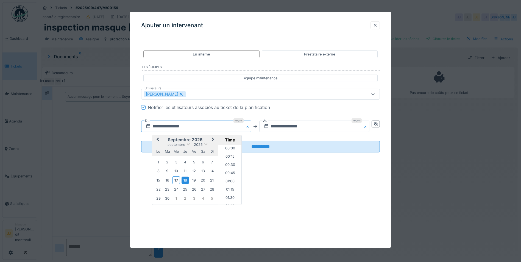
scroll to position [238, 0]
click at [188, 181] on div "18" at bounding box center [185, 180] width 7 height 7
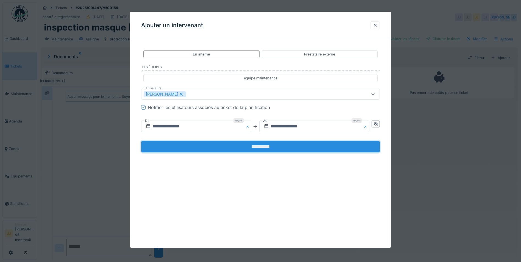
click at [268, 144] on input "**********" at bounding box center [260, 147] width 239 height 12
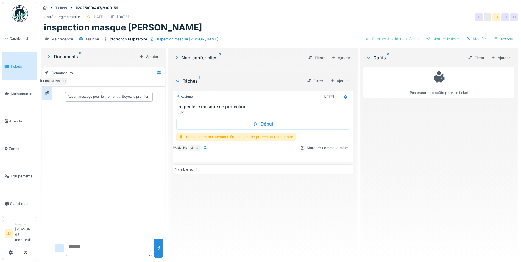
click at [17, 78] on link "Tickets" at bounding box center [19, 65] width 35 height 27
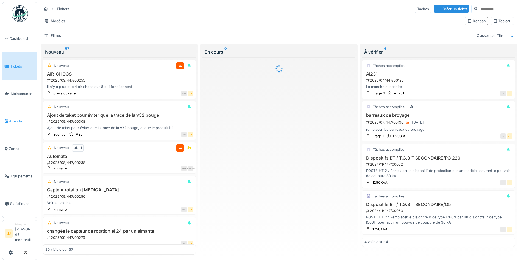
click at [7, 123] on icon at bounding box center [6, 121] width 3 height 4
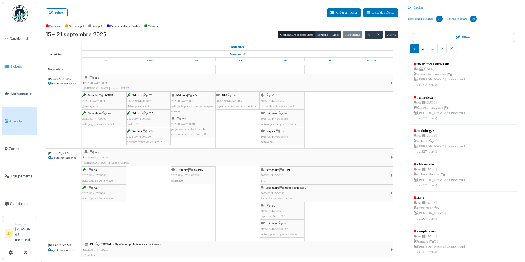
click at [23, 70] on link "Tickets" at bounding box center [19, 65] width 35 height 27
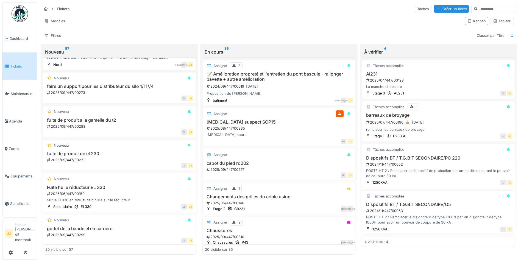
scroll to position [580, 0]
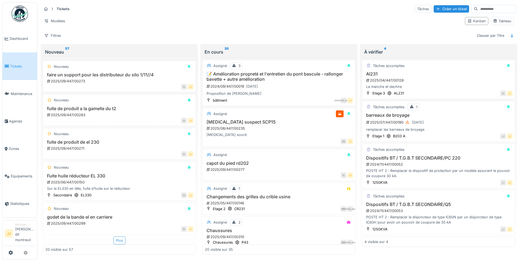
click at [120, 241] on div "Plus" at bounding box center [119, 241] width 12 height 8
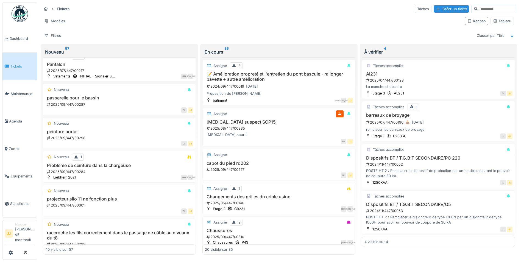
scroll to position [1020, 0]
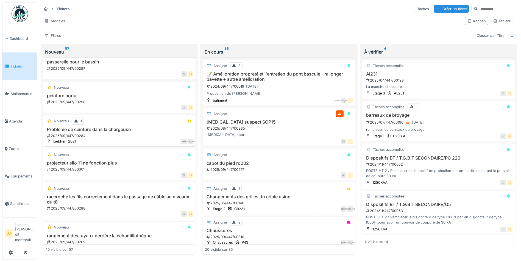
click at [124, 132] on div "Problème de ceinture dans la chargeuse 2025/09/447/00284" at bounding box center [119, 133] width 148 height 12
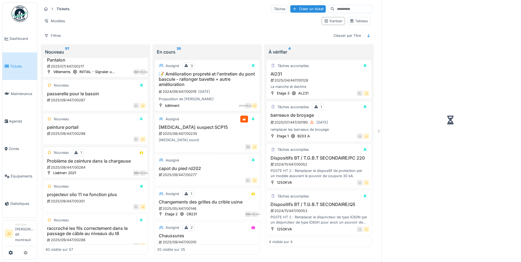
scroll to position [1051, 0]
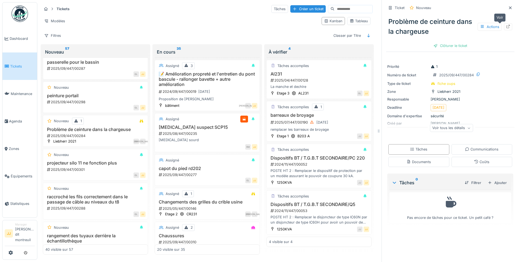
click at [506, 26] on icon at bounding box center [508, 27] width 4 height 4
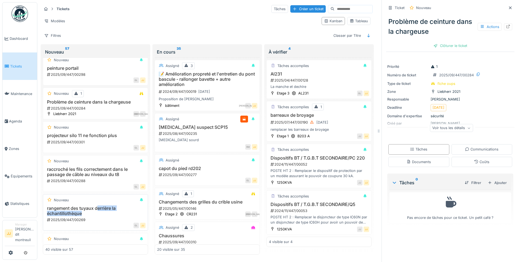
click at [98, 211] on h3 "rangement des tuyaux derrière la échantillothèque" at bounding box center [95, 211] width 100 height 10
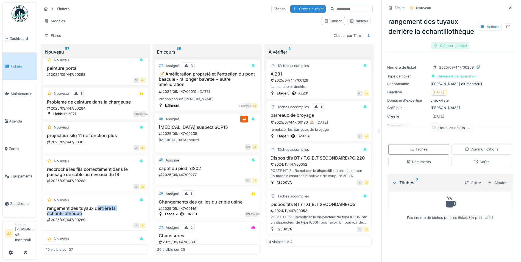
click at [456, 49] on div "Clôturer le ticket" at bounding box center [450, 45] width 38 height 7
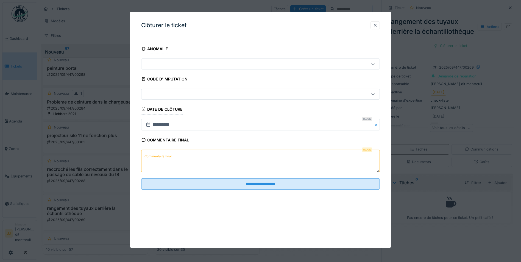
click at [231, 166] on textarea "Commentaire final" at bounding box center [260, 161] width 239 height 23
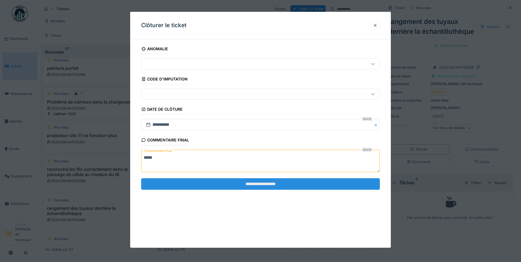
type textarea "****"
click at [226, 181] on input "**********" at bounding box center [260, 184] width 239 height 12
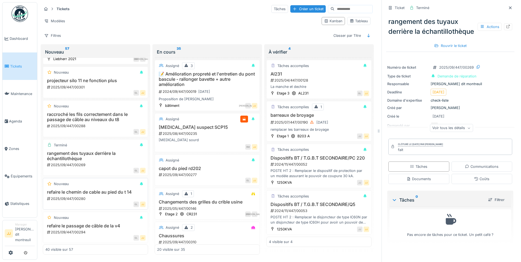
scroll to position [1161, 0]
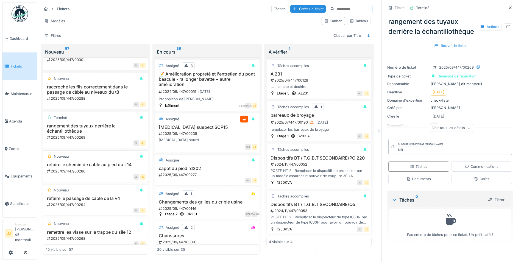
click at [82, 198] on h3 "refaire le passage de câble de la v4" at bounding box center [95, 198] width 100 height 5
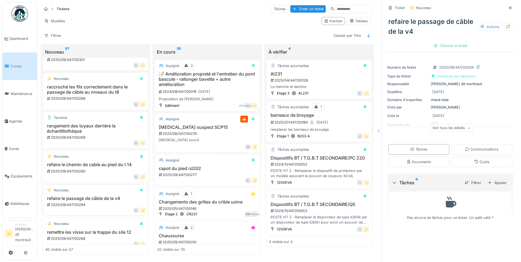
click at [95, 199] on h3 "refaire le passage de câble de la v4" at bounding box center [95, 198] width 100 height 5
click at [504, 24] on div at bounding box center [508, 26] width 8 height 7
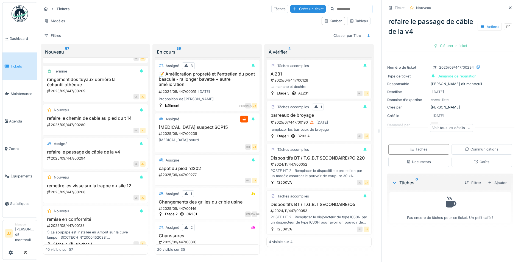
scroll to position [1216, 0]
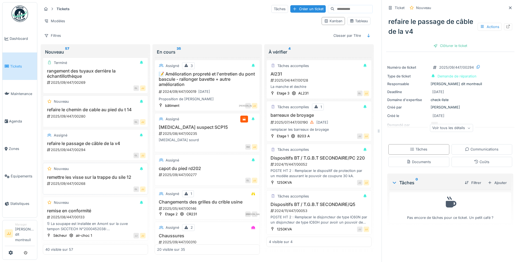
click at [98, 181] on div "2025/09/447/00268" at bounding box center [95, 183] width 99 height 5
click at [459, 46] on div "Clôturer le ticket" at bounding box center [450, 45] width 38 height 7
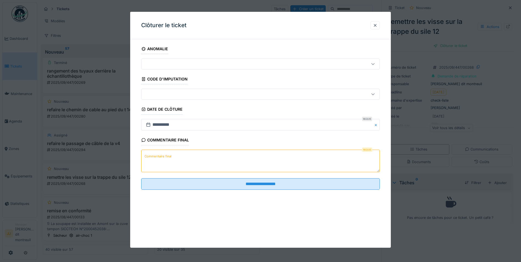
click at [249, 170] on textarea "Commentaire final" at bounding box center [260, 161] width 239 height 23
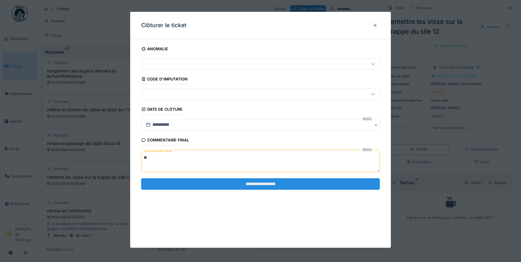
type textarea "**"
click at [249, 186] on input "**********" at bounding box center [260, 184] width 239 height 12
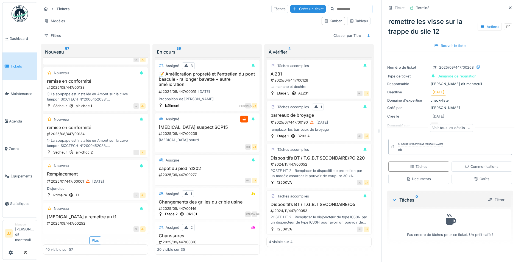
scroll to position [4, 0]
click at [91, 237] on div "Plus" at bounding box center [95, 241] width 12 height 8
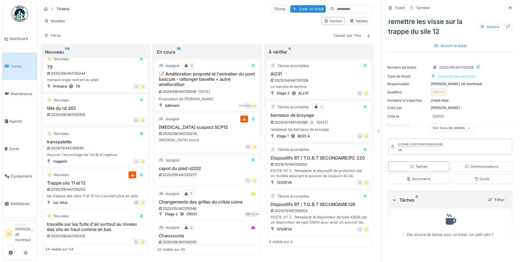
scroll to position [1621, 0]
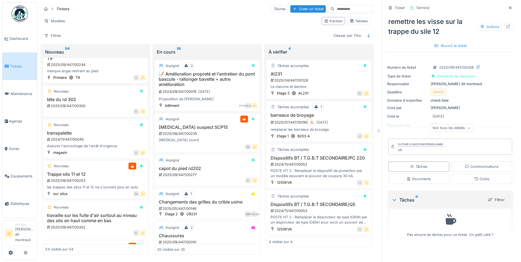
click at [88, 172] on h3 "Trappe silo 11 et 12" at bounding box center [95, 174] width 100 height 5
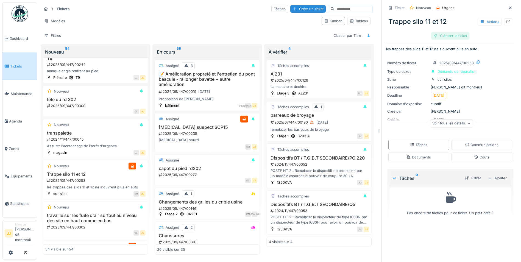
click at [438, 32] on div "Clôturer le ticket" at bounding box center [450, 35] width 38 height 7
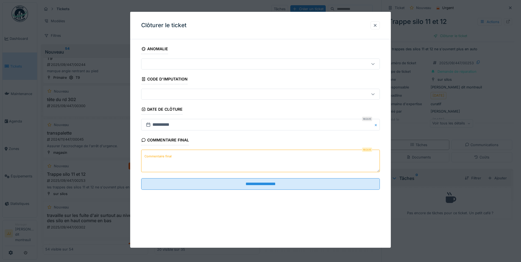
click at [247, 156] on textarea "Commentaire final" at bounding box center [260, 161] width 239 height 23
click at [195, 158] on textarea "**********" at bounding box center [260, 161] width 239 height 23
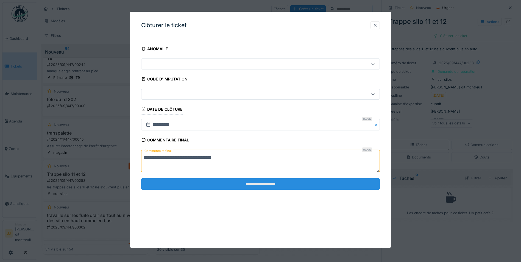
type textarea "**********"
click at [200, 179] on input "**********" at bounding box center [260, 184] width 239 height 12
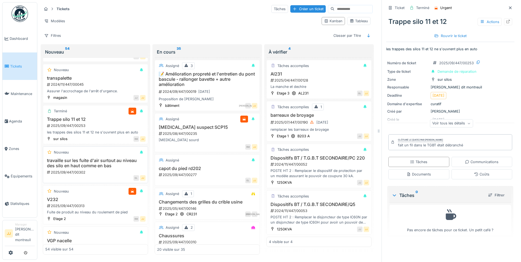
scroll to position [1703, 0]
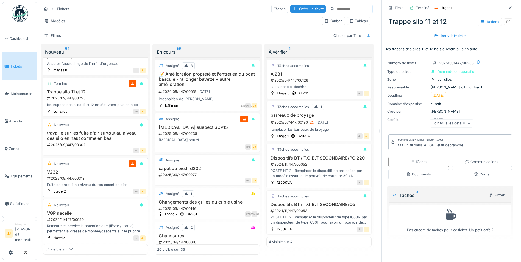
click at [88, 182] on div "Fuite de produit au niveau du roulement de pied" at bounding box center [95, 184] width 100 height 5
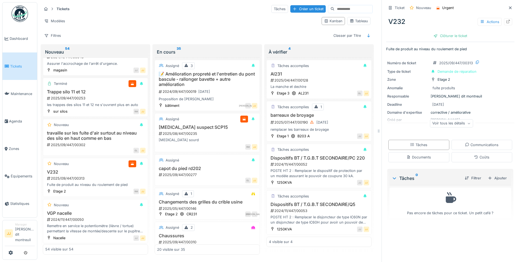
click at [459, 27] on div "V232 Actions Clôturer le ticket" at bounding box center [450, 26] width 128 height 28
click at [445, 32] on div "Clôturer le ticket" at bounding box center [450, 35] width 38 height 7
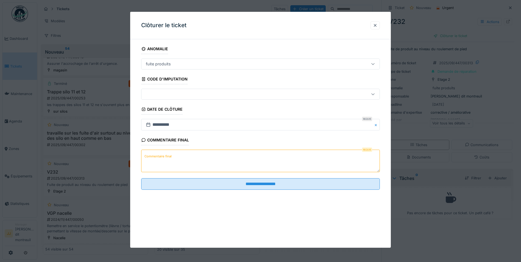
click at [166, 155] on label "Commentaire final" at bounding box center [157, 156] width 29 height 7
click at [166, 155] on textarea "Commentaire final" at bounding box center [260, 161] width 239 height 23
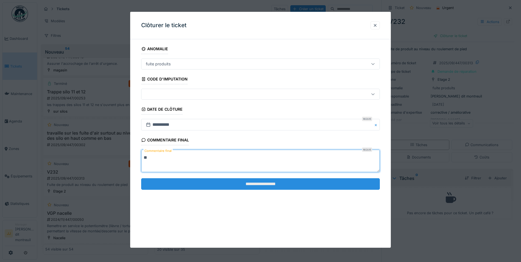
type textarea "**"
click at [175, 186] on input "**********" at bounding box center [260, 184] width 239 height 12
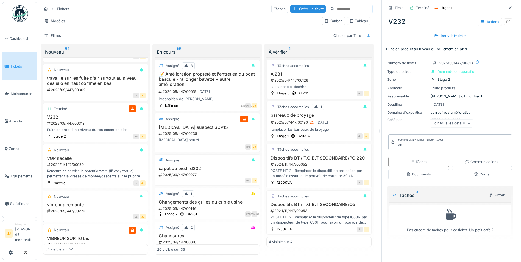
scroll to position [1785, 0]
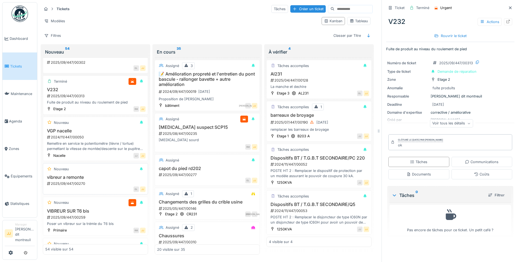
click at [97, 181] on div "2025/09/447/00270" at bounding box center [95, 183] width 99 height 5
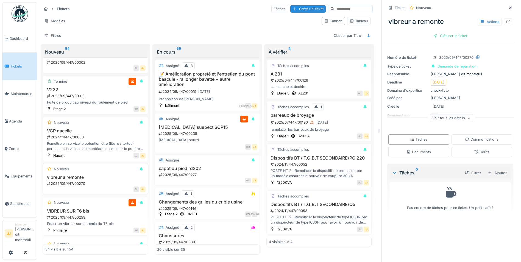
click at [88, 175] on h3 "vibreur a remonte" at bounding box center [95, 177] width 100 height 5
click at [506, 20] on icon at bounding box center [508, 22] width 4 height 4
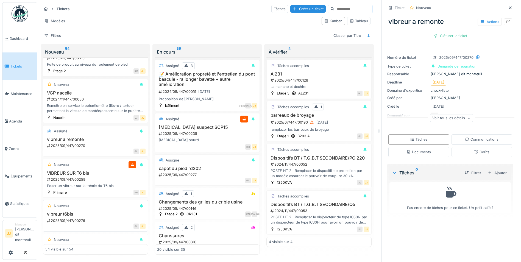
scroll to position [1840, 0]
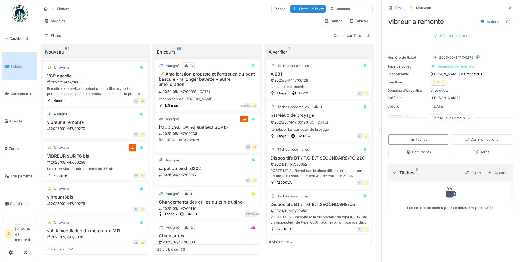
click at [99, 195] on h3 "vibreur t6bis" at bounding box center [95, 197] width 100 height 5
click at [508, 6] on icon at bounding box center [510, 8] width 4 height 4
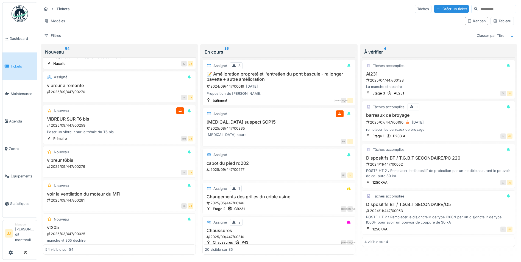
scroll to position [1804, 0]
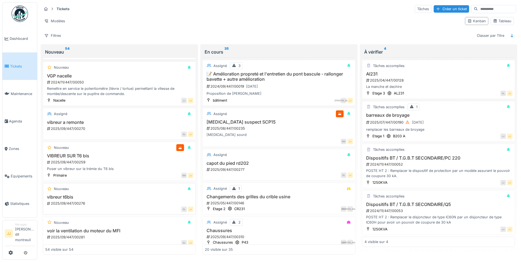
click at [117, 185] on div "Nouveau" at bounding box center [119, 188] width 148 height 7
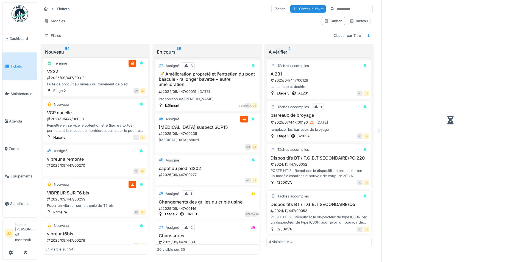
scroll to position [1840, 0]
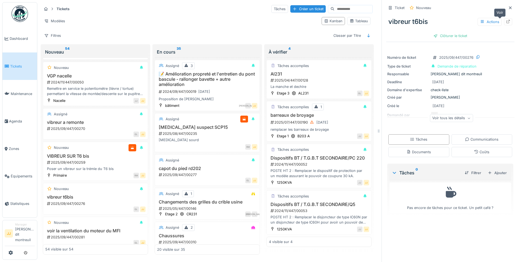
click at [507, 20] on icon at bounding box center [509, 22] width 4 height 4
click at [82, 154] on h3 "VIBREUR SUR T6 bis" at bounding box center [95, 156] width 100 height 5
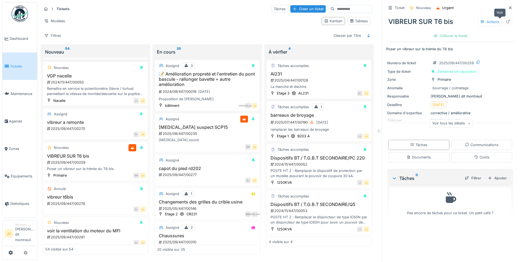
click at [506, 20] on icon at bounding box center [508, 22] width 4 height 4
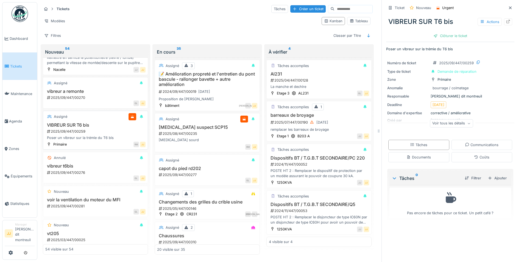
scroll to position [1888, 0]
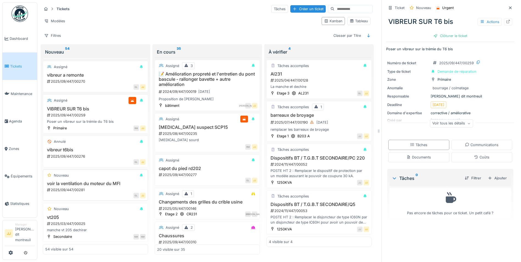
click at [85, 188] on div "2025/09/447/00281" at bounding box center [95, 189] width 99 height 5
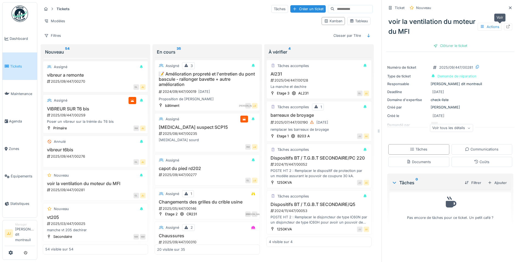
click at [506, 25] on div at bounding box center [508, 26] width 4 height 5
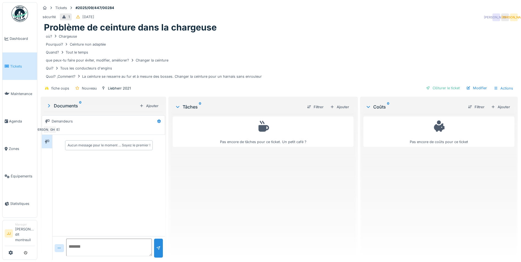
click at [80, 244] on textarea at bounding box center [109, 248] width 86 height 18
type textarea "**********"
click at [156, 248] on div at bounding box center [158, 248] width 4 height 5
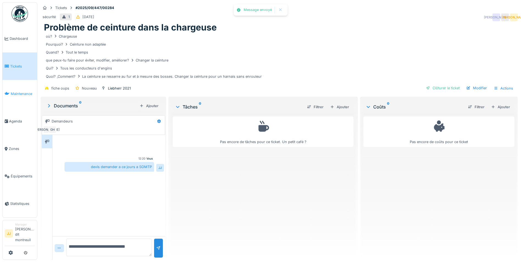
click at [14, 87] on link "Maintenance" at bounding box center [19, 93] width 35 height 27
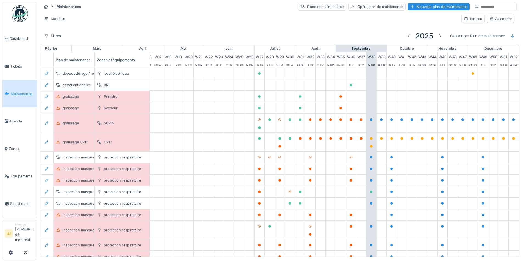
scroll to position [0, 182]
click at [19, 116] on link "Agenda" at bounding box center [19, 120] width 35 height 27
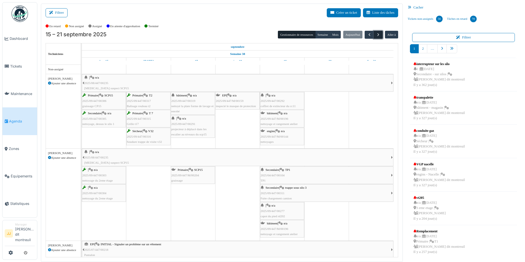
click at [379, 33] on span "button" at bounding box center [378, 34] width 5 height 5
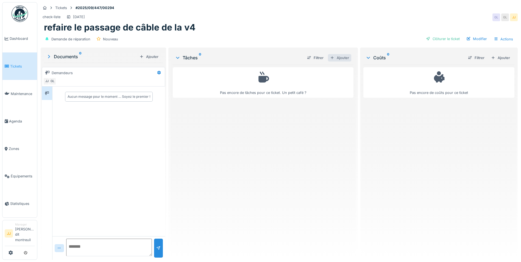
click at [333, 57] on div "Ajouter" at bounding box center [339, 57] width 23 height 7
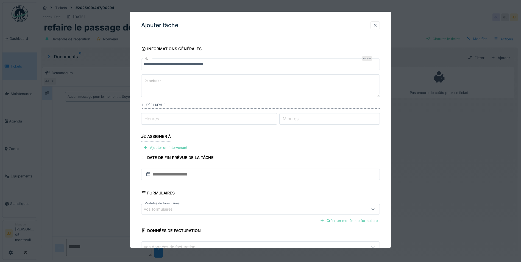
click at [191, 82] on textarea "Description" at bounding box center [260, 85] width 239 height 23
type textarea "*"
type textarea "**********"
click at [163, 146] on div "Ajouter un intervenant" at bounding box center [165, 147] width 48 height 7
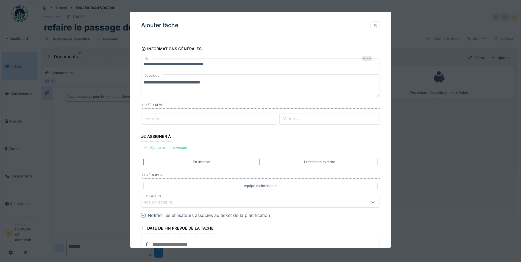
click at [179, 200] on div "Vos utilisateurs" at bounding box center [162, 202] width 36 height 6
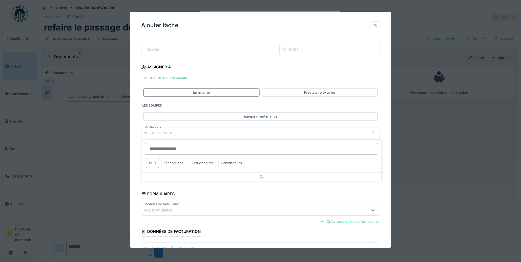
scroll to position [72, 0]
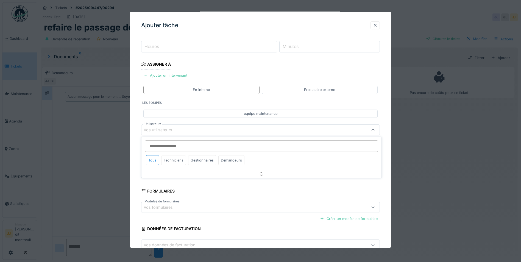
click at [178, 160] on div "Techniciens" at bounding box center [173, 160] width 25 height 10
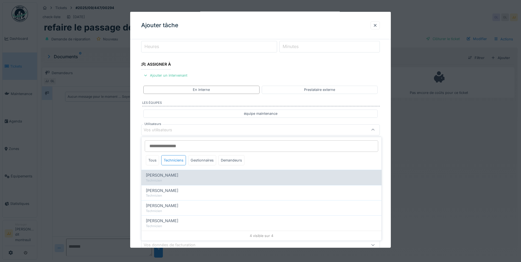
click at [178, 177] on div "[PERSON_NAME]" at bounding box center [261, 175] width 231 height 6
type input "*****"
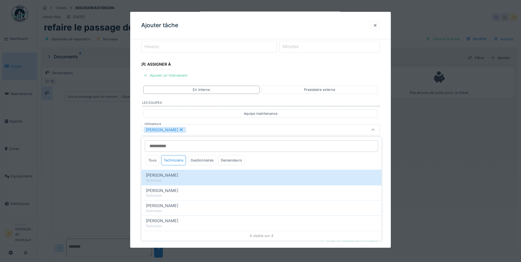
click at [138, 166] on div "**********" at bounding box center [260, 137] width 261 height 332
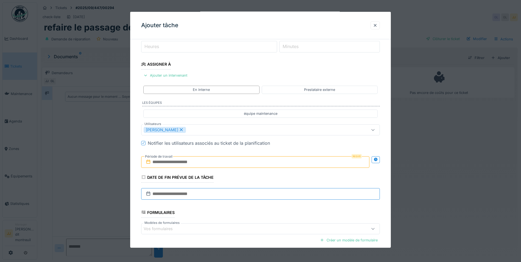
click at [197, 196] on input "text" at bounding box center [260, 194] width 239 height 12
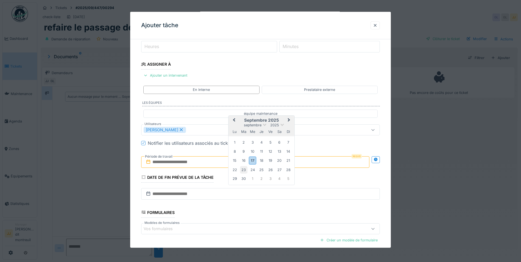
click at [243, 170] on div "23" at bounding box center [243, 169] width 7 height 7
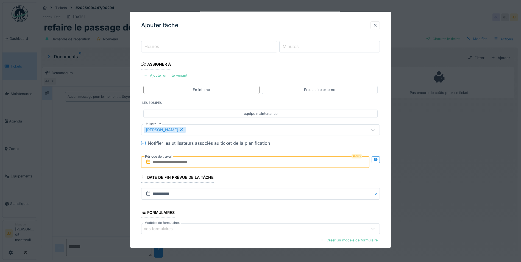
click at [204, 158] on input "text" at bounding box center [255, 162] width 228 height 12
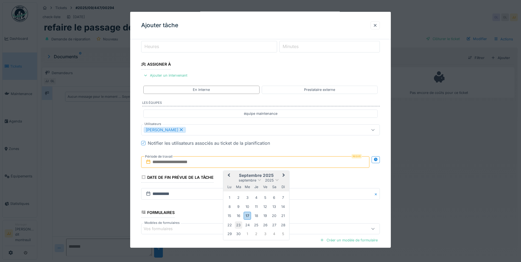
click at [237, 223] on div "23" at bounding box center [238, 224] width 7 height 7
click at [257, 224] on div "25" at bounding box center [256, 224] width 7 height 7
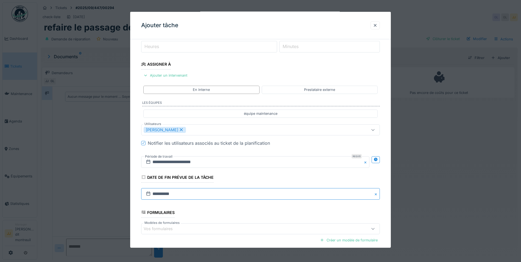
click at [232, 188] on input "**********" at bounding box center [260, 194] width 239 height 12
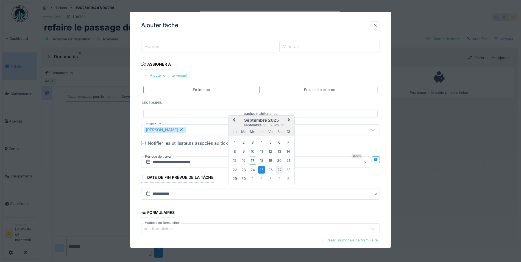
click at [282, 168] on div "27" at bounding box center [279, 169] width 7 height 7
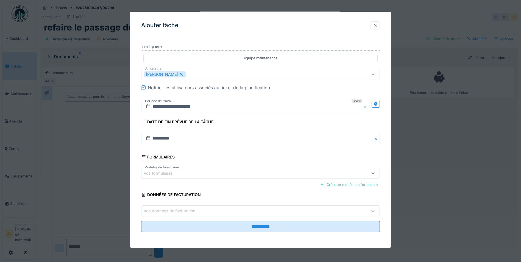
scroll to position [4, 0]
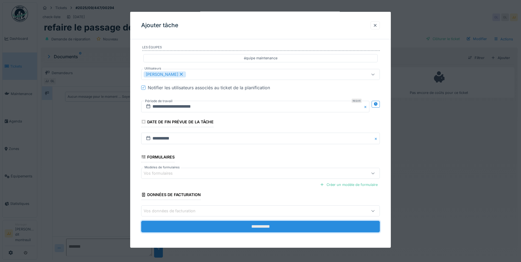
click at [232, 221] on input "**********" at bounding box center [260, 227] width 239 height 12
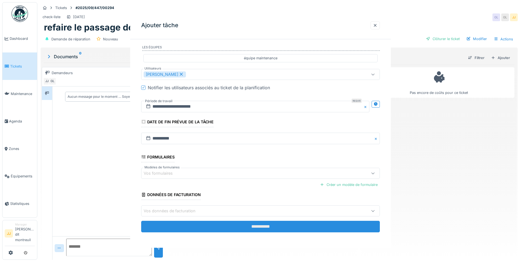
scroll to position [0, 0]
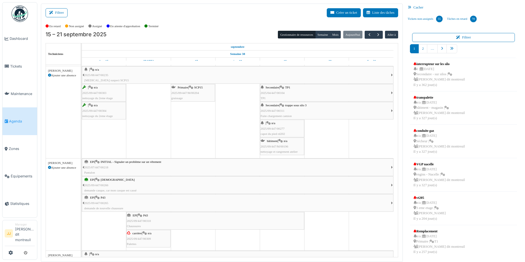
scroll to position [101, 0]
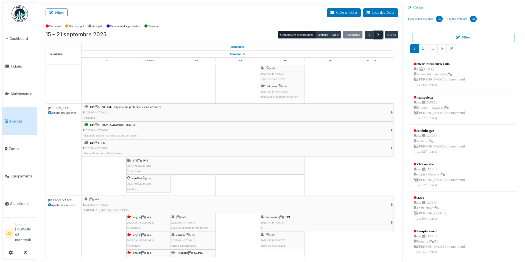
click at [380, 34] on span "button" at bounding box center [378, 34] width 5 height 5
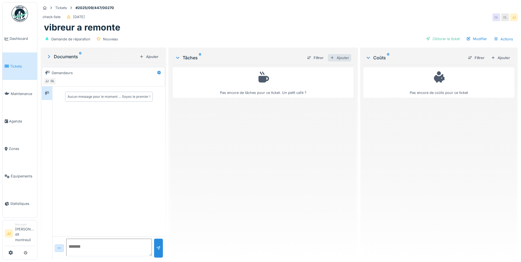
click at [333, 56] on div "Ajouter" at bounding box center [339, 57] width 23 height 7
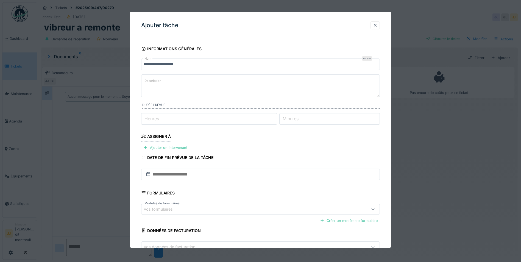
click at [185, 64] on input "**********" at bounding box center [260, 65] width 239 height 12
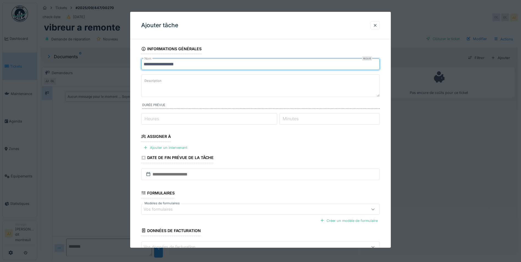
click at [185, 64] on input "**********" at bounding box center [260, 65] width 239 height 12
click at [185, 80] on textarea "Description" at bounding box center [260, 85] width 239 height 23
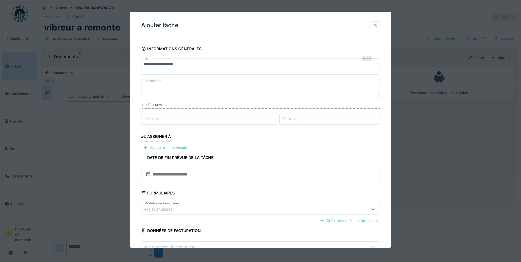
paste textarea "**********"
type textarea "**********"
click at [181, 150] on div "Ajouter un intervenant" at bounding box center [165, 147] width 48 height 7
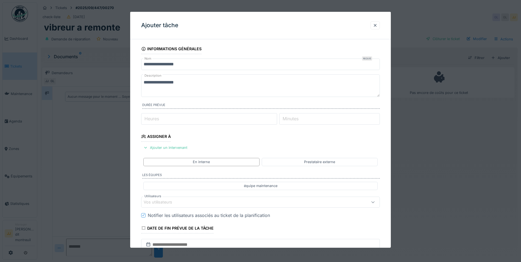
click at [189, 203] on div "Vos utilisateurs" at bounding box center [247, 202] width 206 height 6
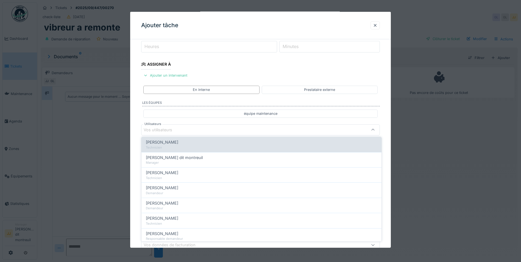
scroll to position [110, 0]
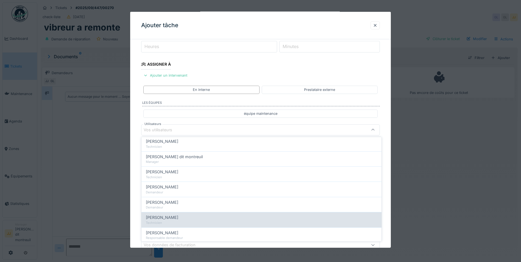
click at [172, 222] on div "Technicien" at bounding box center [261, 223] width 231 height 5
type input "*****"
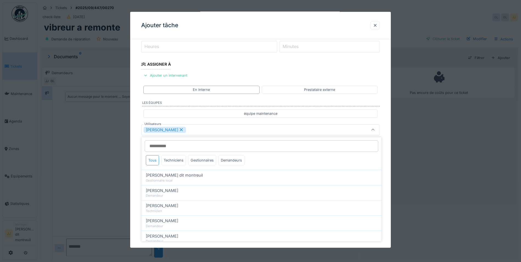
click at [235, 130] on div "[PERSON_NAME]" at bounding box center [247, 130] width 206 height 6
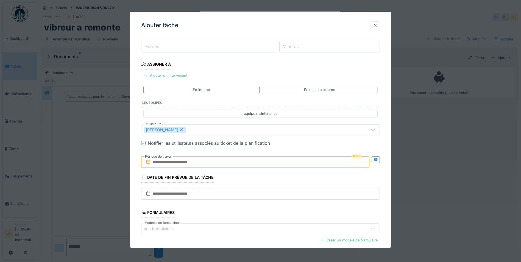
click at [230, 166] on input "text" at bounding box center [255, 162] width 228 height 12
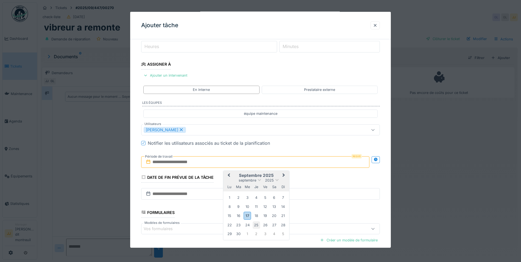
click at [255, 224] on div "25" at bounding box center [256, 224] width 7 height 7
click at [255, 223] on div "25" at bounding box center [256, 224] width 7 height 7
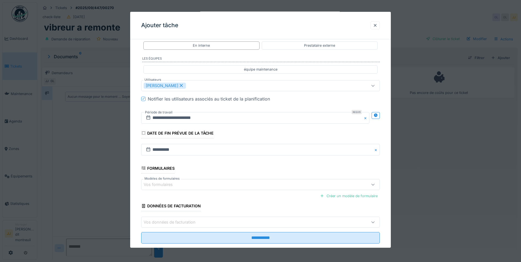
scroll to position [128, 0]
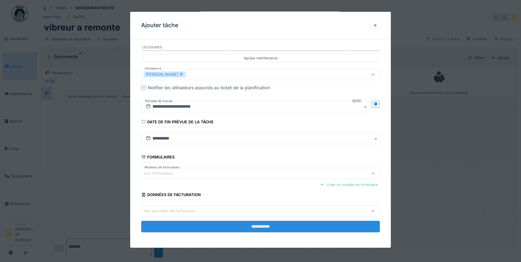
click at [247, 229] on input "**********" at bounding box center [260, 227] width 239 height 12
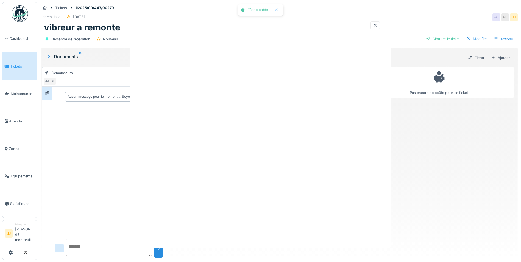
scroll to position [0, 0]
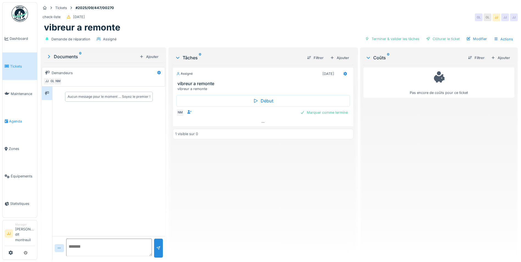
click at [24, 124] on link "Agenda" at bounding box center [19, 120] width 35 height 27
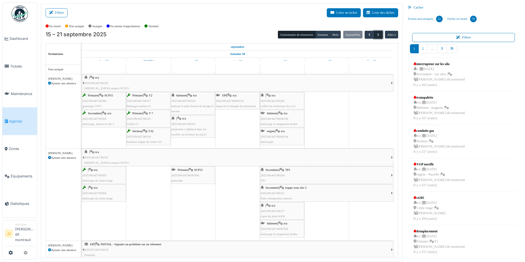
click at [380, 33] on span "button" at bounding box center [378, 34] width 5 height 5
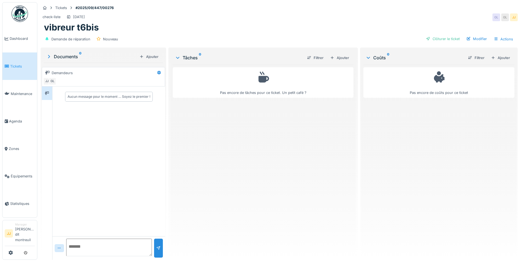
drag, startPoint x: 147, startPoint y: 153, endPoint x: 224, endPoint y: 125, distance: 82.3
click at [224, 125] on div "Pas encore de tâches pour ce ticket. Un petit café ?" at bounding box center [263, 160] width 181 height 191
click at [476, 38] on div "Modifier" at bounding box center [476, 38] width 25 height 7
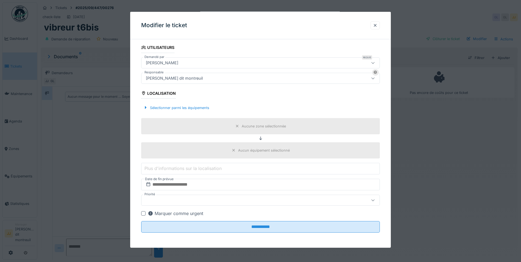
scroll to position [139, 0]
click at [376, 24] on div at bounding box center [375, 25] width 4 height 5
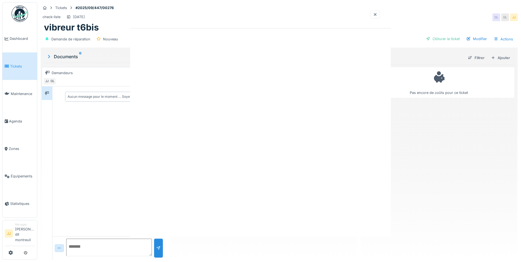
scroll to position [0, 0]
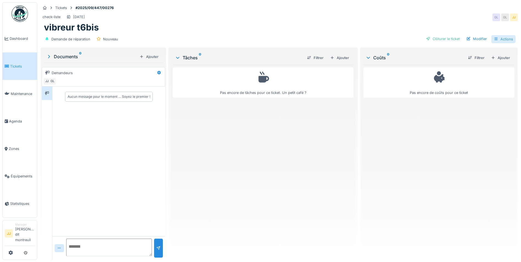
click at [502, 38] on div "Actions" at bounding box center [503, 39] width 24 height 8
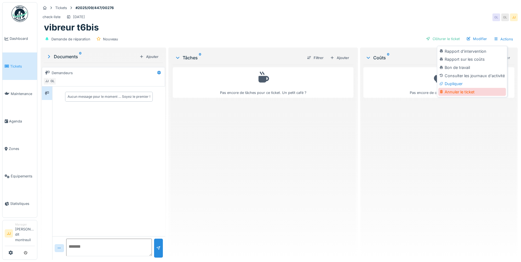
click at [489, 88] on div "Annuler le ticket" at bounding box center [472, 92] width 68 height 8
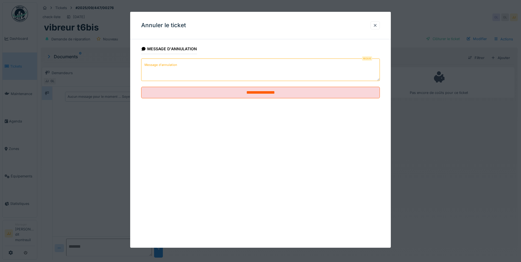
click at [193, 73] on textarea "Message d'annulation" at bounding box center [260, 70] width 239 height 23
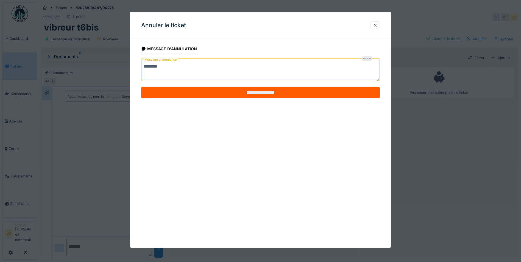
type textarea "*******"
click at [179, 91] on input "**********" at bounding box center [260, 93] width 239 height 12
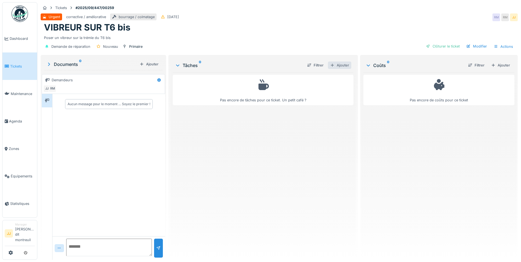
click at [339, 63] on div "Ajouter" at bounding box center [339, 65] width 23 height 7
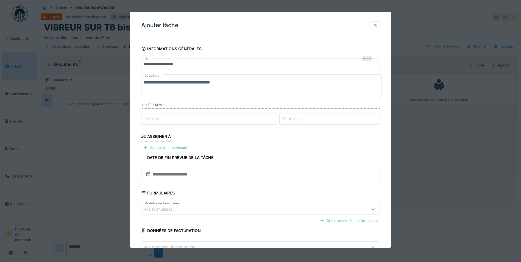
drag, startPoint x: 231, startPoint y: 84, endPoint x: 128, endPoint y: 83, distance: 103.0
click at [128, 83] on div "**********" at bounding box center [279, 131] width 484 height 262
click at [260, 82] on textarea "**********" at bounding box center [261, 85] width 241 height 23
type textarea "**********"
click at [177, 147] on div "Ajouter un intervenant" at bounding box center [165, 147] width 48 height 7
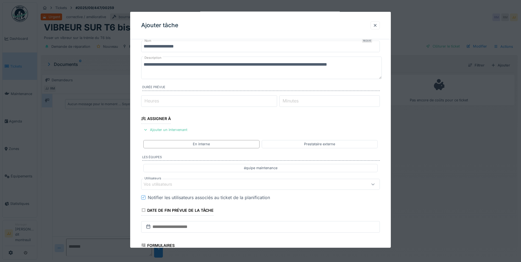
scroll to position [27, 0]
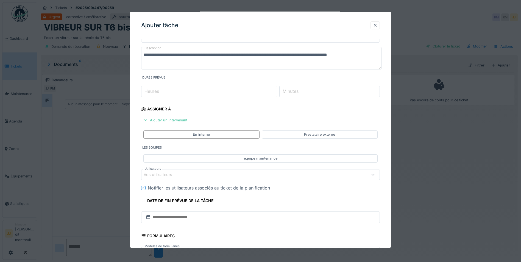
click at [179, 172] on div "Vos utilisateurs" at bounding box center [162, 175] width 36 height 6
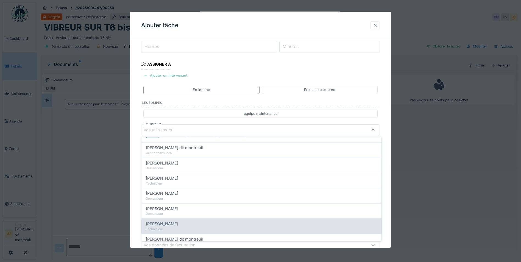
click at [177, 226] on div "[PERSON_NAME]" at bounding box center [261, 224] width 231 height 6
type input "*****"
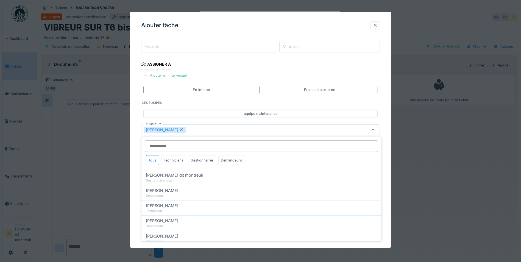
click at [195, 130] on div "[PERSON_NAME]" at bounding box center [247, 130] width 206 height 6
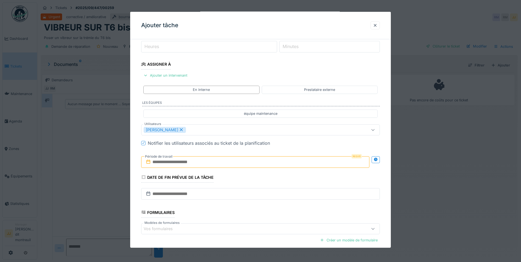
click at [186, 163] on input "text" at bounding box center [255, 162] width 228 height 12
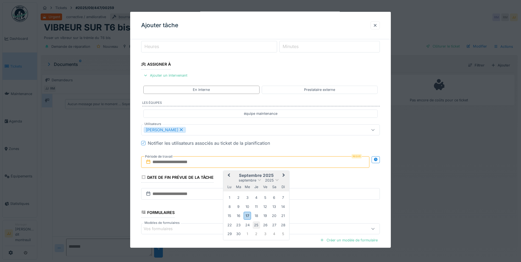
click at [257, 225] on div "25" at bounding box center [256, 224] width 7 height 7
click at [262, 224] on div "26" at bounding box center [265, 224] width 7 height 7
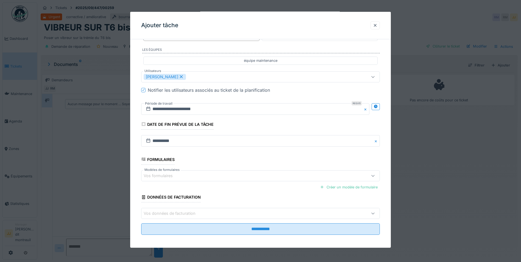
scroll to position [128, 0]
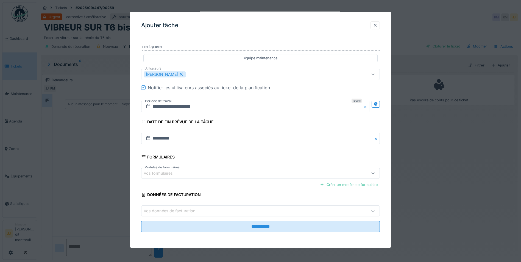
click at [213, 233] on fieldset "**********" at bounding box center [260, 76] width 239 height 321
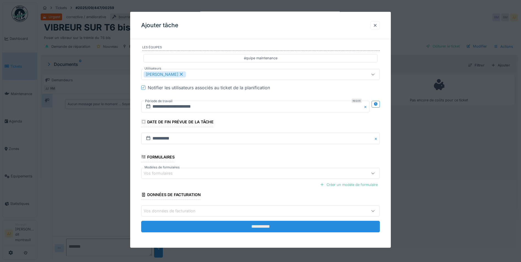
click at [215, 227] on input "**********" at bounding box center [260, 227] width 239 height 12
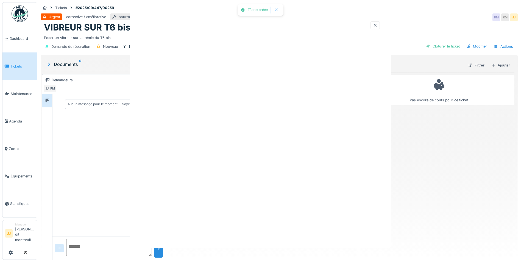
scroll to position [0, 0]
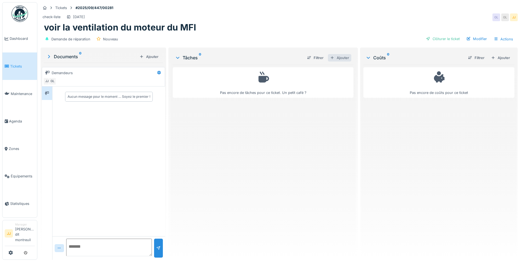
click at [345, 60] on div "Ajouter" at bounding box center [339, 57] width 23 height 7
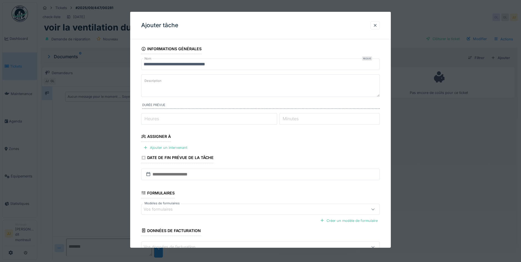
click at [210, 82] on textarea "Description" at bounding box center [260, 85] width 239 height 23
click at [174, 85] on textarea "**********" at bounding box center [260, 85] width 239 height 23
type textarea "**********"
click at [163, 149] on div "Ajouter un intervenant" at bounding box center [165, 147] width 48 height 7
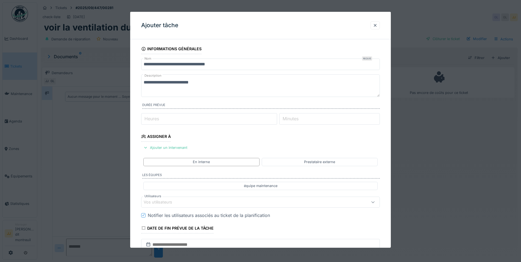
click at [197, 202] on div "Vos utilisateurs" at bounding box center [247, 202] width 206 height 6
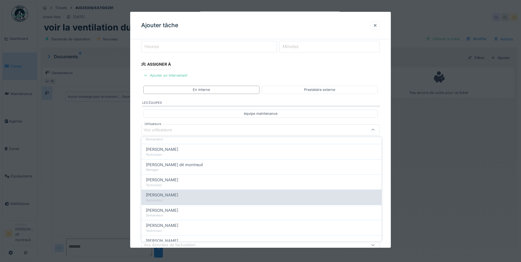
scroll to position [110, 0]
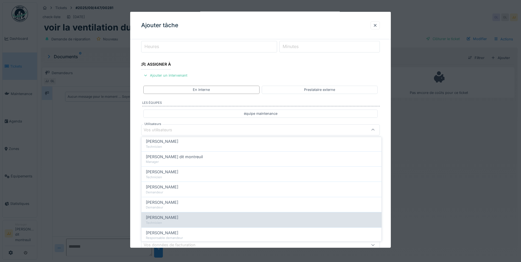
click at [194, 224] on div "Technicien" at bounding box center [261, 223] width 231 height 5
type input "*****"
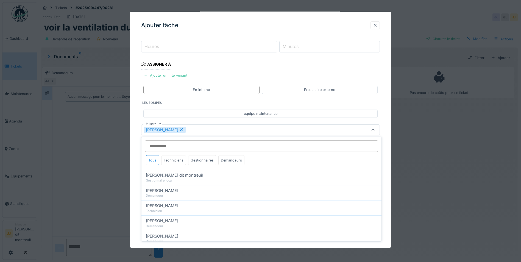
click at [210, 129] on div "[PERSON_NAME]" at bounding box center [247, 130] width 206 height 6
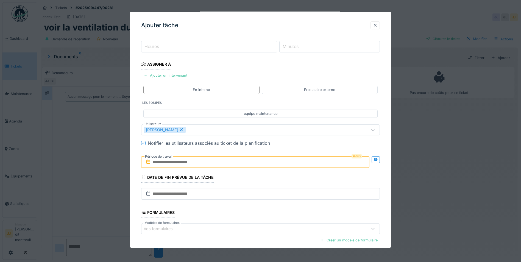
click at [202, 164] on input "text" at bounding box center [255, 162] width 228 height 12
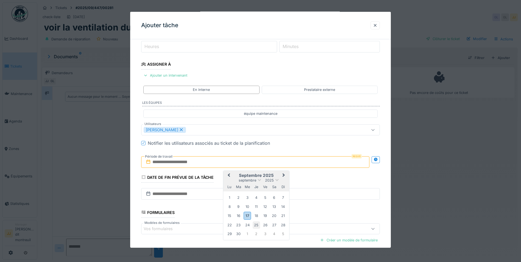
click at [257, 226] on div "25" at bounding box center [256, 224] width 7 height 7
click at [259, 224] on div "25" at bounding box center [256, 224] width 7 height 7
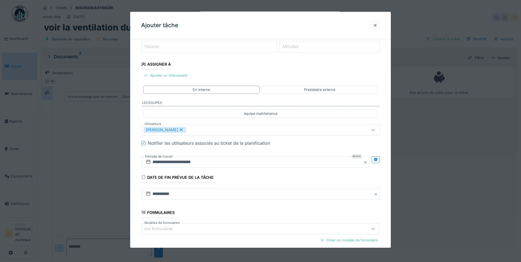
scroll to position [128, 0]
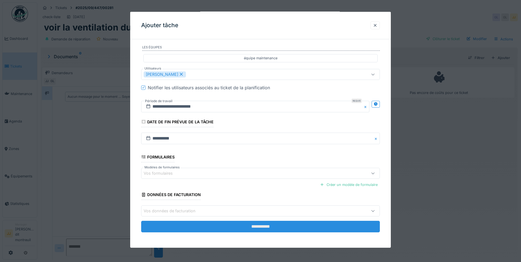
click at [226, 223] on input "**********" at bounding box center [260, 227] width 239 height 12
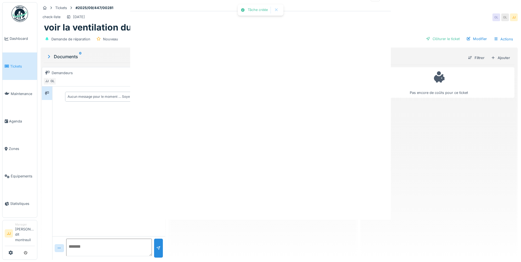
scroll to position [0, 0]
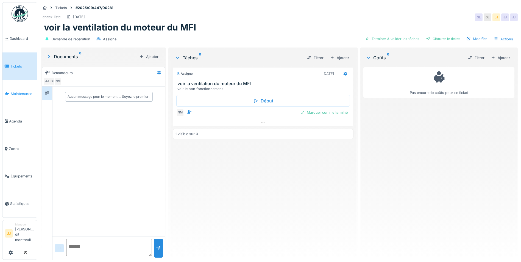
click at [13, 90] on link "Maintenance" at bounding box center [19, 93] width 35 height 27
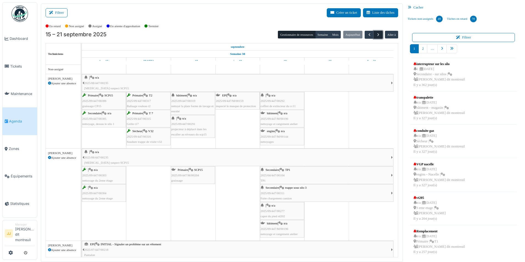
click at [379, 34] on span "button" at bounding box center [378, 34] width 5 height 5
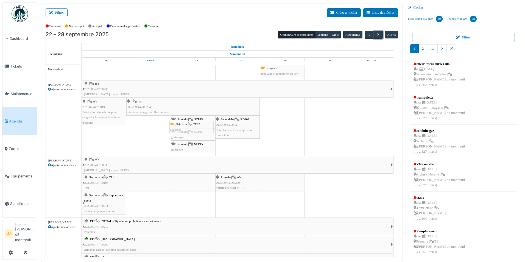
drag, startPoint x: 201, startPoint y: 69, endPoint x: 200, endPoint y: 125, distance: 56.1
click at [200, 125] on tbody "Primaire | CR12 [GEOGRAPHIC_DATA] magasin nettoyage et rangement atelier | n/a …" at bounding box center [238, 198] width 312 height 267
click at [182, 67] on span "Primaire" at bounding box center [183, 67] width 11 height 3
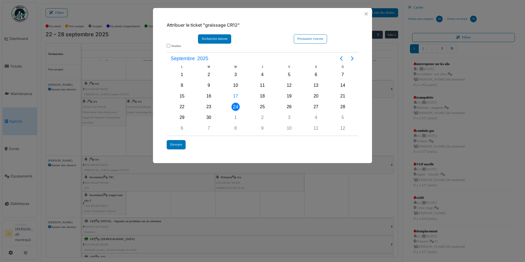
click at [212, 38] on div "Technicien interne" at bounding box center [214, 38] width 33 height 9
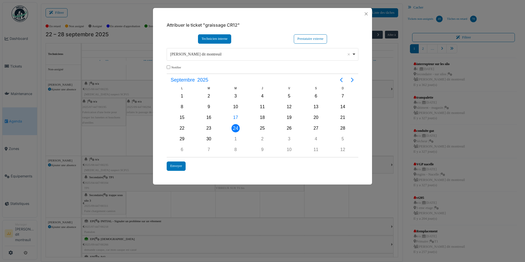
click at [356, 55] on div "[PERSON_NAME] dit montreuil Remove item" at bounding box center [262, 54] width 187 height 8
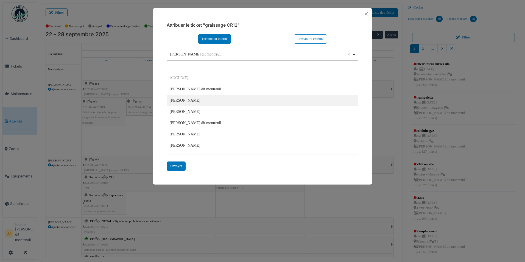
select select "*****"
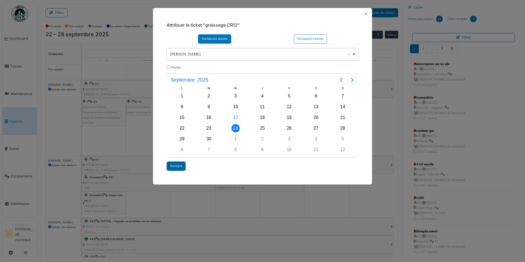
click at [177, 167] on div "Envoyer" at bounding box center [176, 166] width 19 height 9
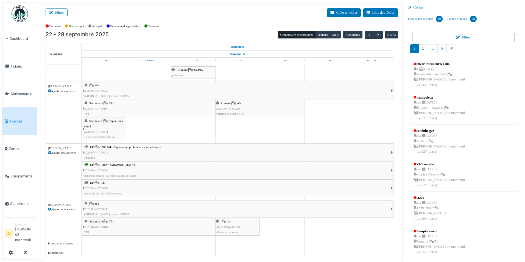
scroll to position [74, 0]
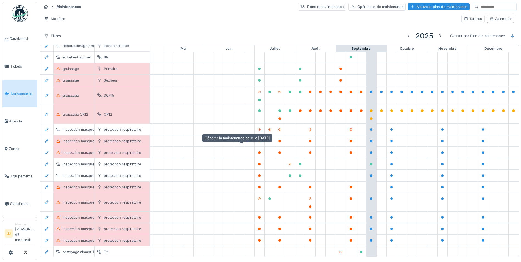
scroll to position [18, 182]
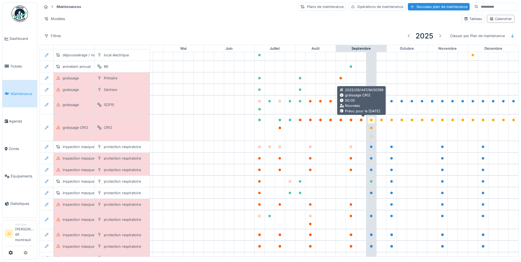
click at [370, 121] on div at bounding box center [371, 120] width 3 height 5
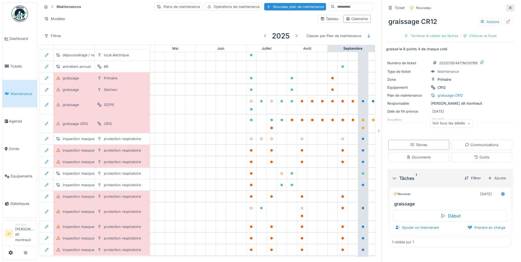
click at [508, 9] on div at bounding box center [510, 7] width 4 height 5
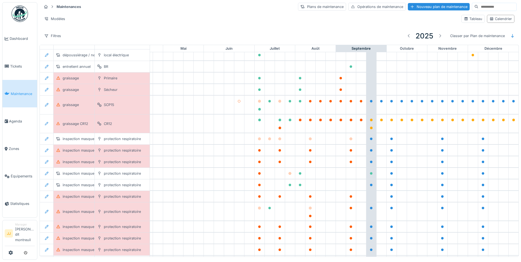
scroll to position [0, 182]
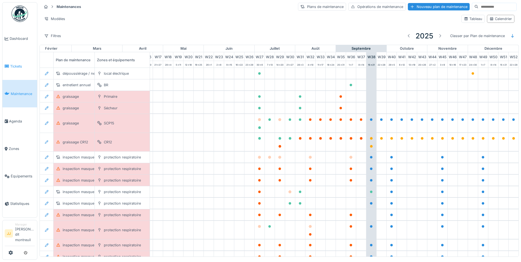
click at [12, 64] on span "Tickets" at bounding box center [22, 66] width 25 height 5
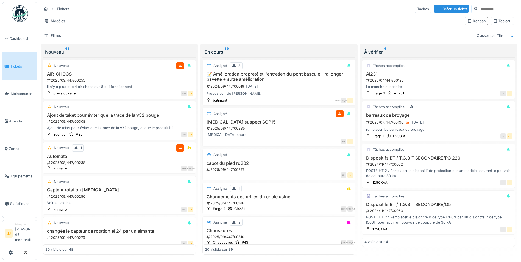
click at [12, 64] on span "Tickets" at bounding box center [22, 66] width 25 height 5
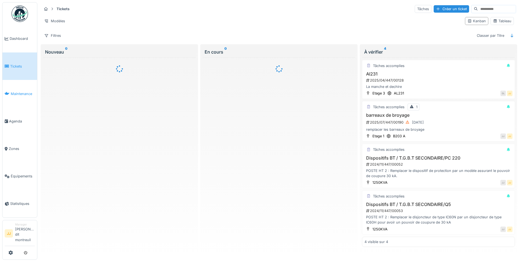
click at [7, 98] on link "Maintenance" at bounding box center [19, 93] width 35 height 27
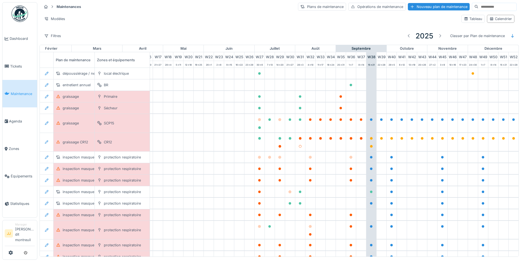
scroll to position [0, 182]
click at [27, 127] on link "Agenda" at bounding box center [19, 120] width 35 height 27
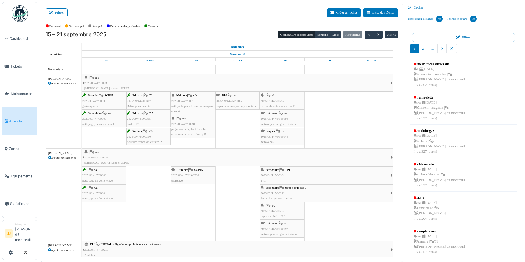
drag, startPoint x: 259, startPoint y: 217, endPoint x: 228, endPoint y: 204, distance: 33.6
click at [228, 204] on td at bounding box center [237, 245] width 45 height 361
